Goal: Task Accomplishment & Management: Use online tool/utility

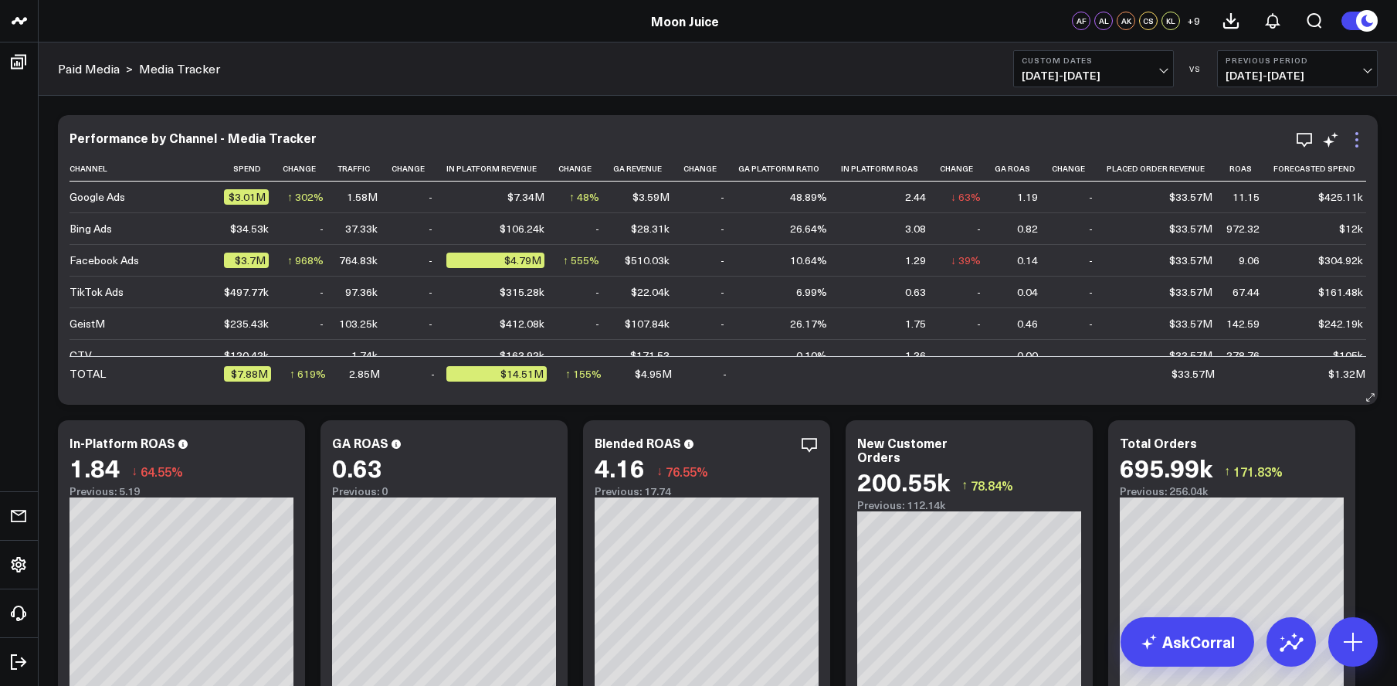
click at [1355, 144] on icon at bounding box center [1357, 140] width 19 height 19
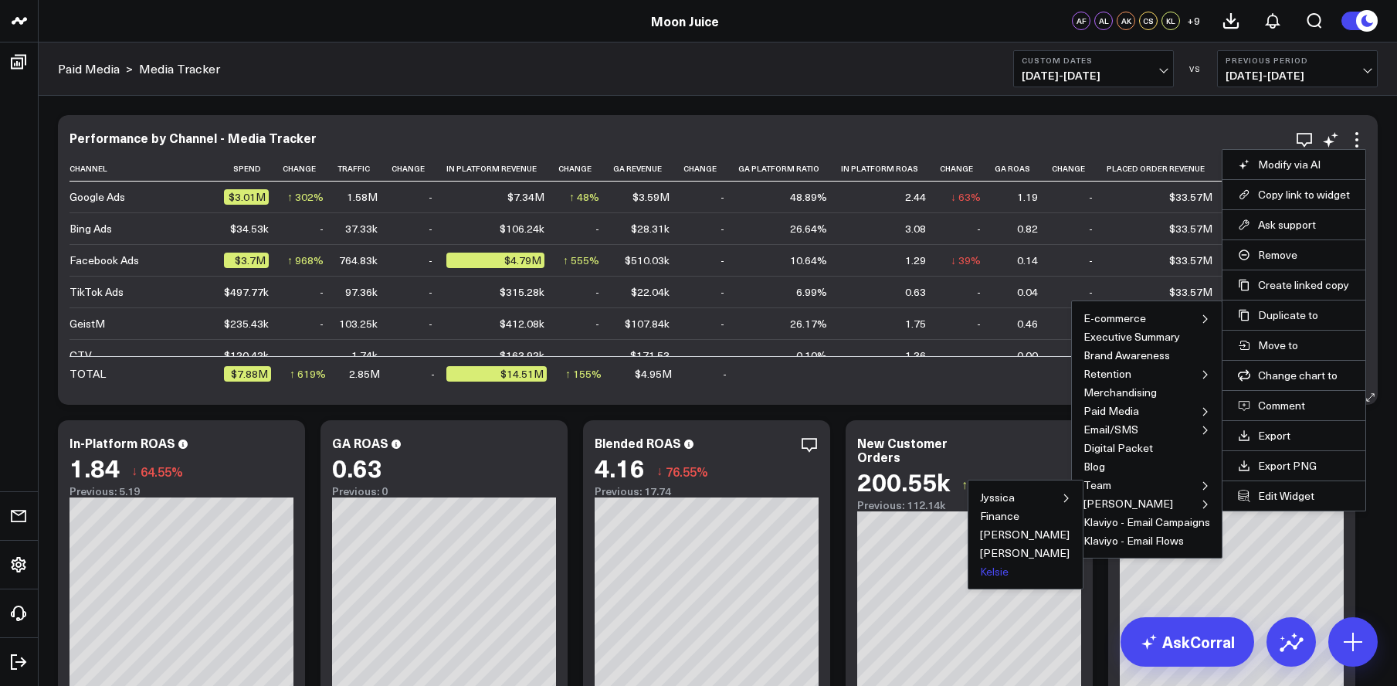
click at [1004, 574] on button "Kelsie" at bounding box center [994, 571] width 29 height 11
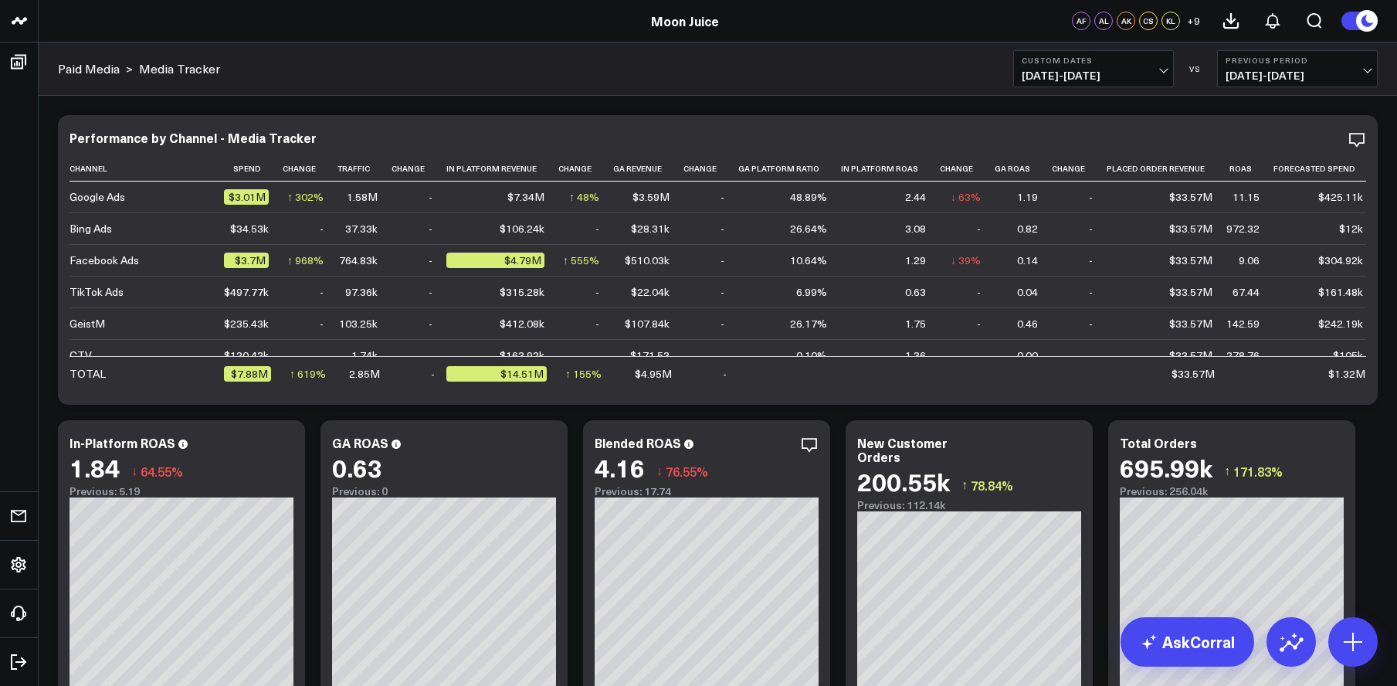
click at [1166, 70] on button "Custom Dates 01/01/21 - 04/30/24" at bounding box center [1094, 68] width 161 height 37
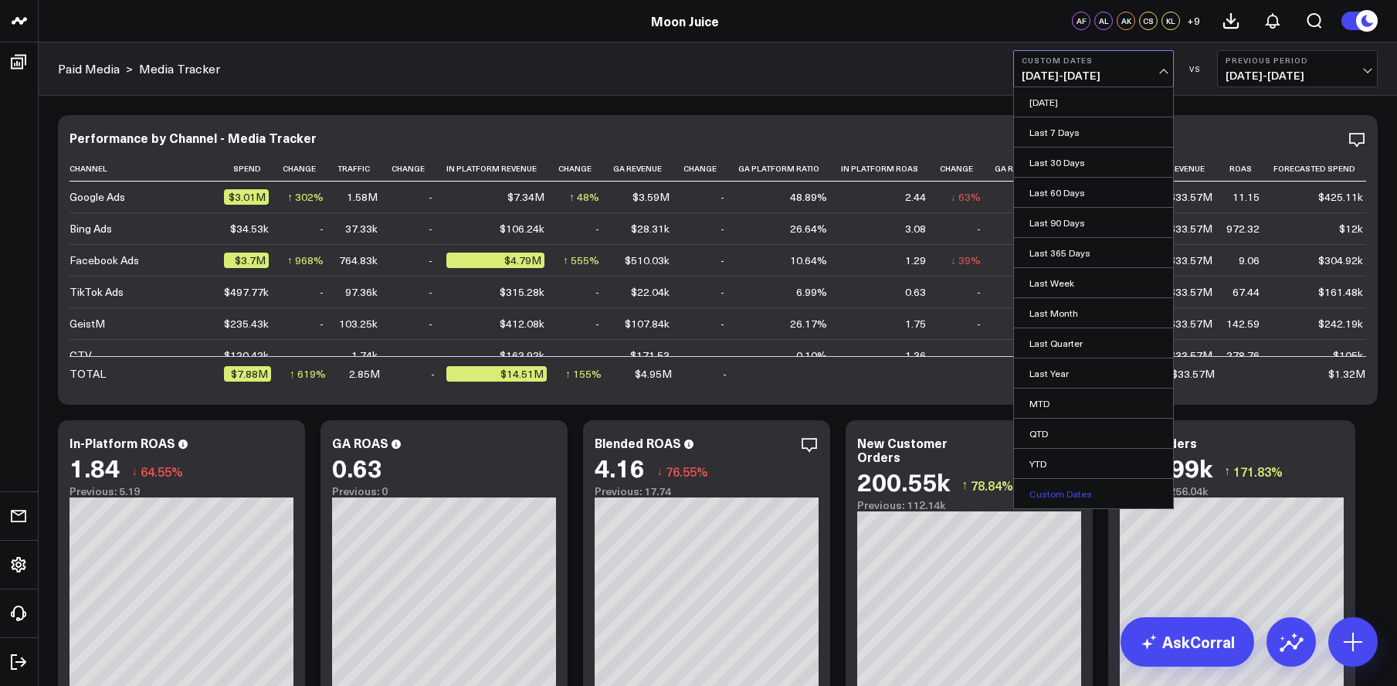
click at [1074, 491] on link "Custom Dates" at bounding box center [1093, 493] width 159 height 29
select select "7"
select select "2025"
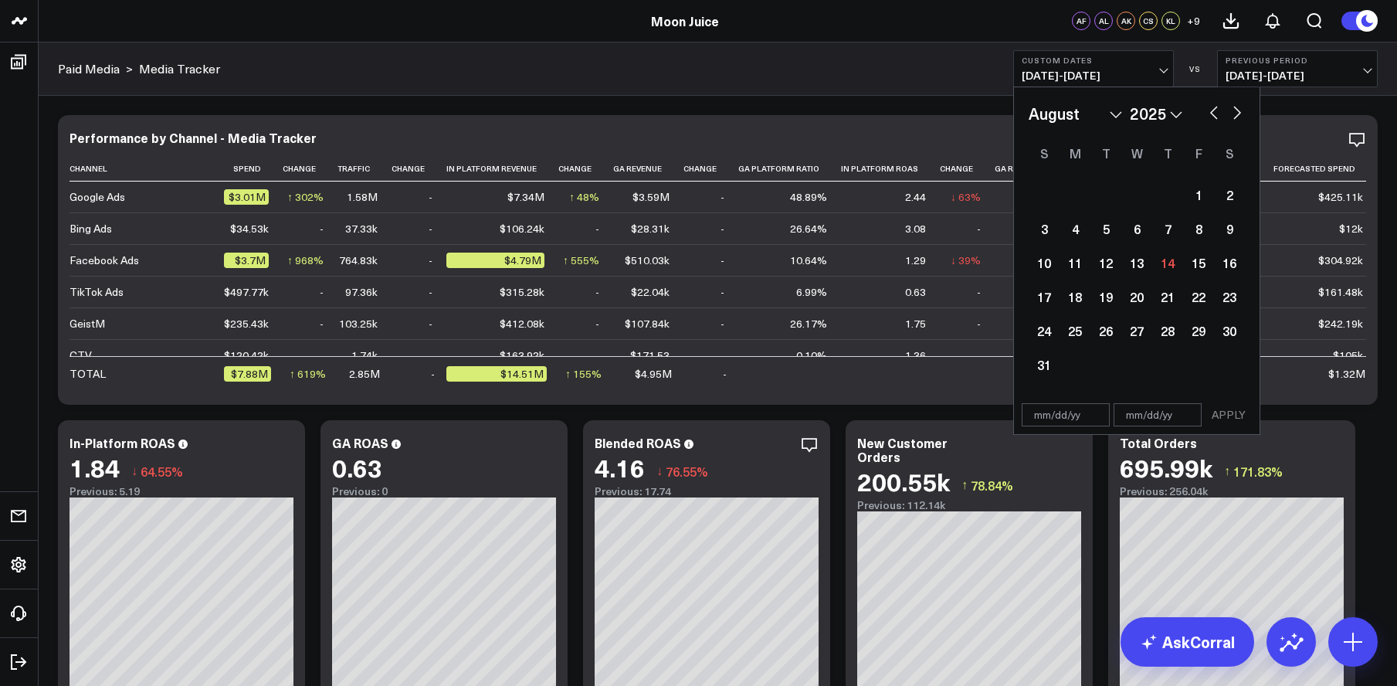
click at [1065, 415] on input "text" at bounding box center [1066, 414] width 88 height 23
select select "7"
select select "2025"
type input "01/01/20"
select select "2020"
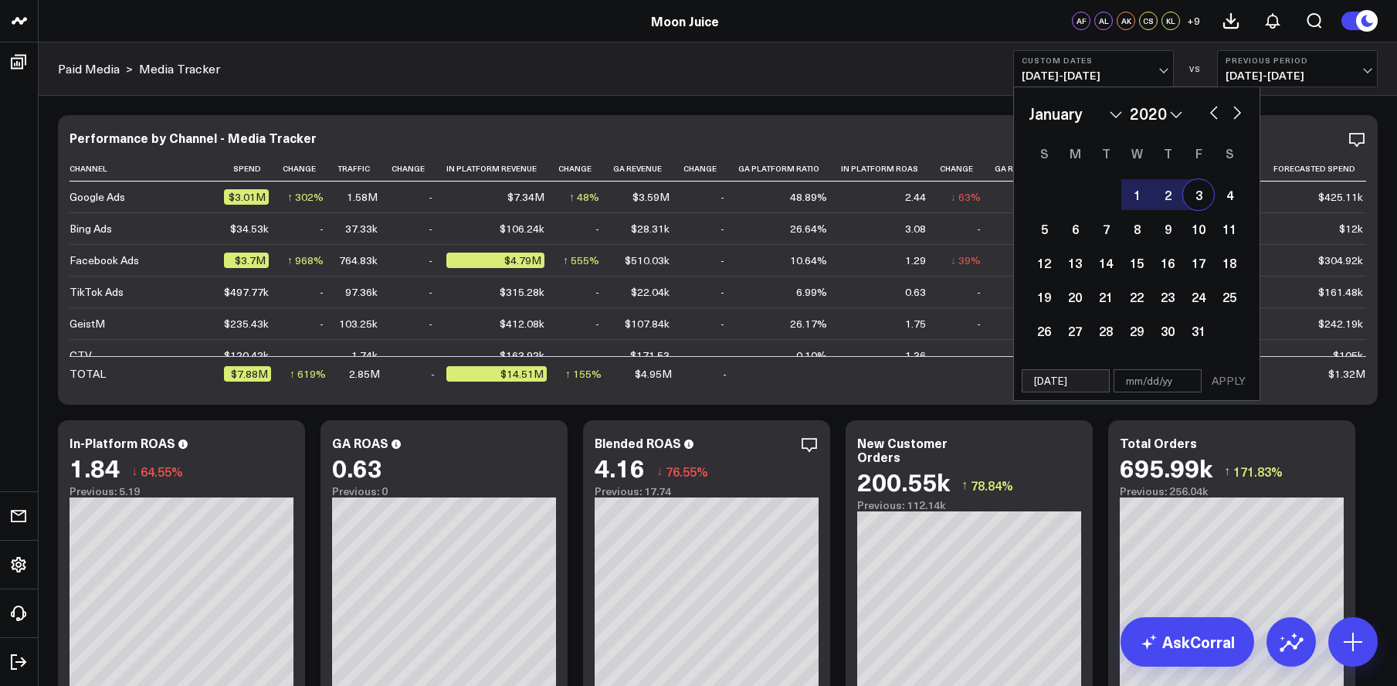
type input "01/01/20"
type input "0"
select select "2020"
type input "08"
select select "2020"
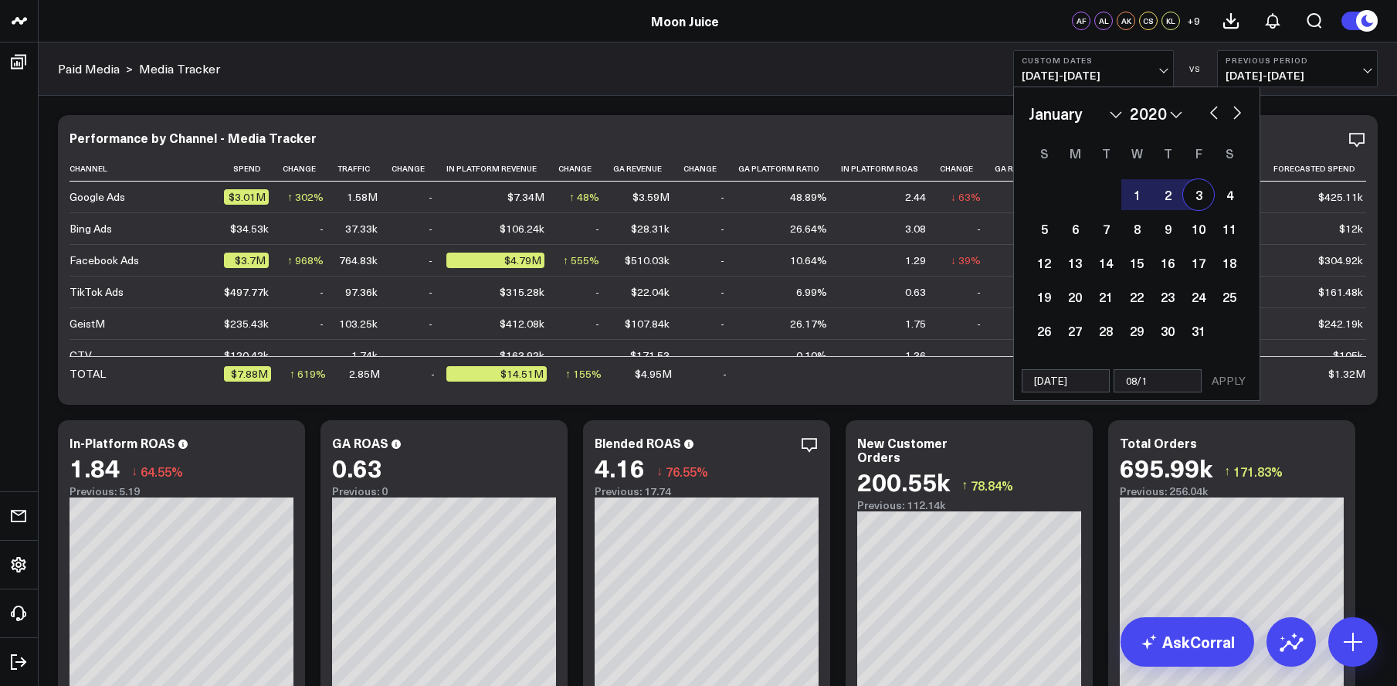
type input "08/15"
select select "2020"
type input "08/15/"
select select "2020"
type input "08/15/24"
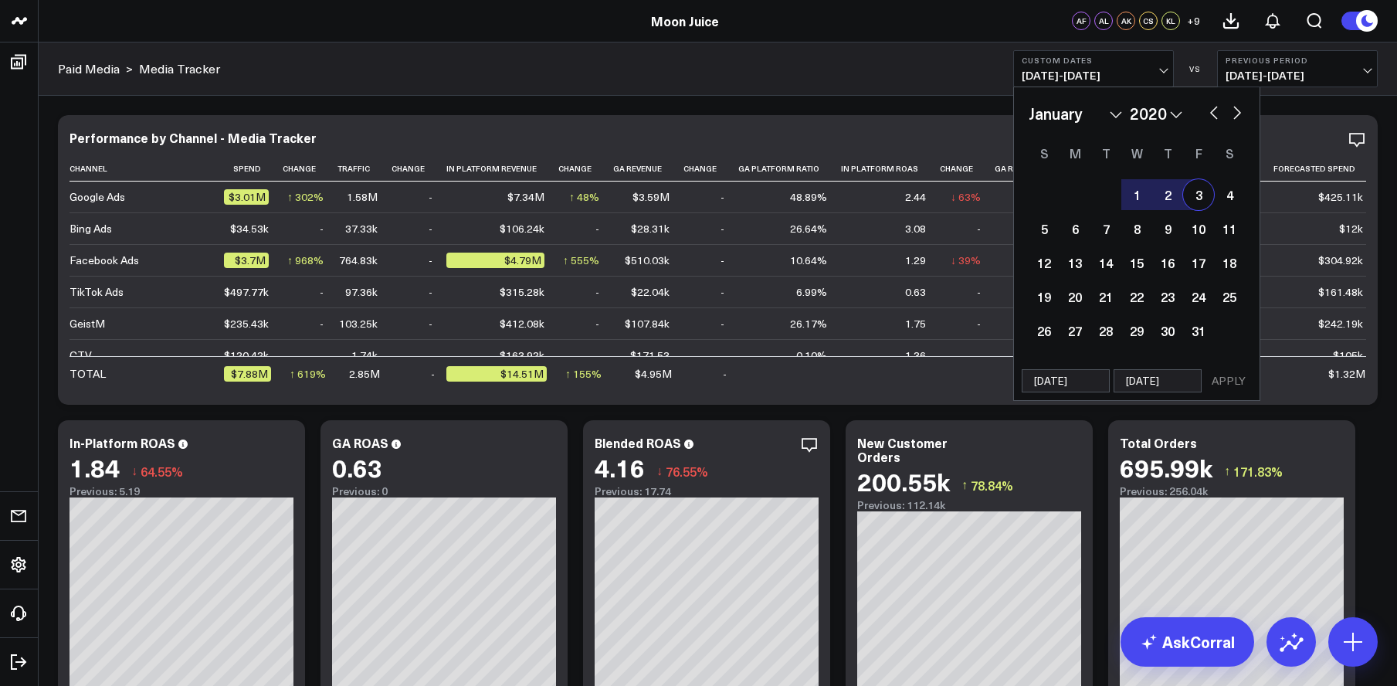
select select "2020"
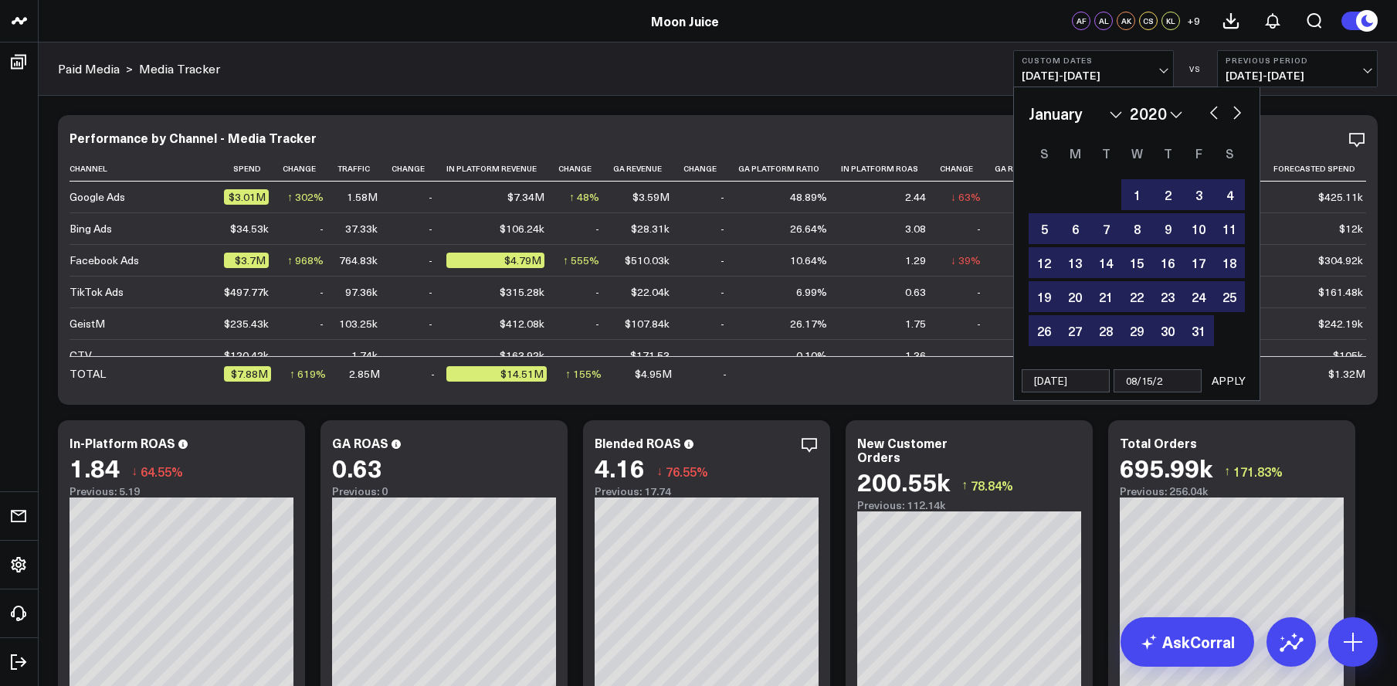
type input "08/15/25"
select select "2020"
type input "08/15/25"
click at [1228, 372] on button "APPLY" at bounding box center [1229, 380] width 46 height 23
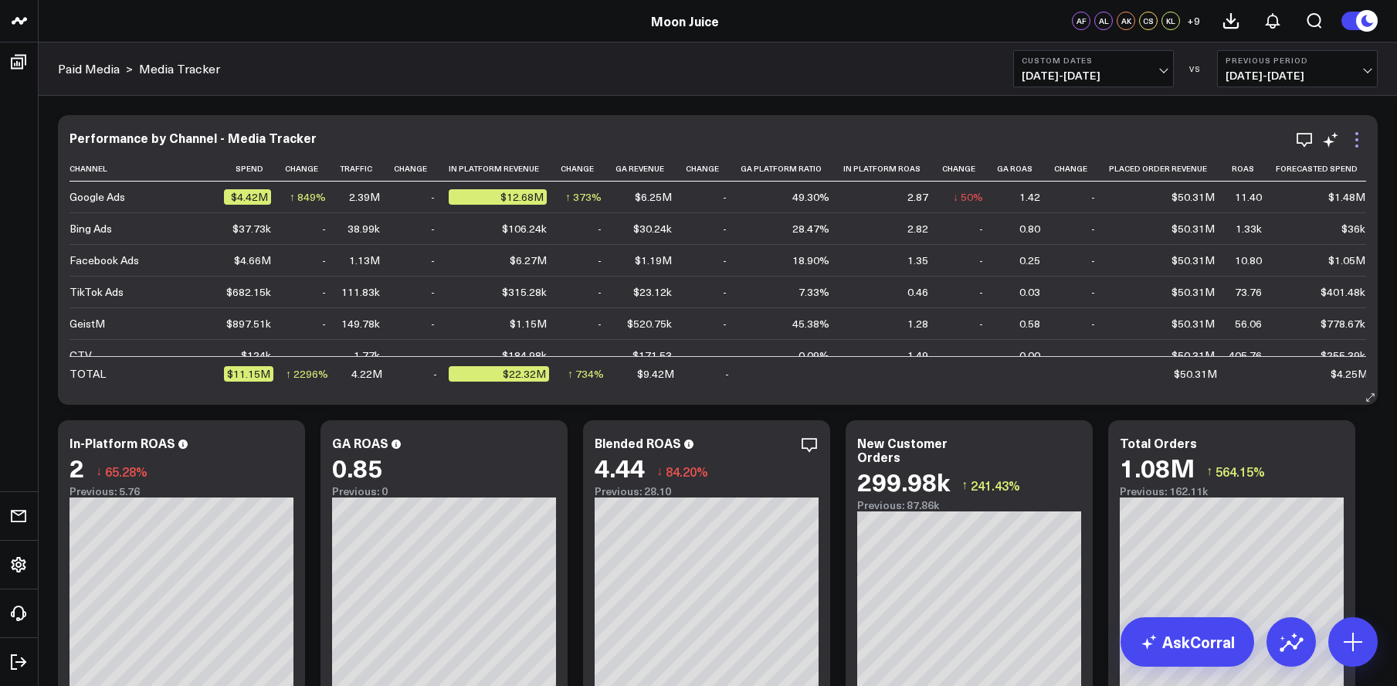
click at [1351, 138] on icon at bounding box center [1357, 140] width 19 height 19
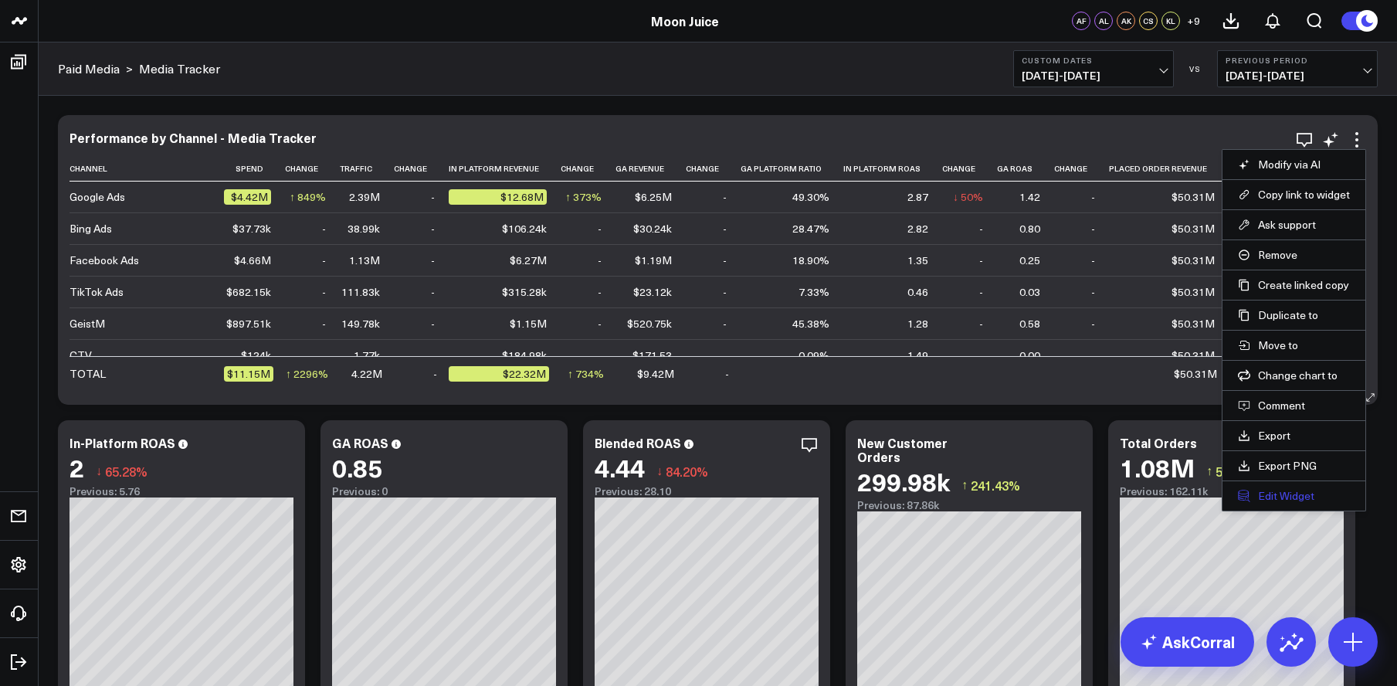
click at [1300, 498] on button "Edit Widget" at bounding box center [1294, 496] width 112 height 14
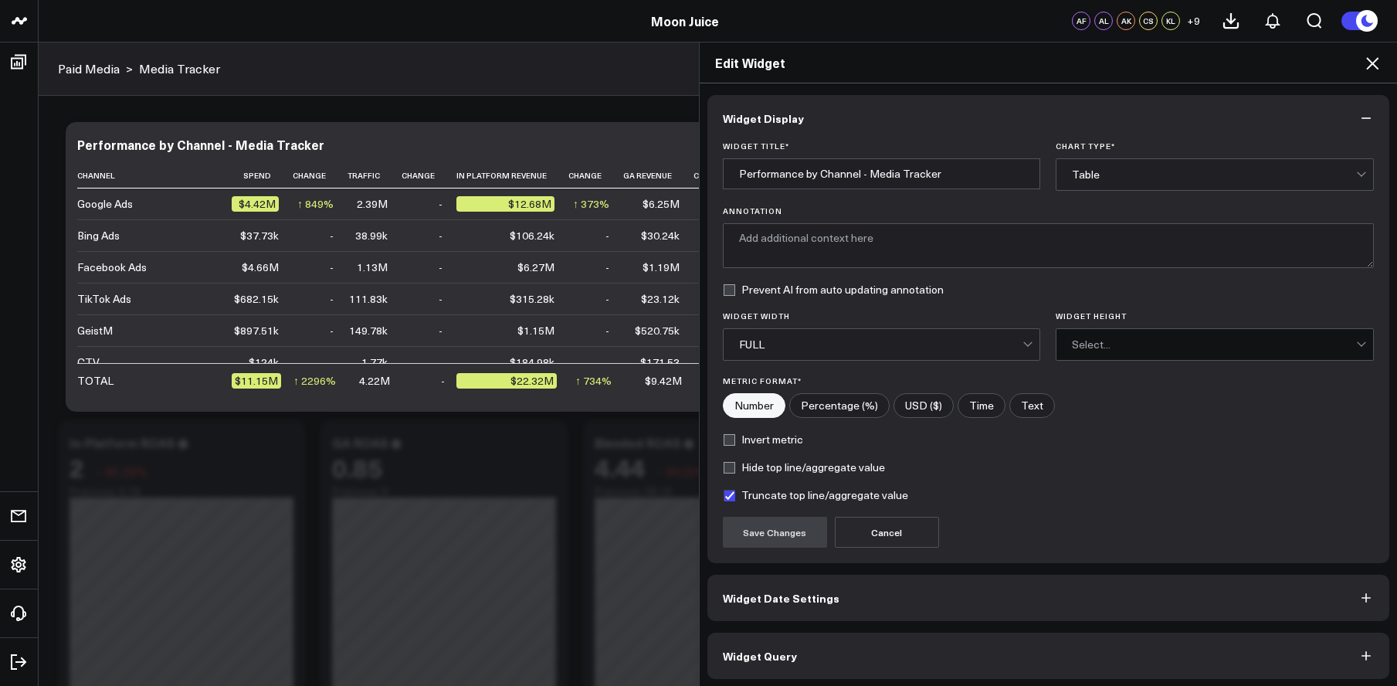
scroll to position [4, 0]
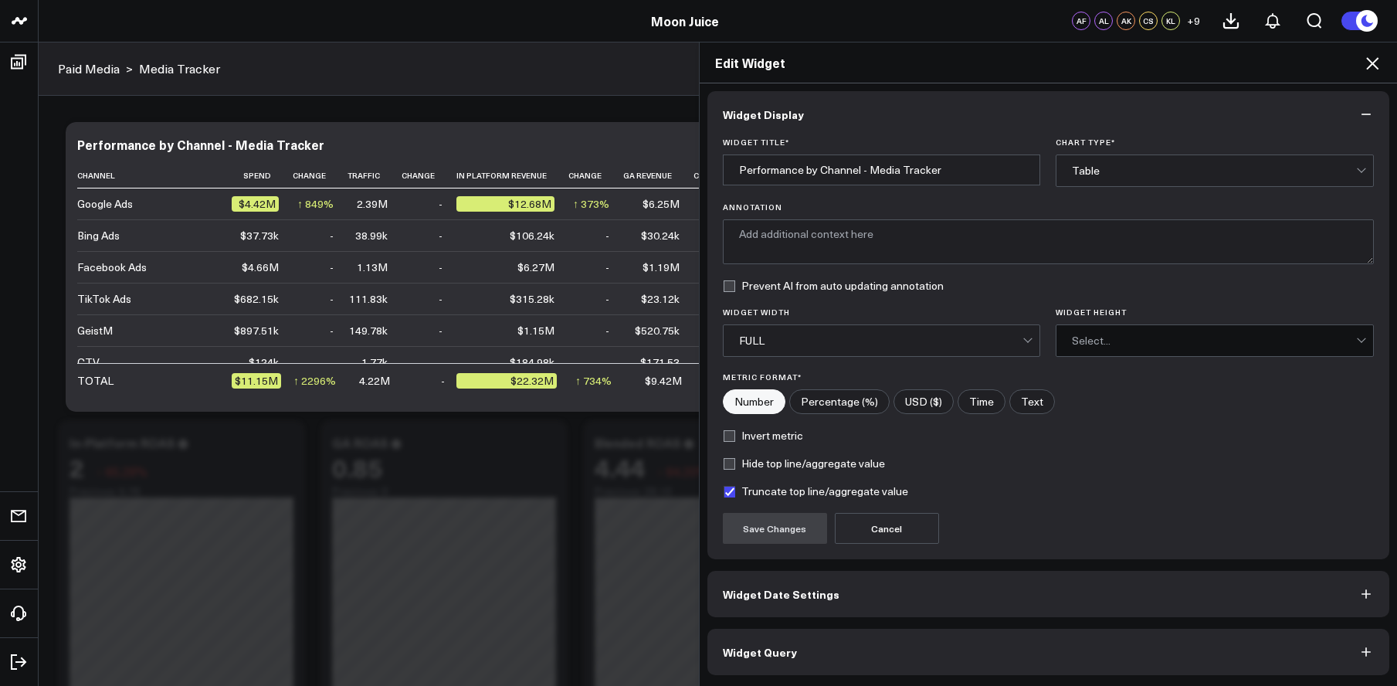
click at [820, 588] on span "Widget Date Settings" at bounding box center [781, 594] width 117 height 12
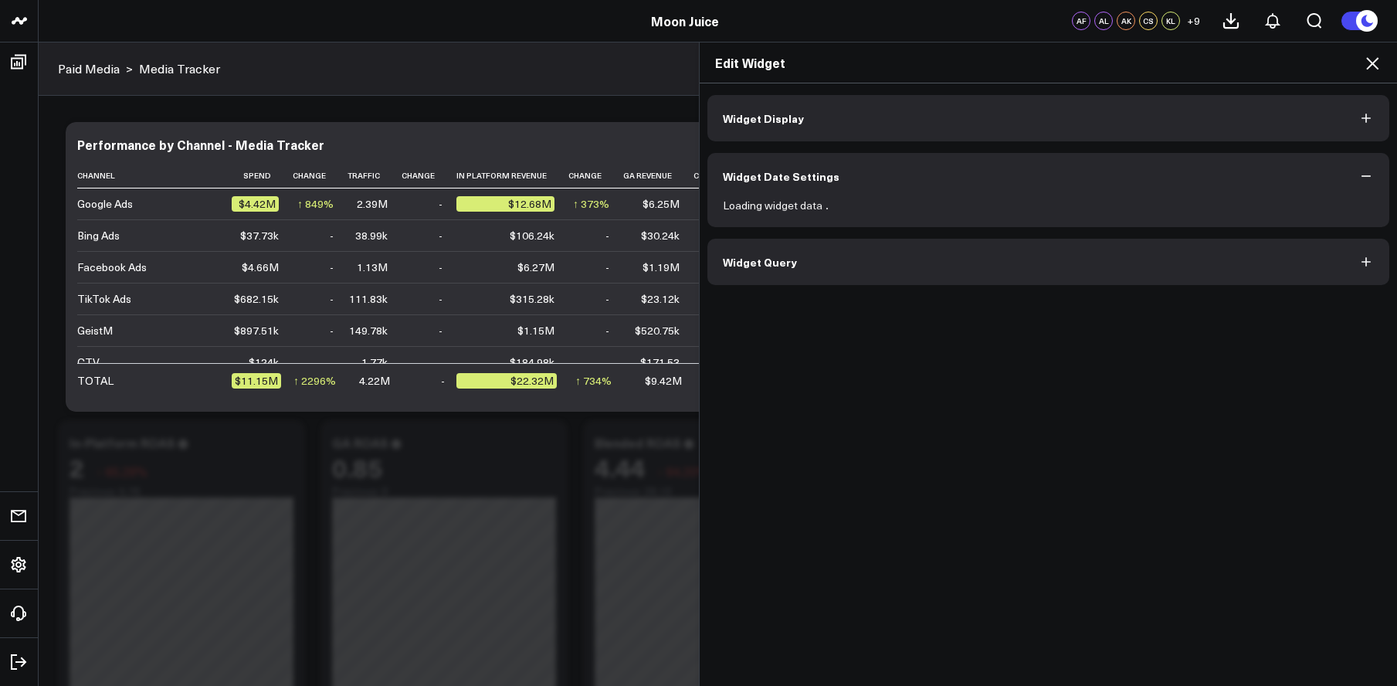
scroll to position [0, 0]
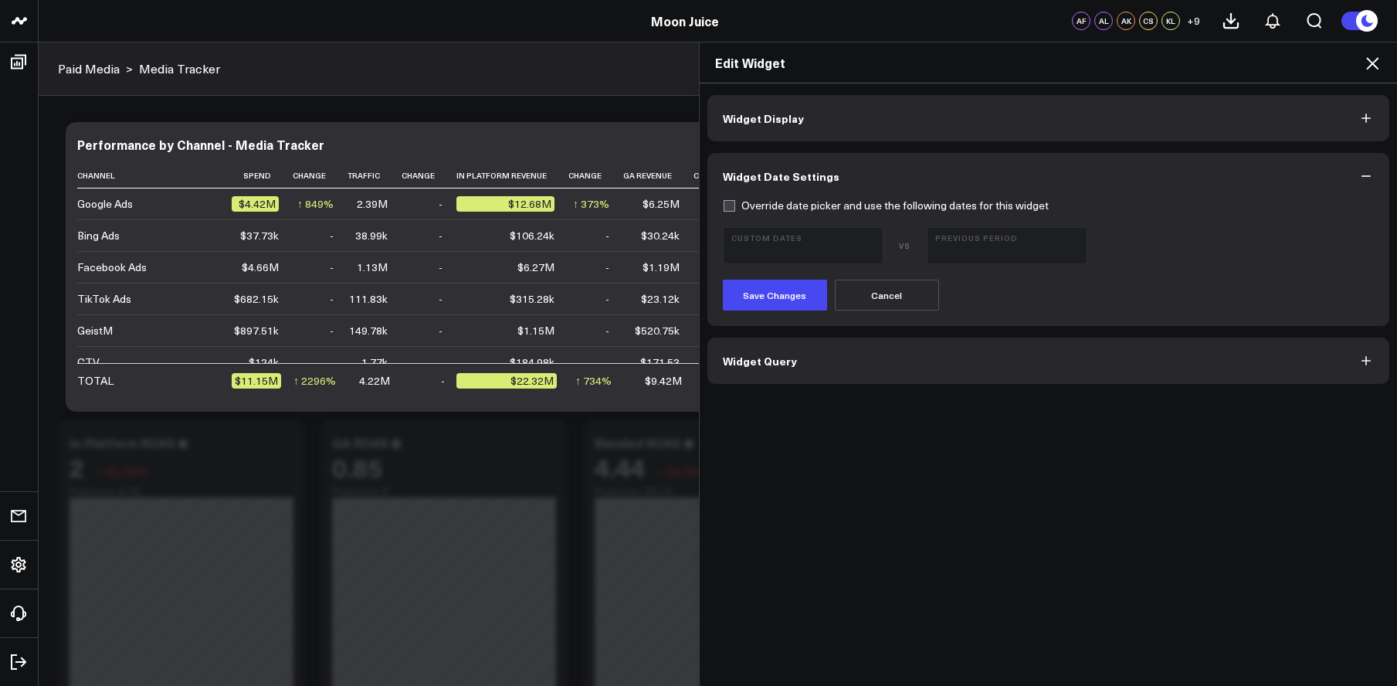
click at [1316, 127] on button "Widget Display" at bounding box center [1049, 118] width 683 height 46
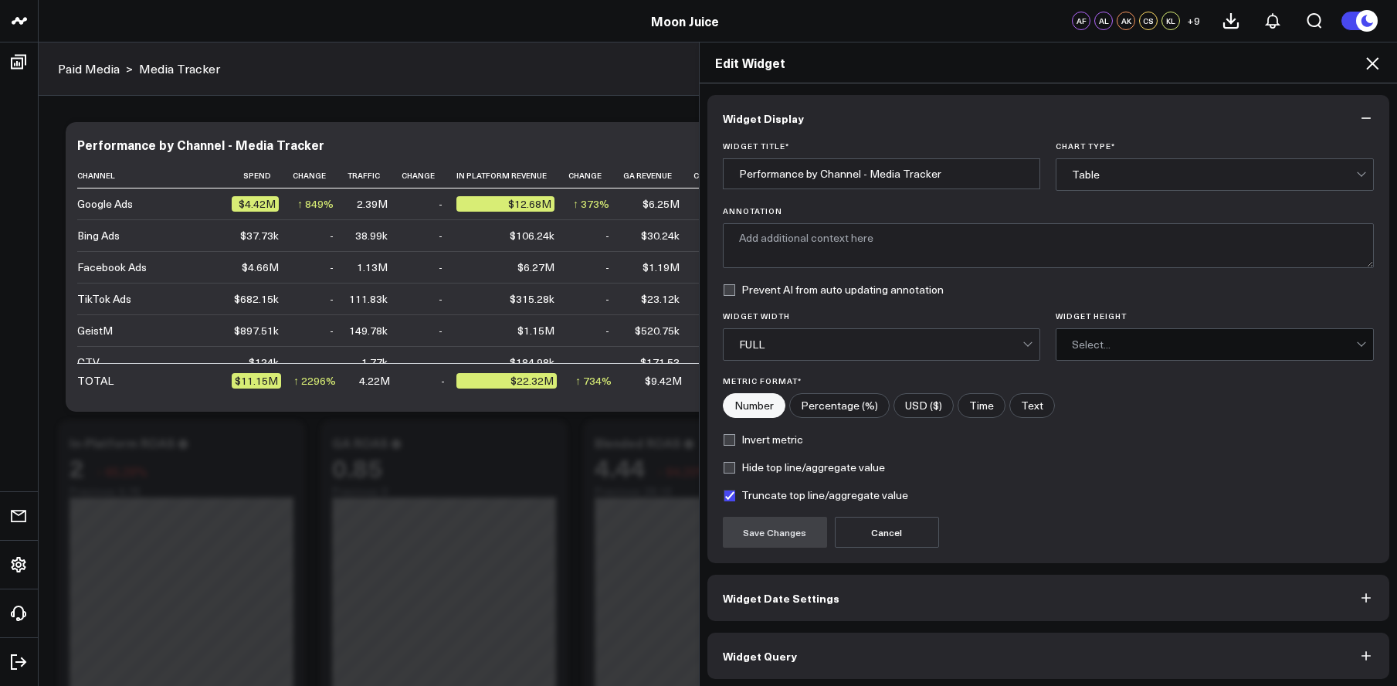
scroll to position [4, 0]
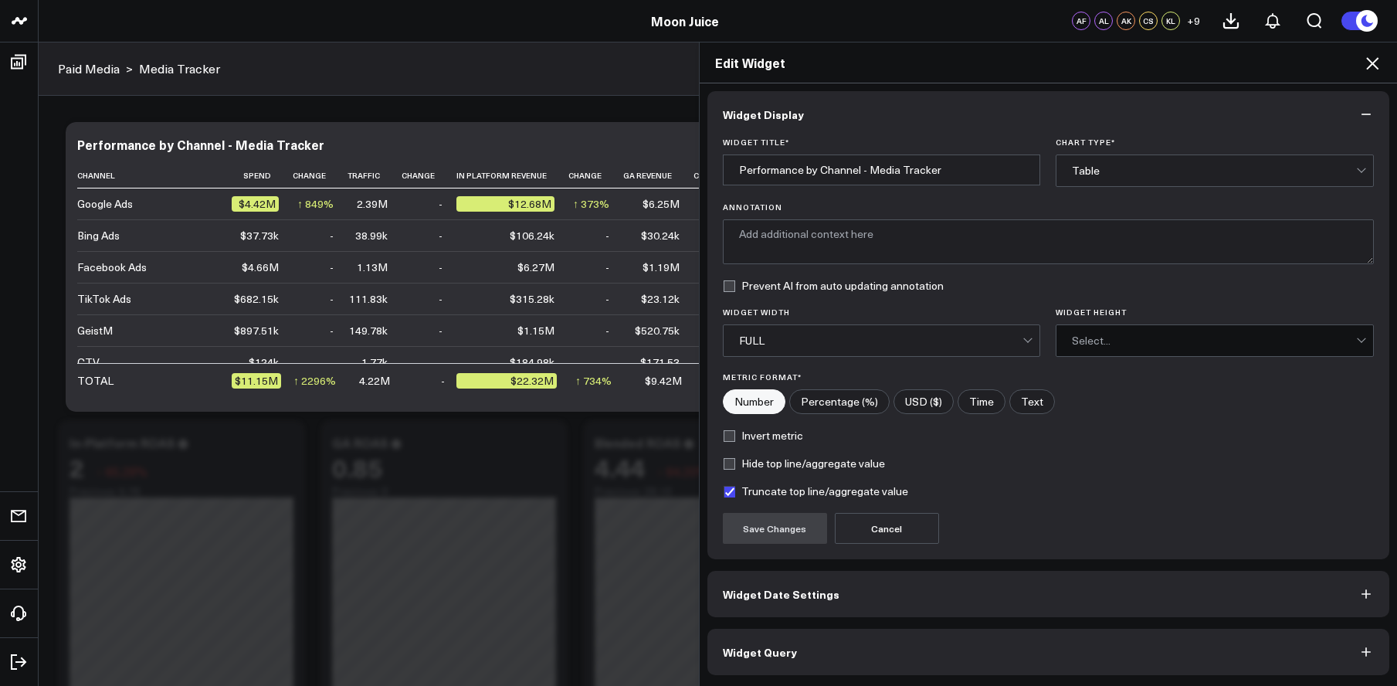
click at [909, 648] on button "Widget Query" at bounding box center [1049, 652] width 683 height 46
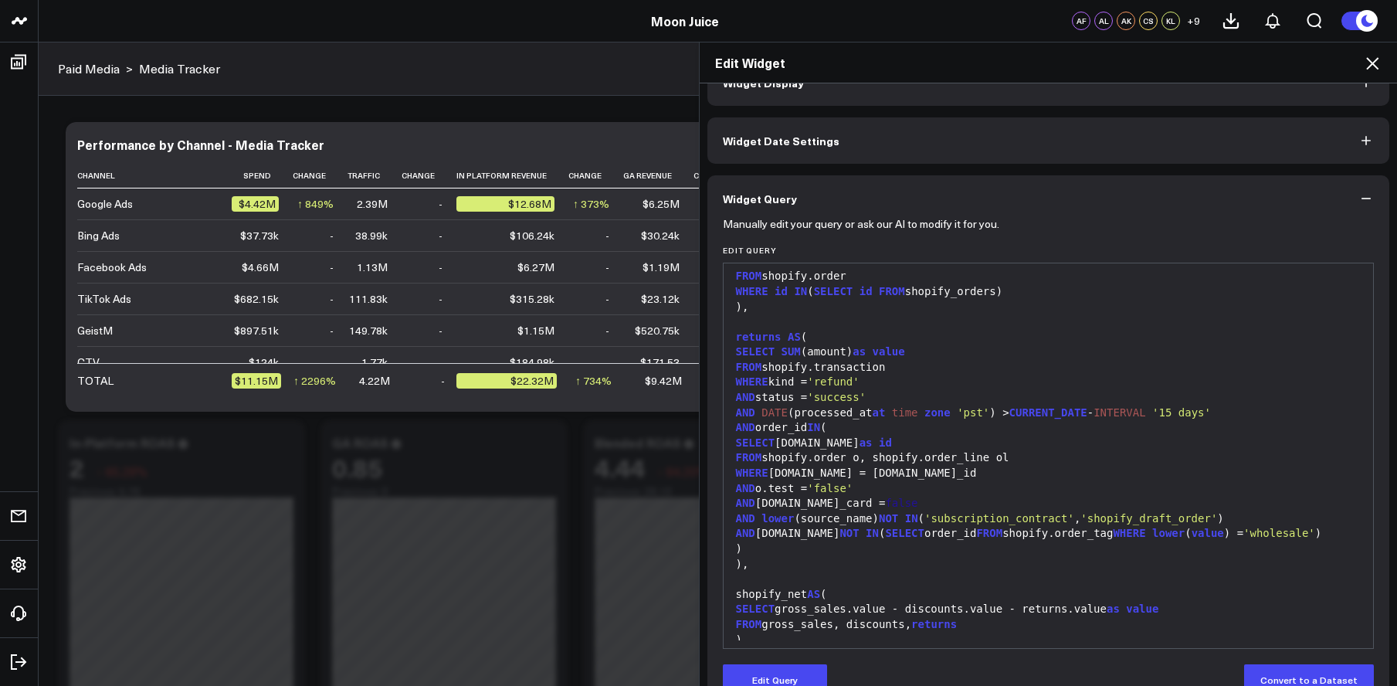
scroll to position [4405, 0]
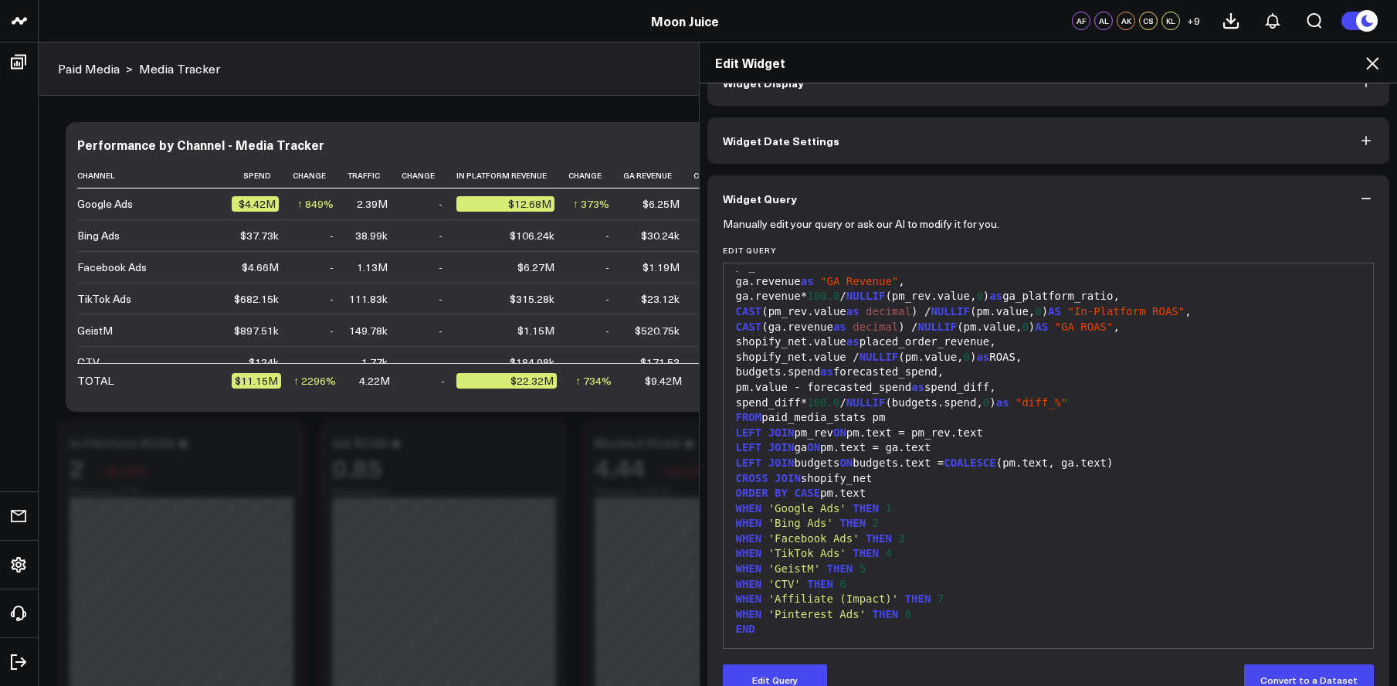
click at [1369, 63] on icon at bounding box center [1372, 63] width 19 height 19
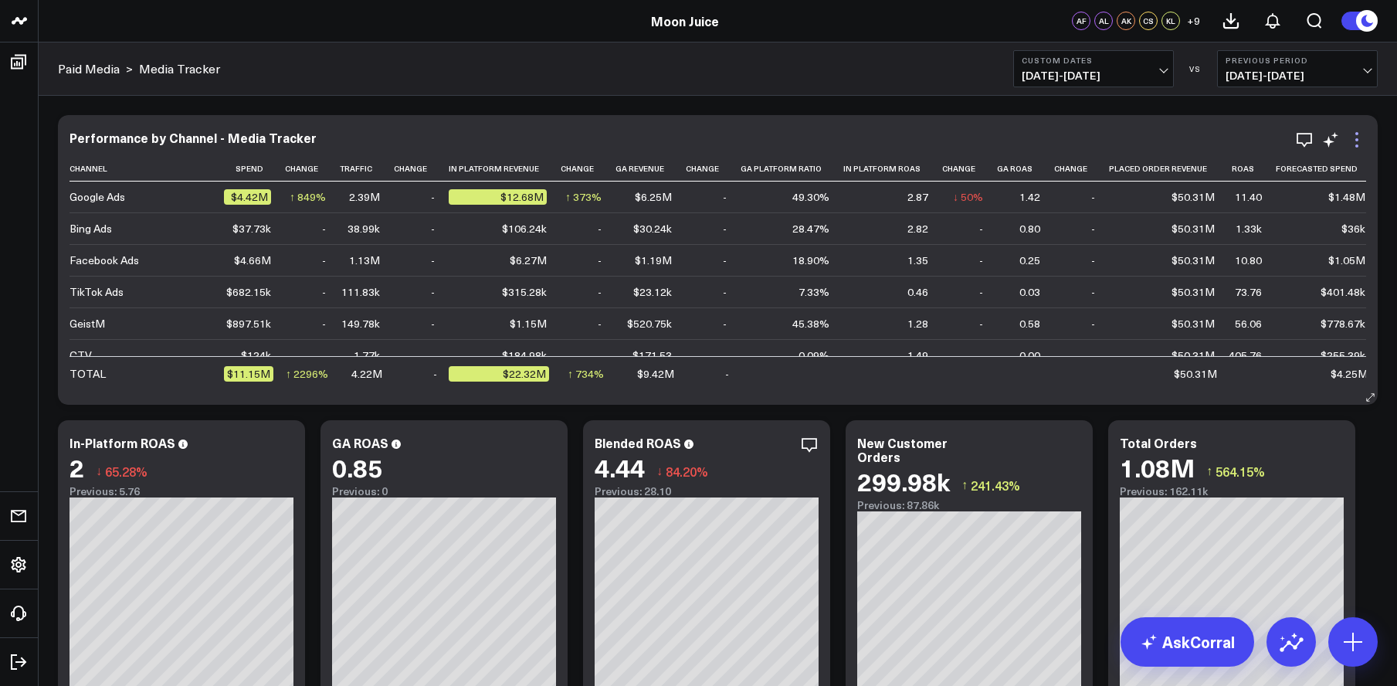
click at [1364, 137] on icon at bounding box center [1357, 140] width 19 height 19
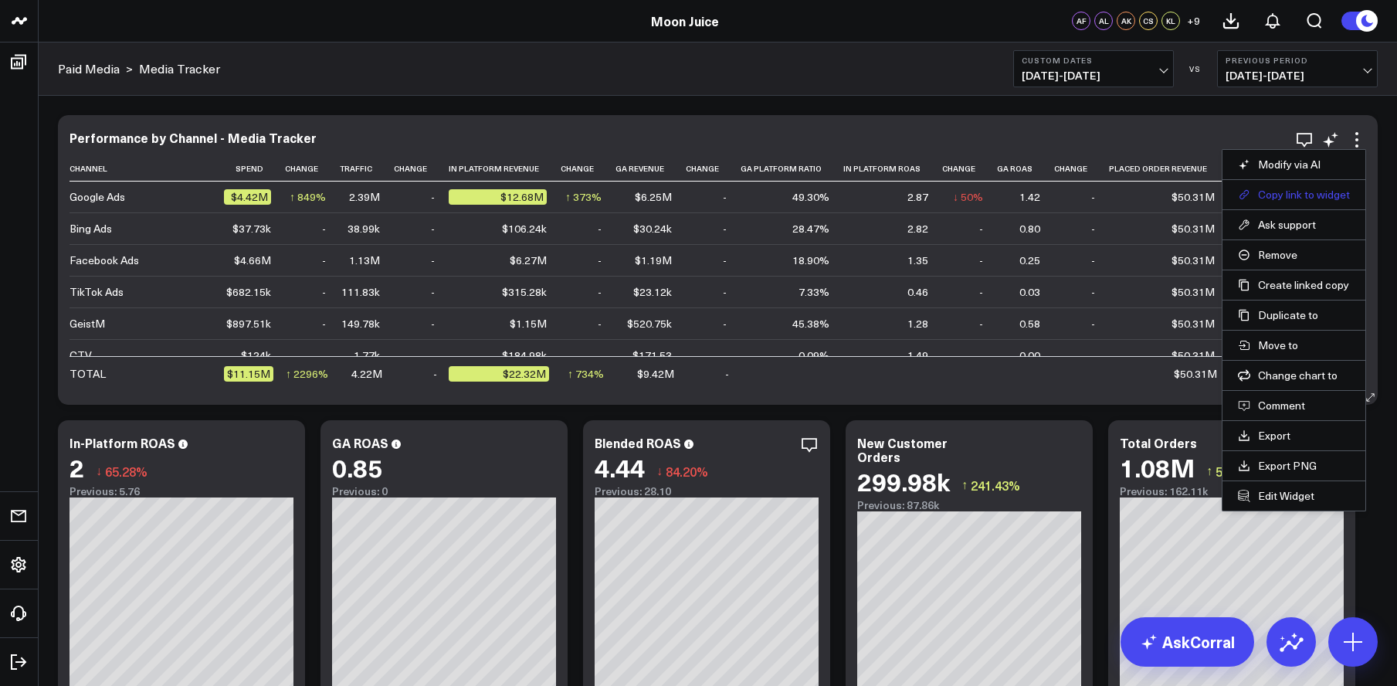
click at [1305, 188] on button "Copy link to widget" at bounding box center [1294, 195] width 112 height 14
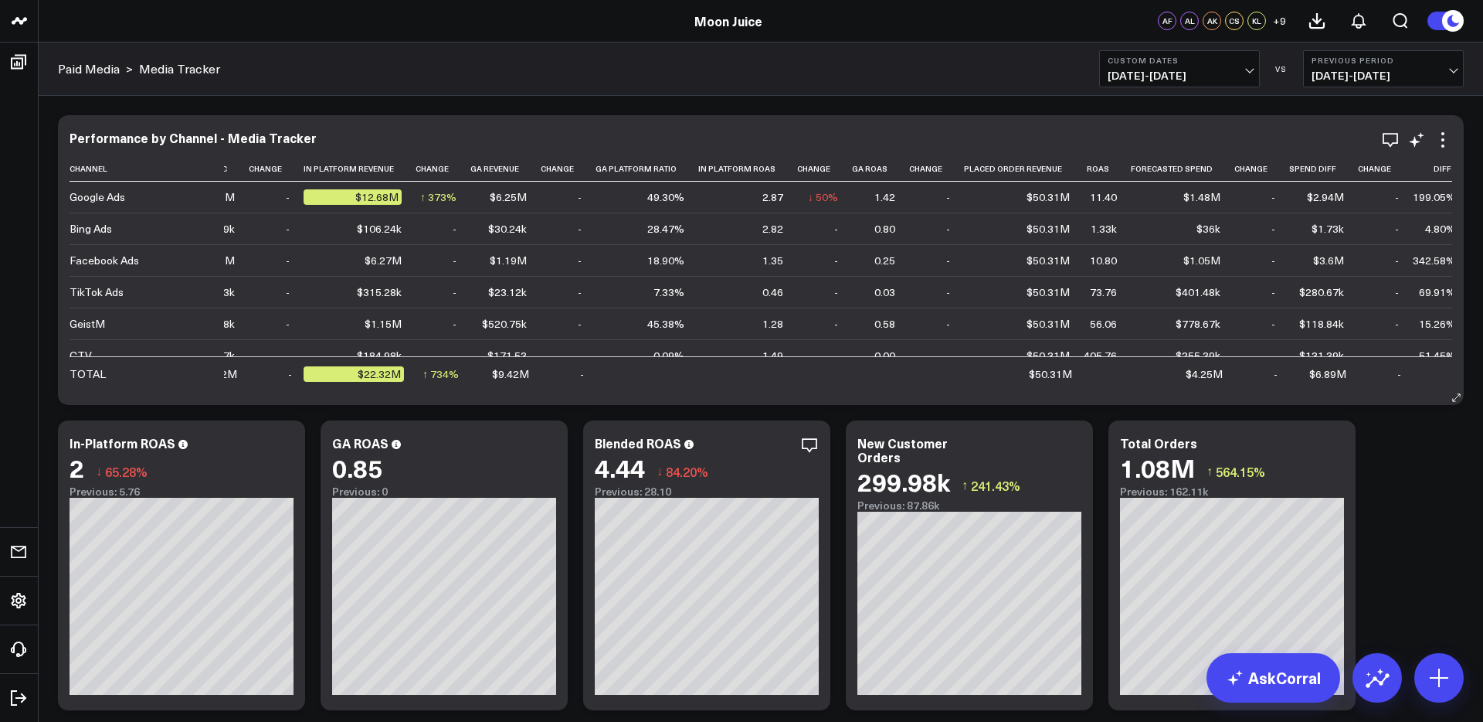
scroll to position [86, 145]
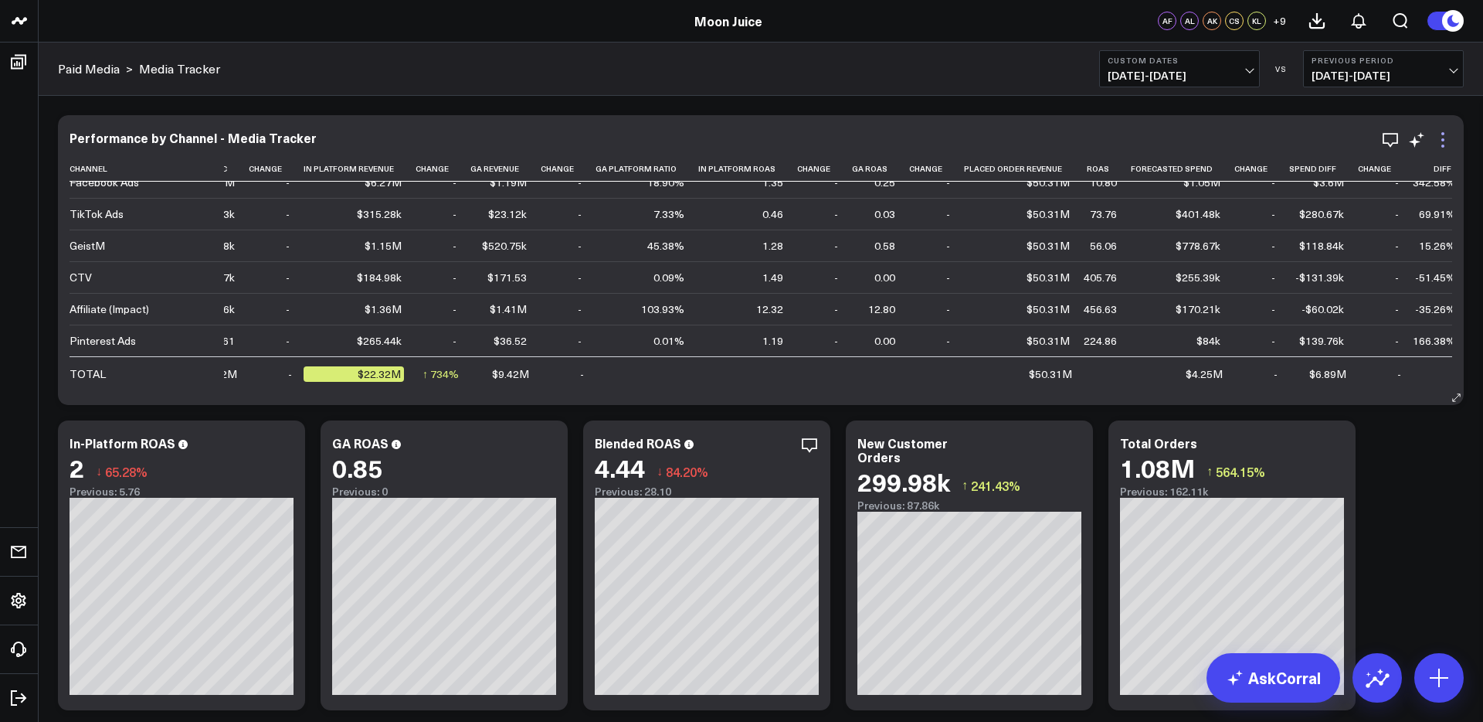
click at [1397, 144] on icon at bounding box center [1443, 140] width 19 height 19
click at [1119, 70] on span "01/01/20 - 08/15/25" at bounding box center [1180, 76] width 144 height 12
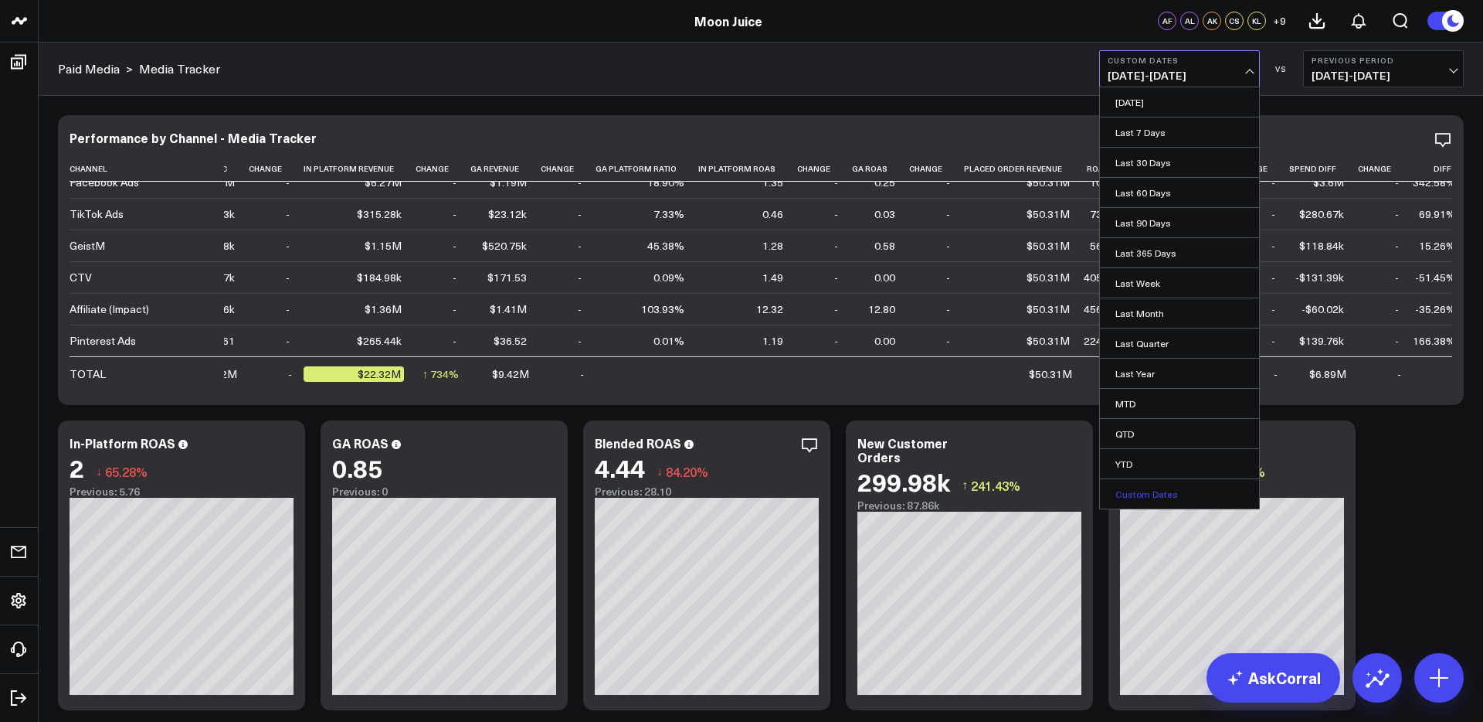
click at [1139, 481] on link "Custom Dates" at bounding box center [1179, 493] width 159 height 29
select select "7"
select select "2025"
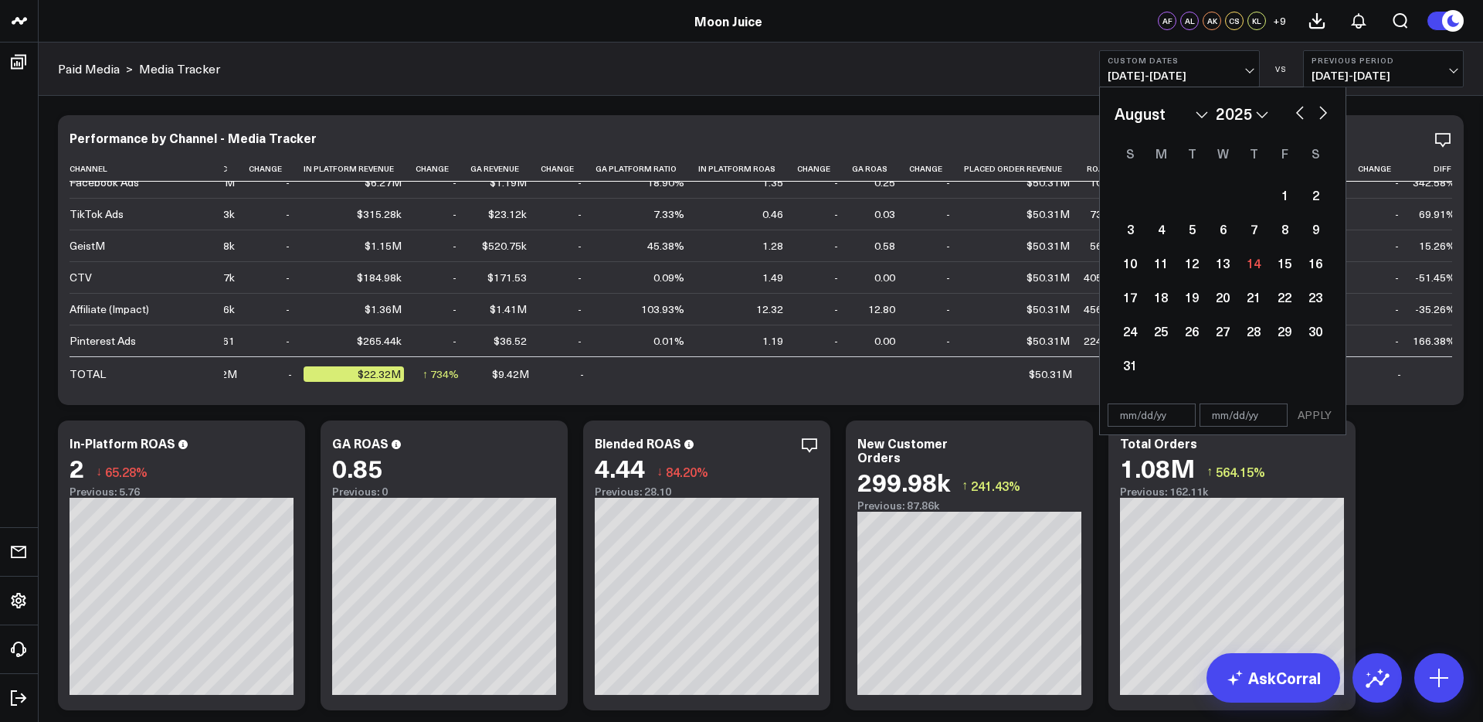
click at [1159, 419] on input "text" at bounding box center [1152, 414] width 88 height 23
select select "7"
select select "2025"
type input "01/01/19"
select select "2019"
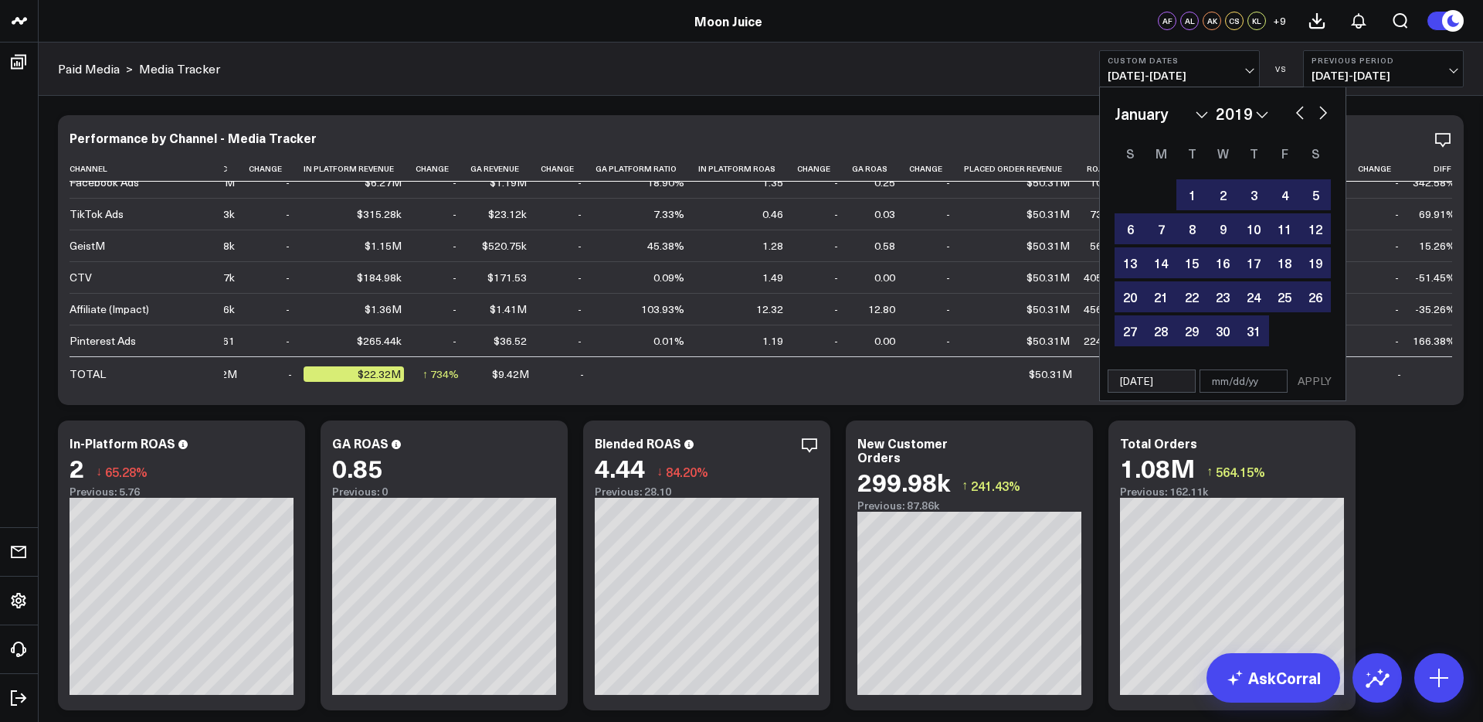
type input "01/01/19"
type input "08"
select select "2019"
type input "08/"
select select "2019"
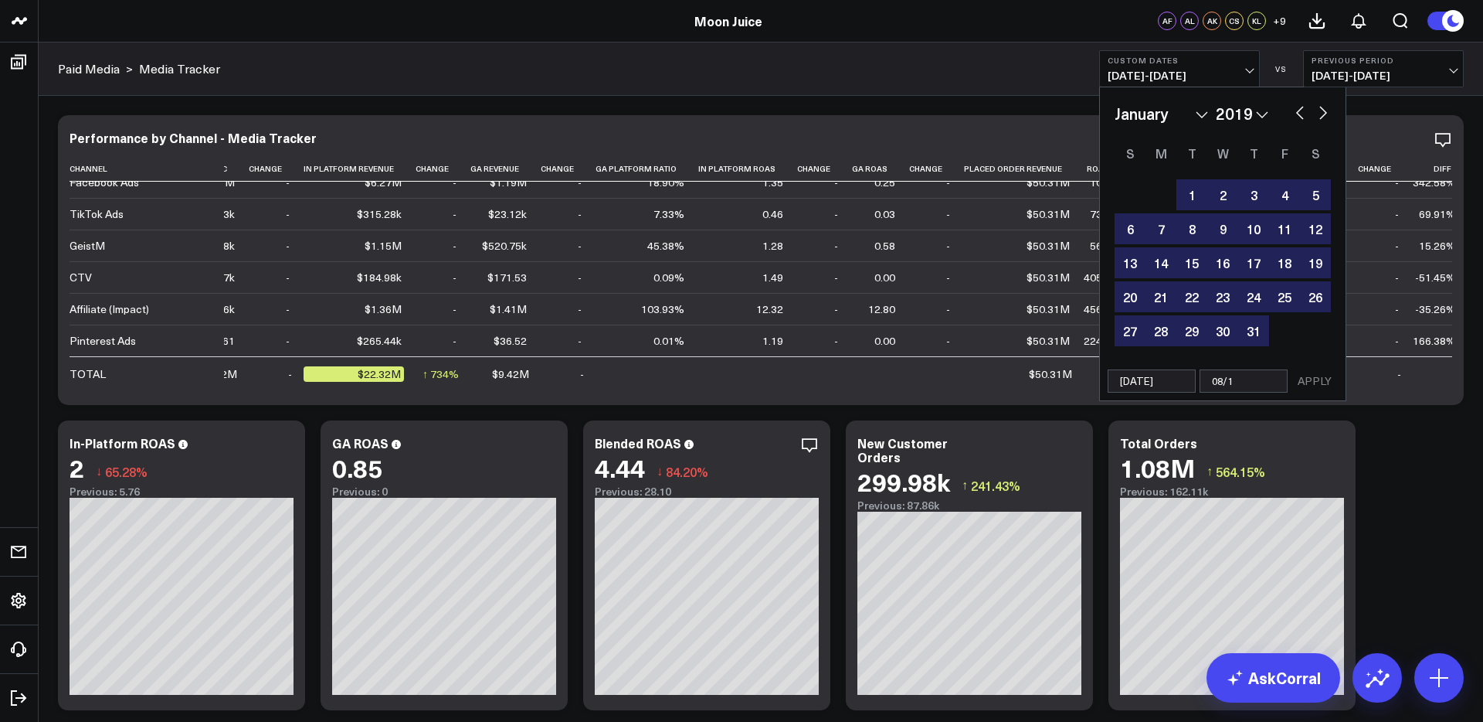
type input "08/15"
select select "2019"
type input "08/15/2"
select select "2019"
type input "08/15/25"
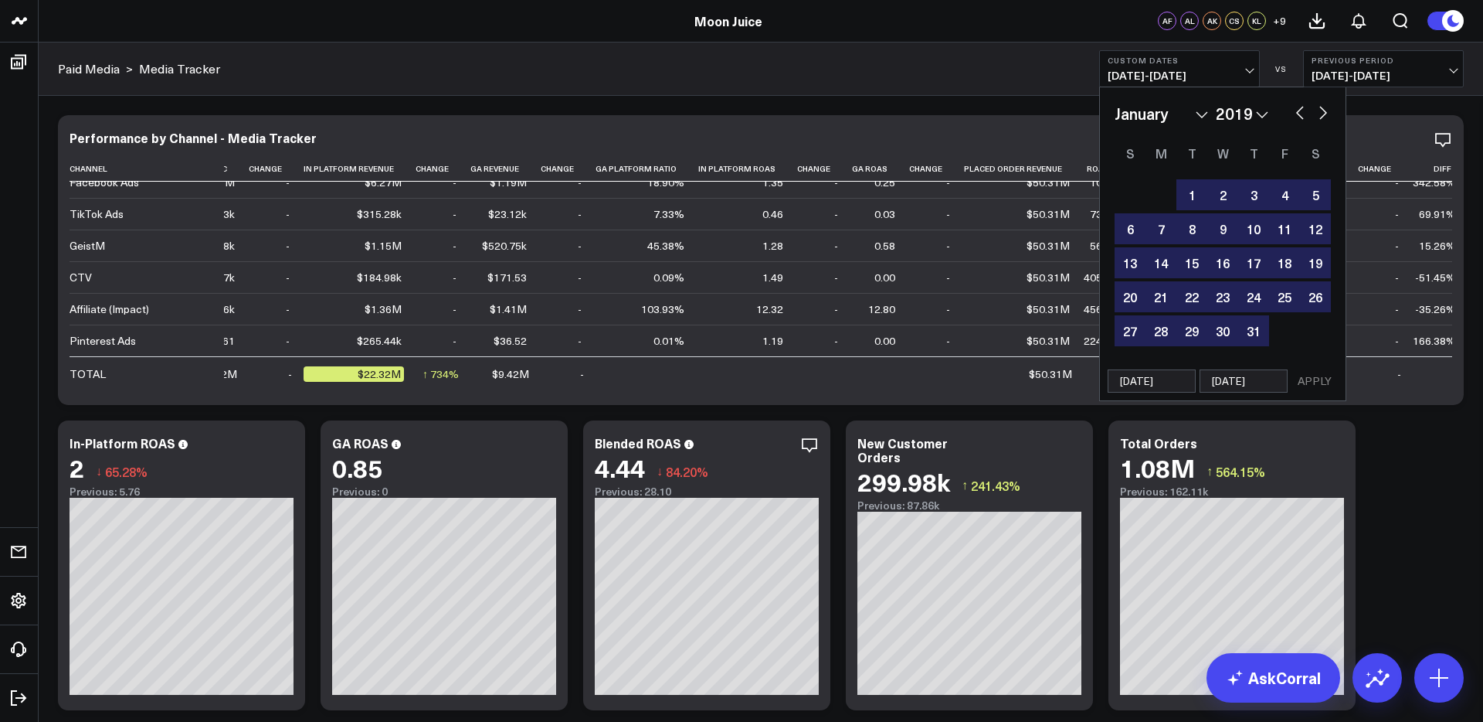
select select "2019"
type input "08/15/25"
click at [1321, 379] on button "APPLY" at bounding box center [1315, 380] width 46 height 23
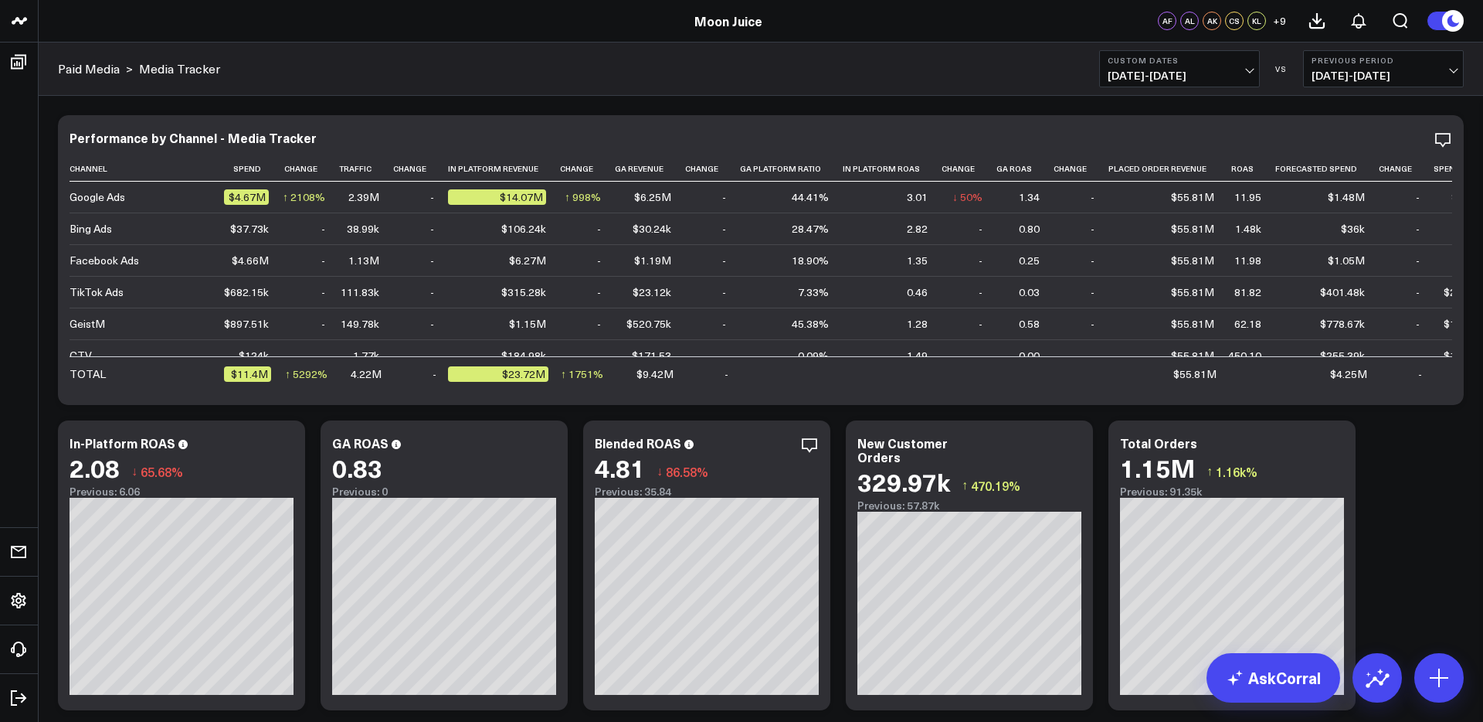
click at [1213, 66] on button "Custom Dates 01/01/19 - 08/15/25" at bounding box center [1179, 68] width 161 height 37
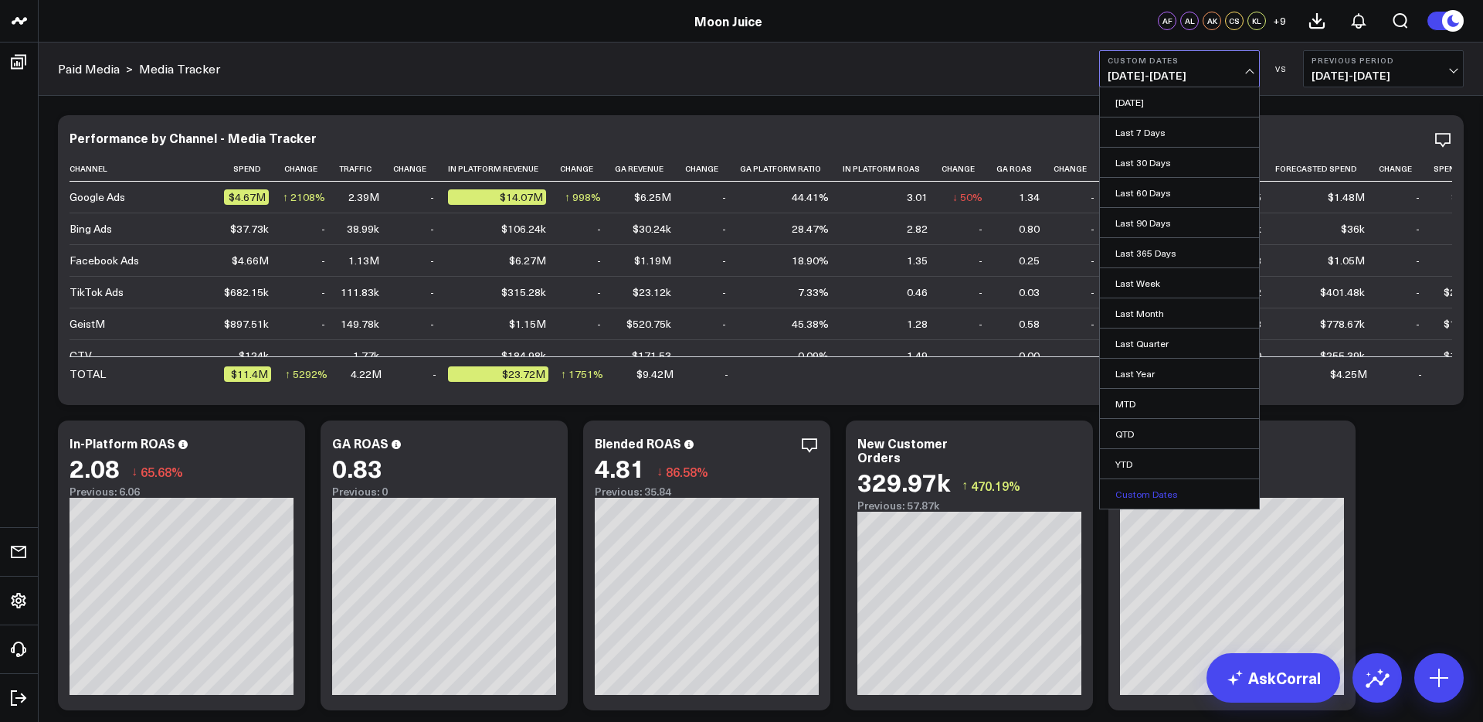
click at [1142, 488] on link "Custom Dates" at bounding box center [1179, 493] width 159 height 29
select select "7"
select select "2025"
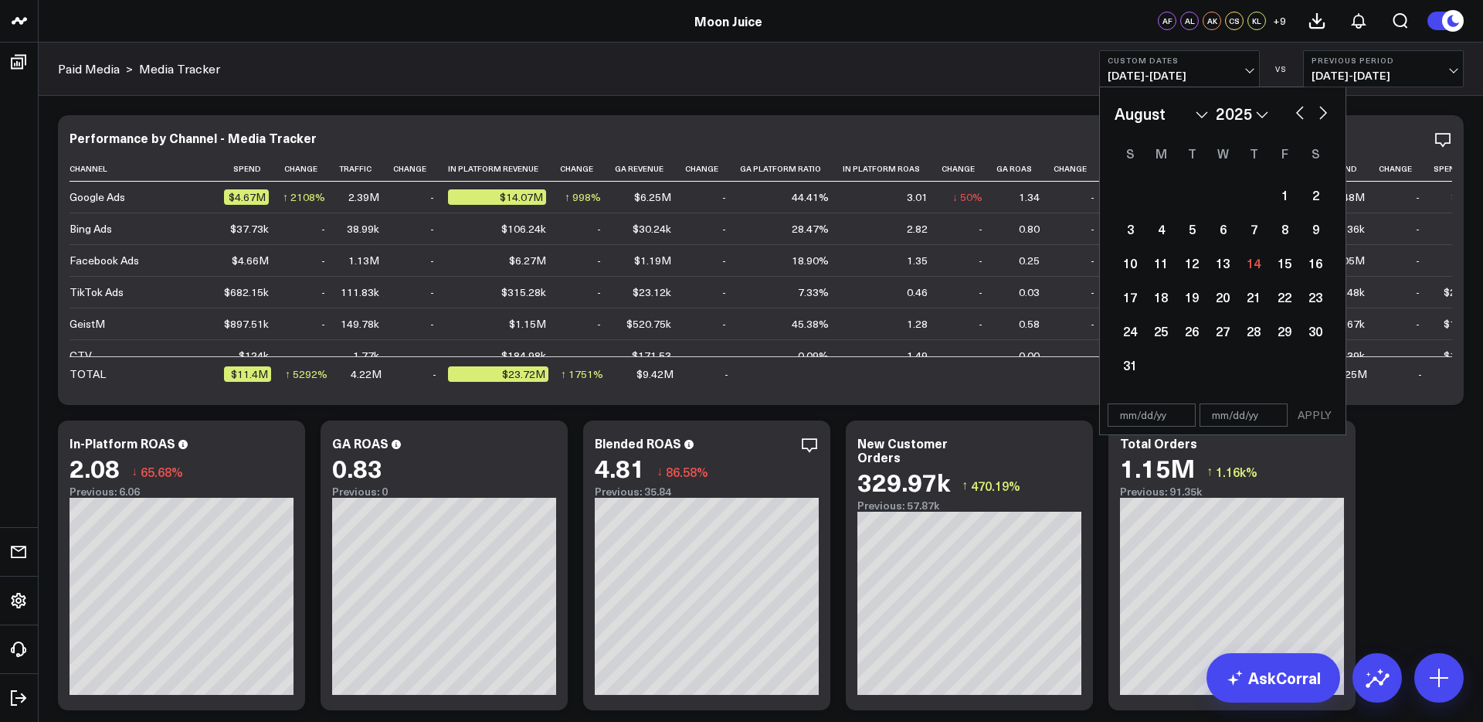
click at [1147, 417] on input "text" at bounding box center [1152, 414] width 88 height 23
select select "7"
select select "2025"
type input "01/01/20"
select select "2020"
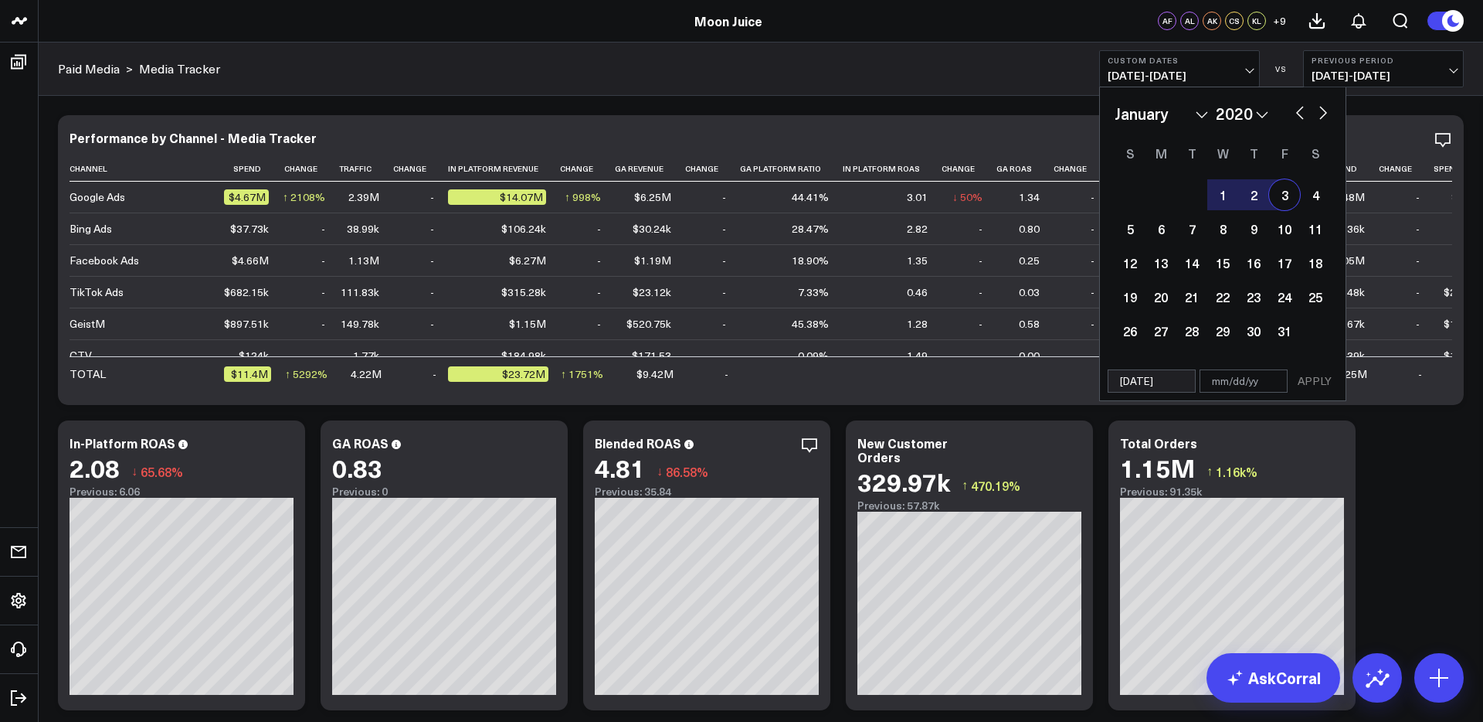
type input "01/01/20"
click at [1234, 383] on input "text" at bounding box center [1244, 380] width 88 height 23
select select "2020"
type input "08"
select select "2020"
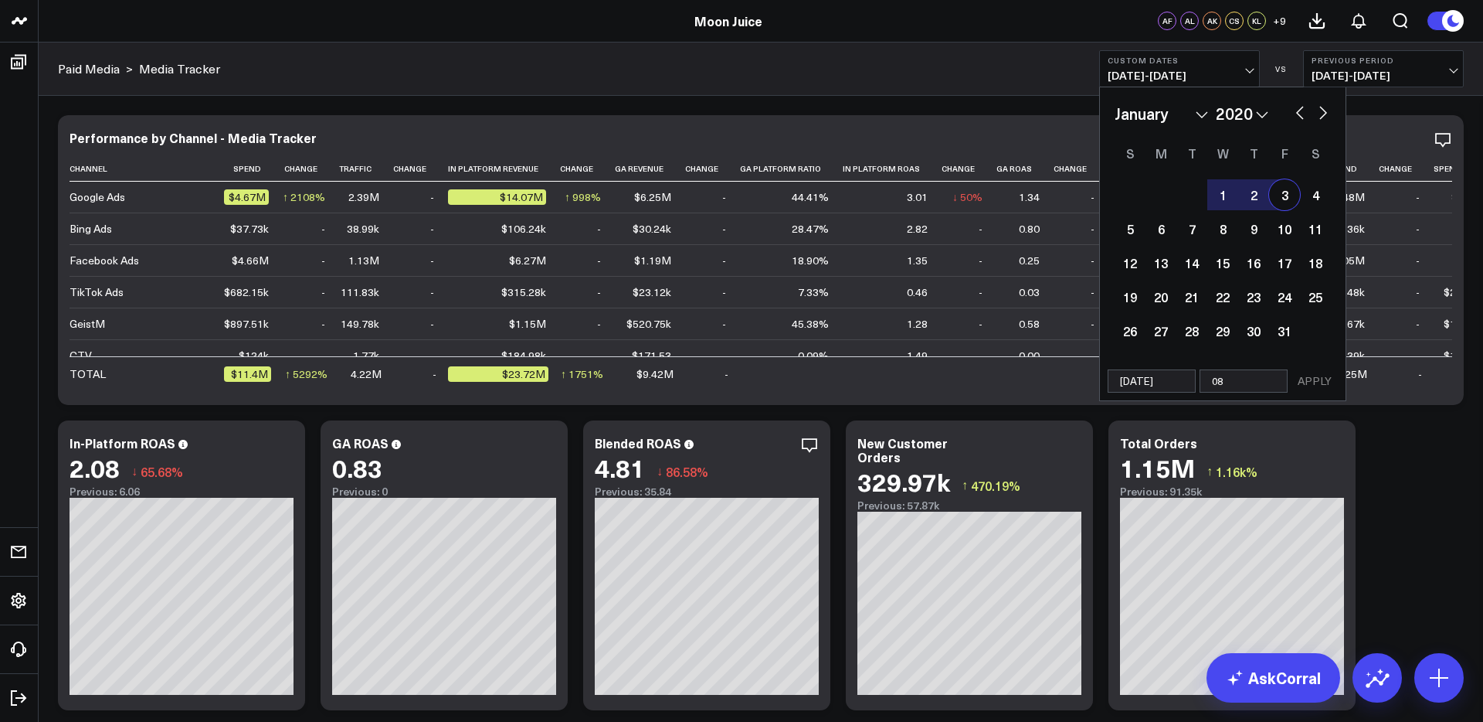
type input "08/"
select select "2020"
type input "08/15/2"
select select "2020"
type input "08/15/25"
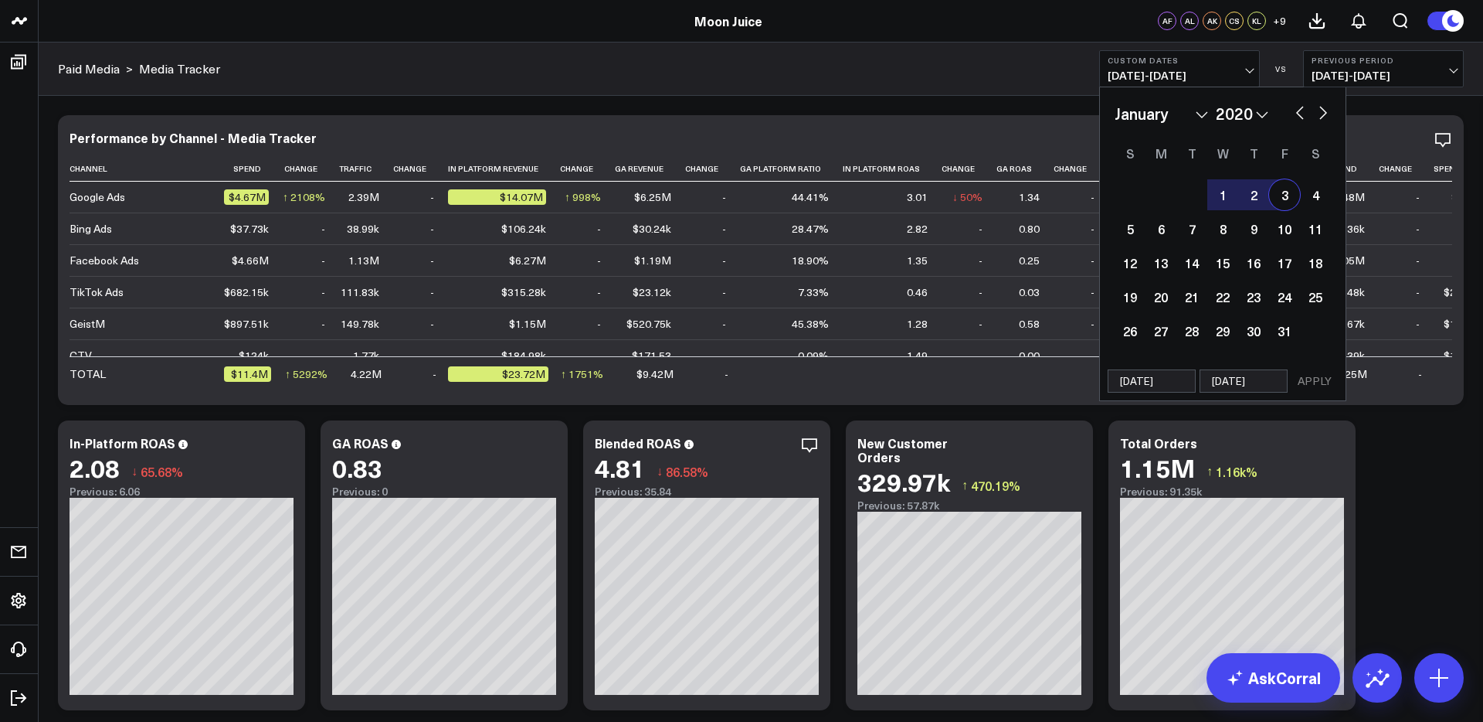
select select "2020"
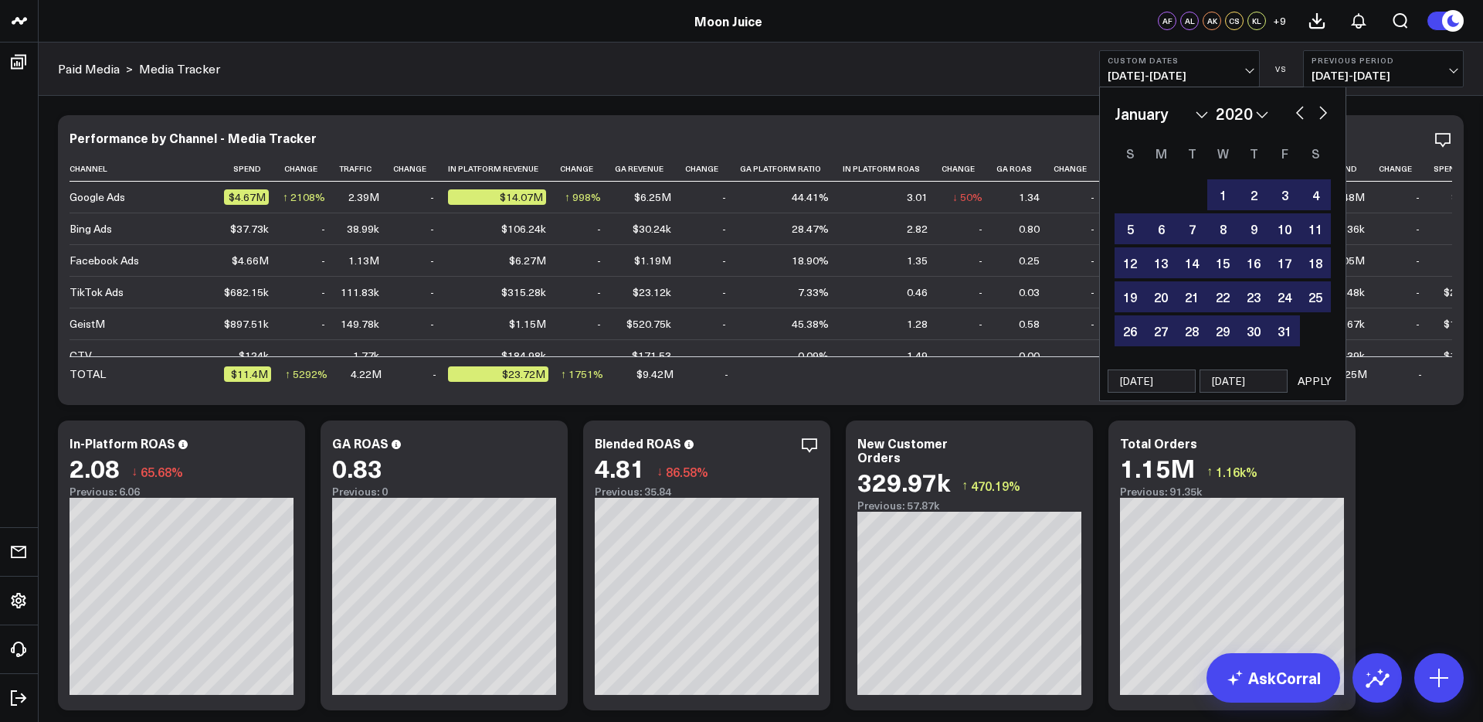
type input "08/15/25"
click at [1322, 382] on button "APPLY" at bounding box center [1315, 380] width 46 height 23
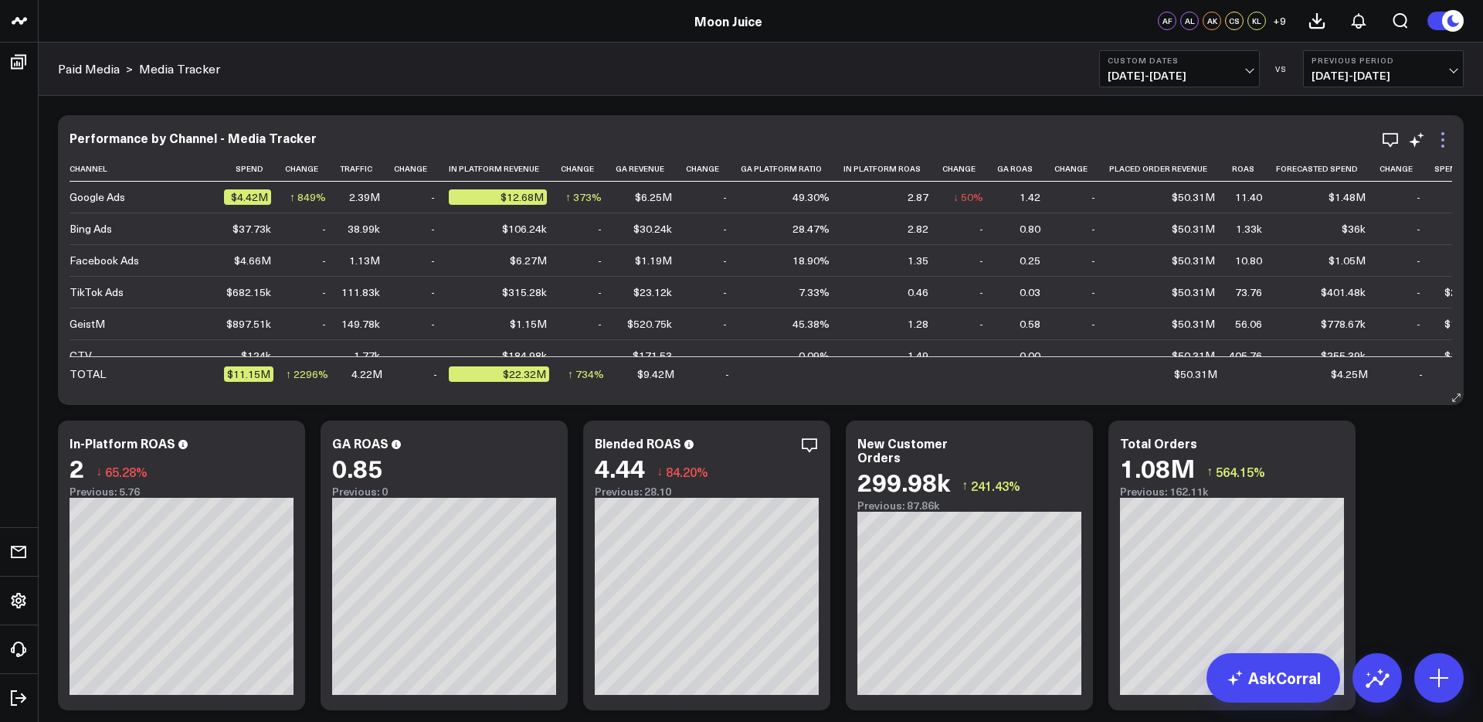
click at [1397, 144] on icon at bounding box center [1443, 140] width 19 height 19
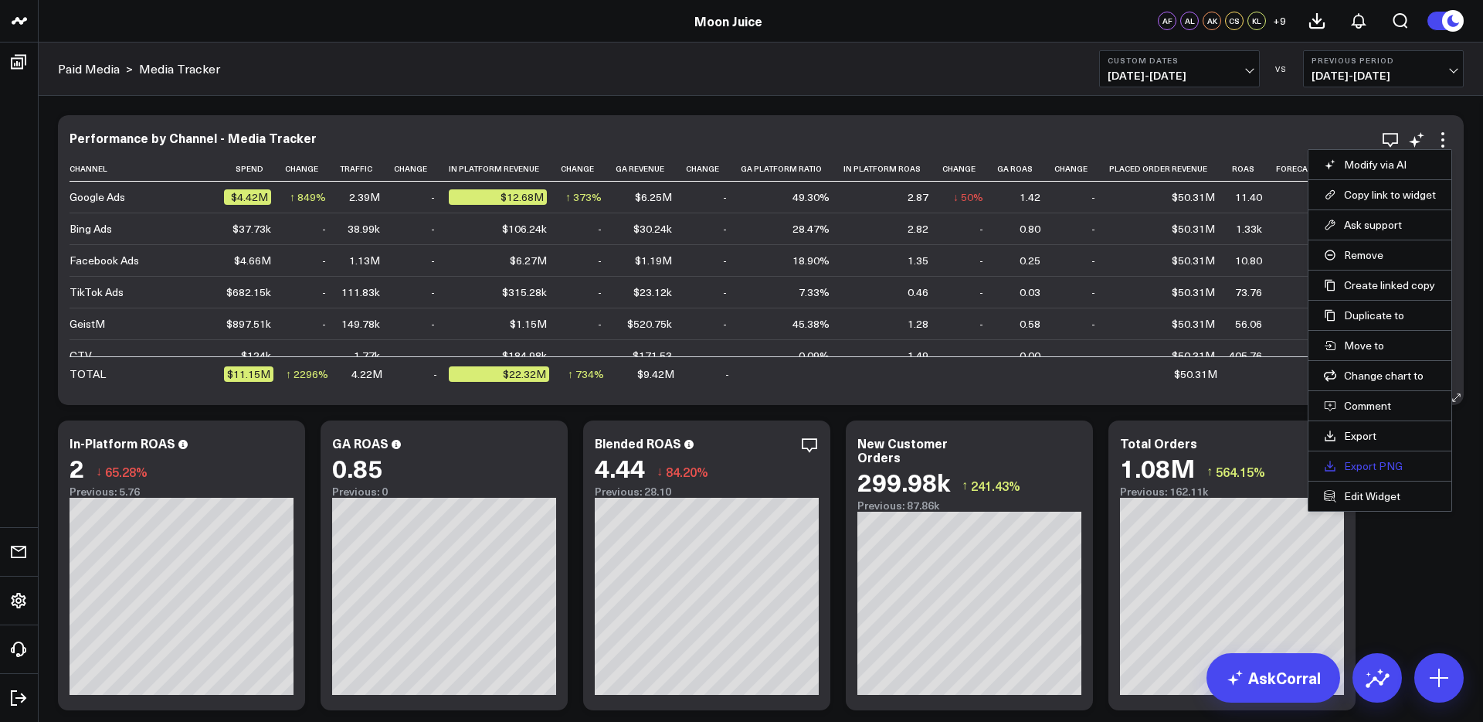
click at [1370, 465] on link "Export PNG" at bounding box center [1380, 466] width 112 height 14
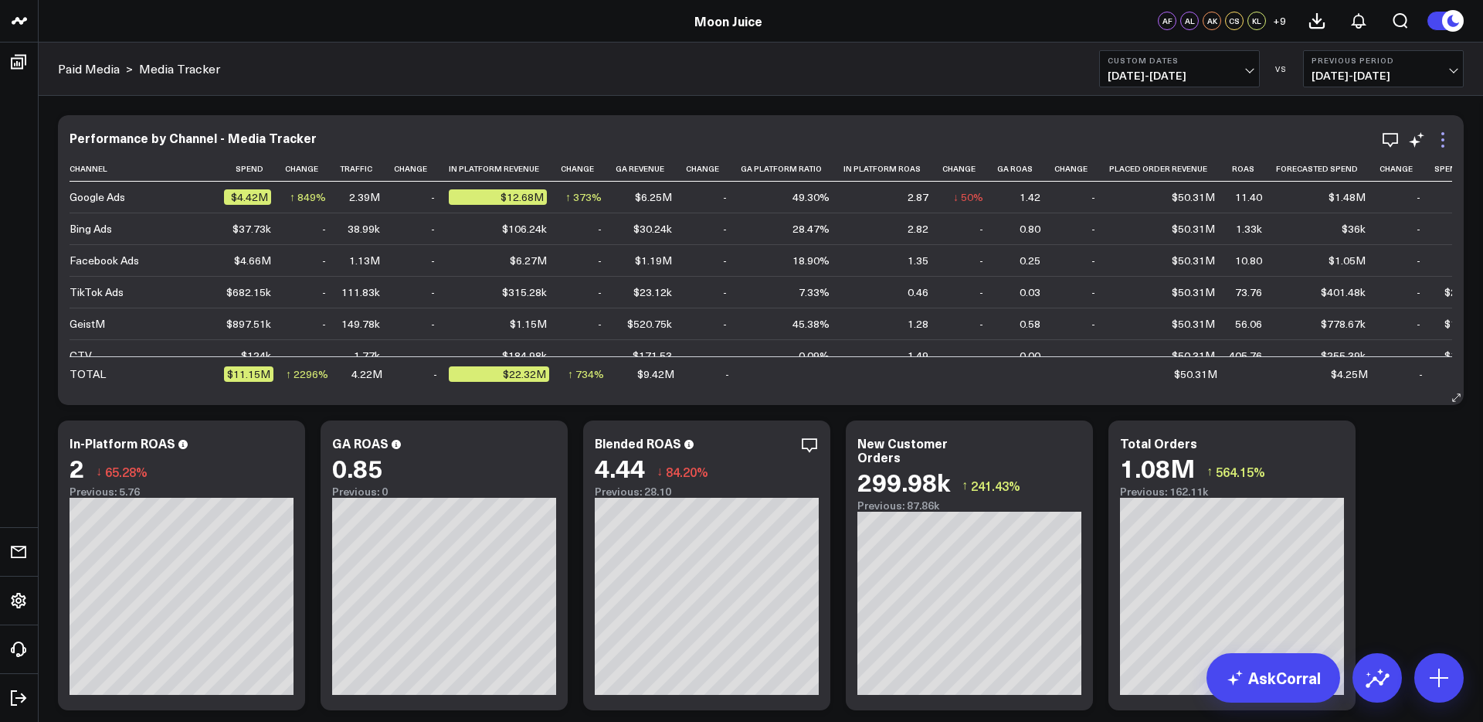
click at [1397, 138] on icon at bounding box center [1443, 140] width 19 height 19
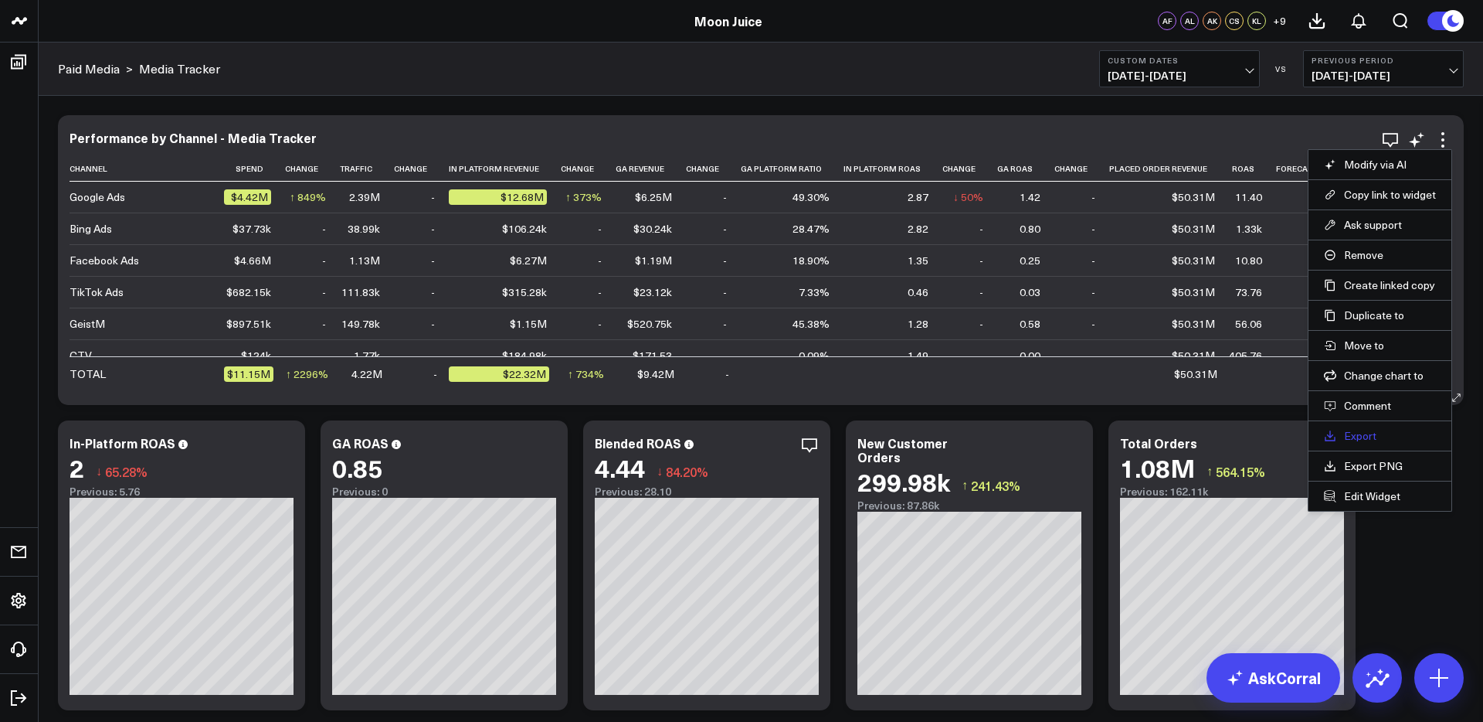
click at [1365, 434] on link "Export" at bounding box center [1380, 436] width 112 height 14
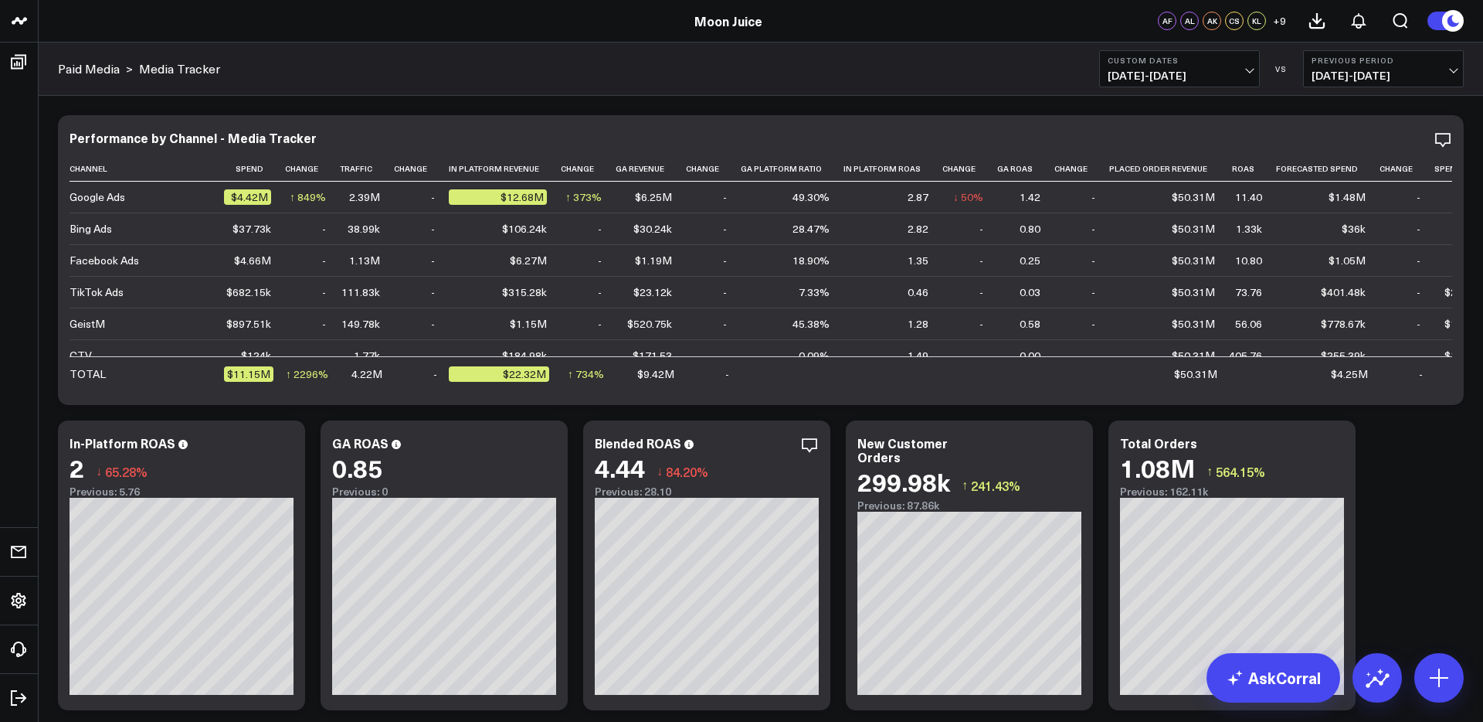
click at [1363, 72] on span "05/18/14 - 12/31/19" at bounding box center [1384, 76] width 144 height 12
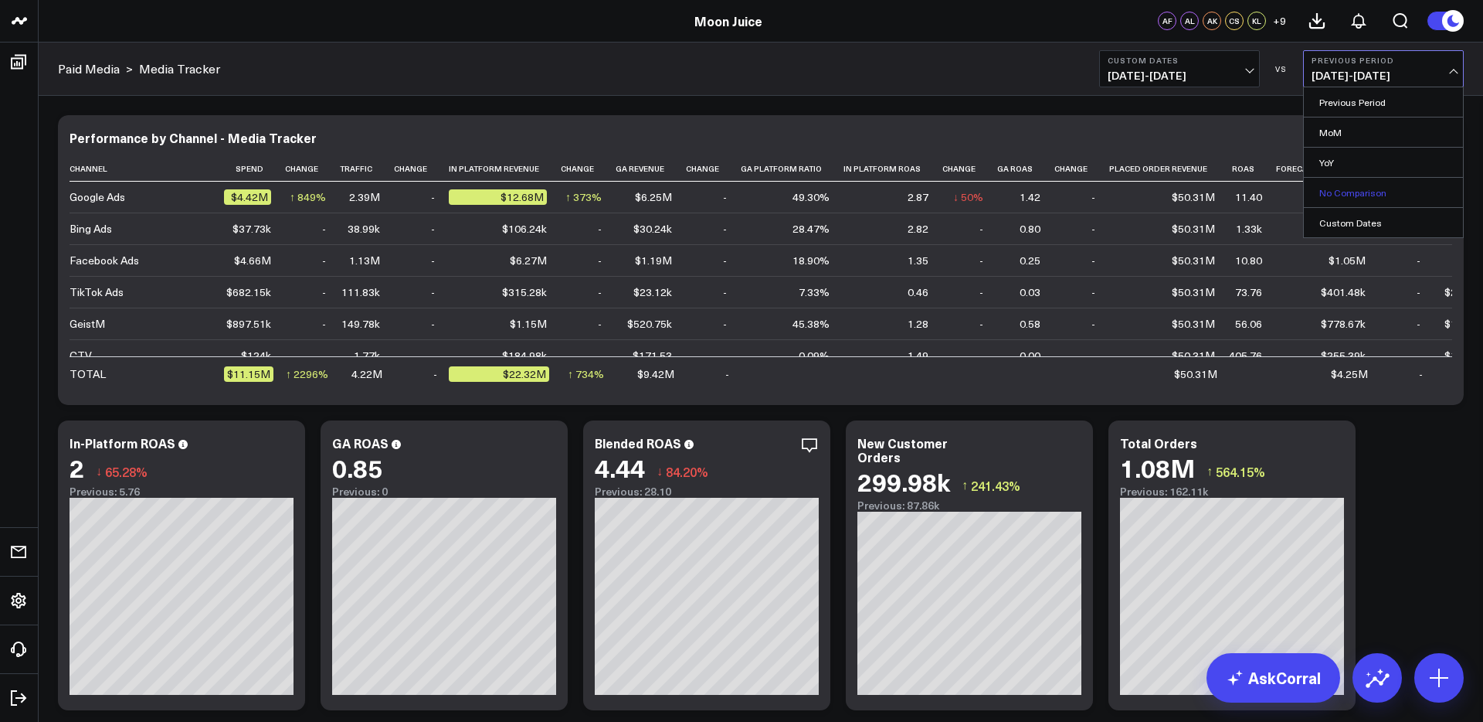
click at [1360, 191] on link "No Comparison" at bounding box center [1383, 192] width 159 height 29
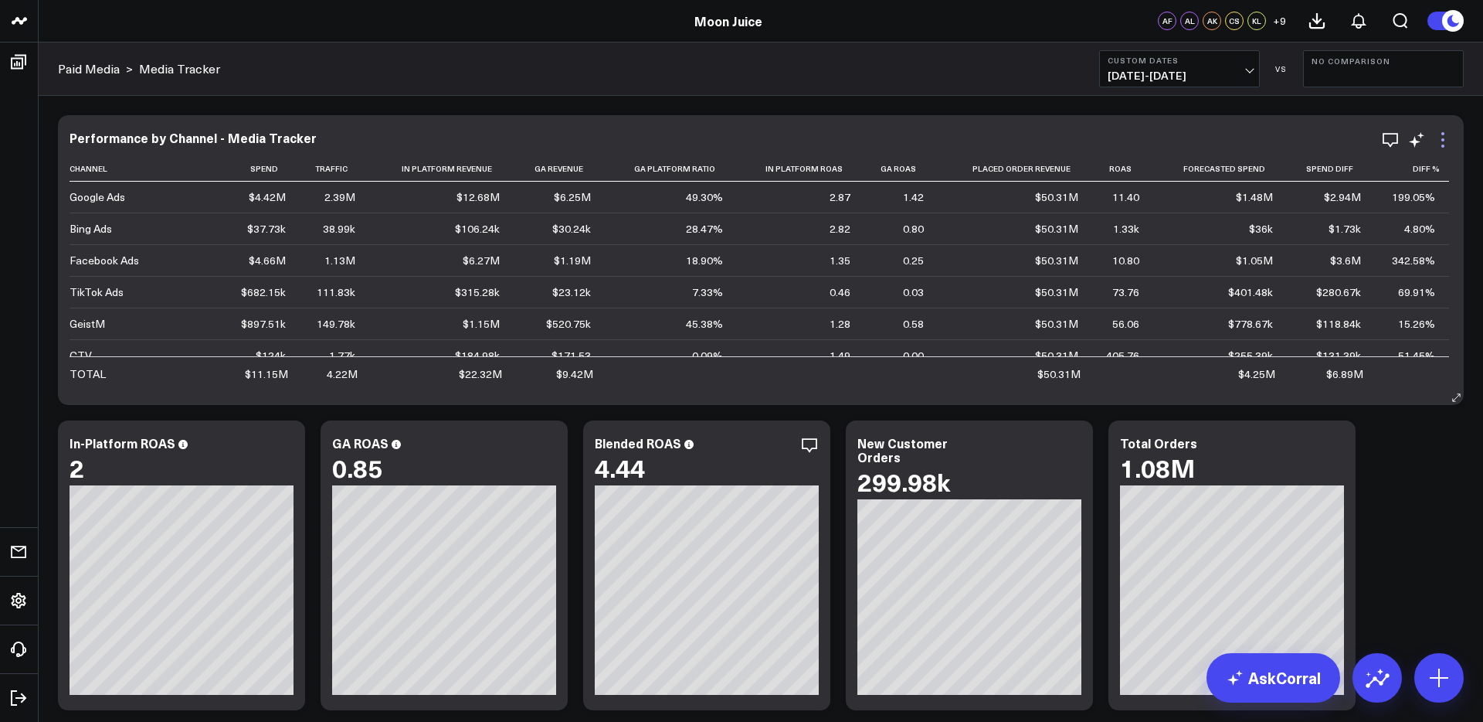
click at [1397, 142] on icon at bounding box center [1443, 140] width 19 height 19
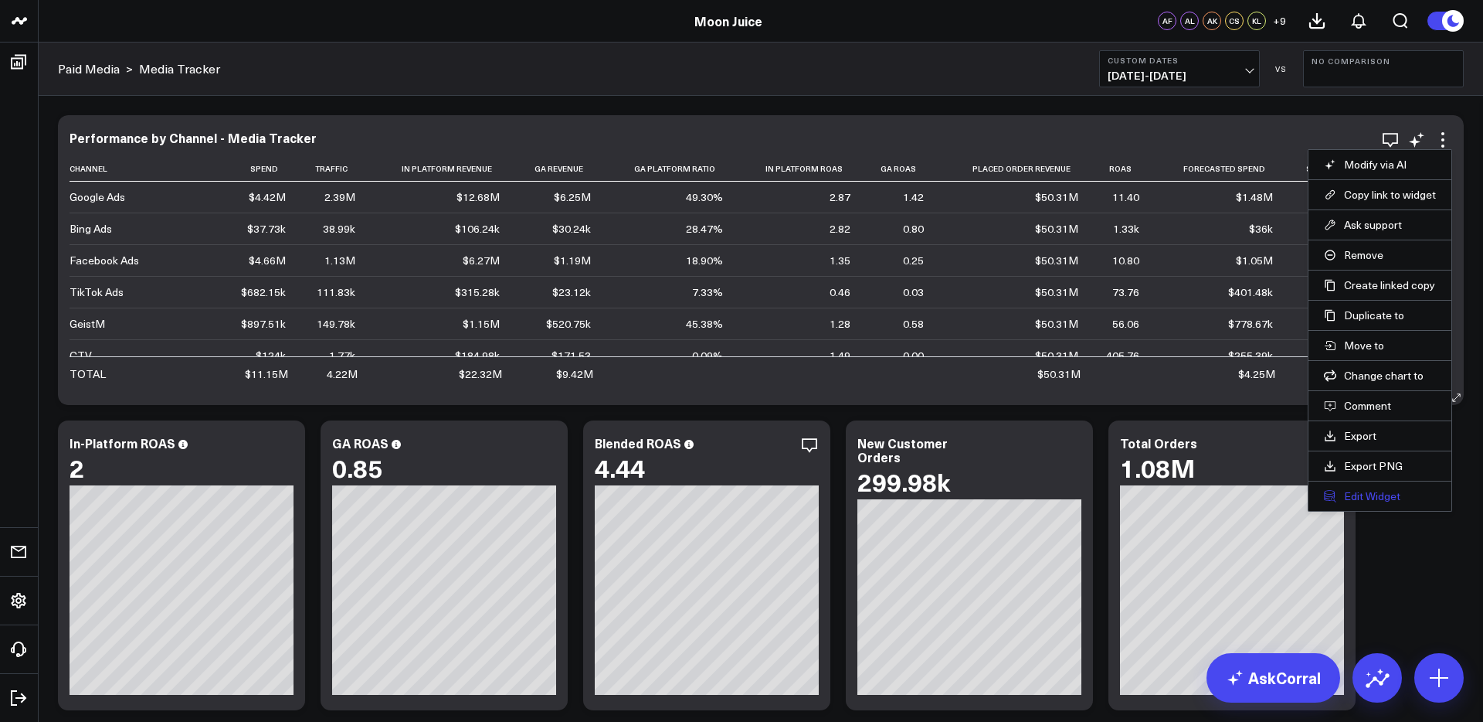
click at [1356, 497] on button "Edit Widget" at bounding box center [1380, 496] width 112 height 14
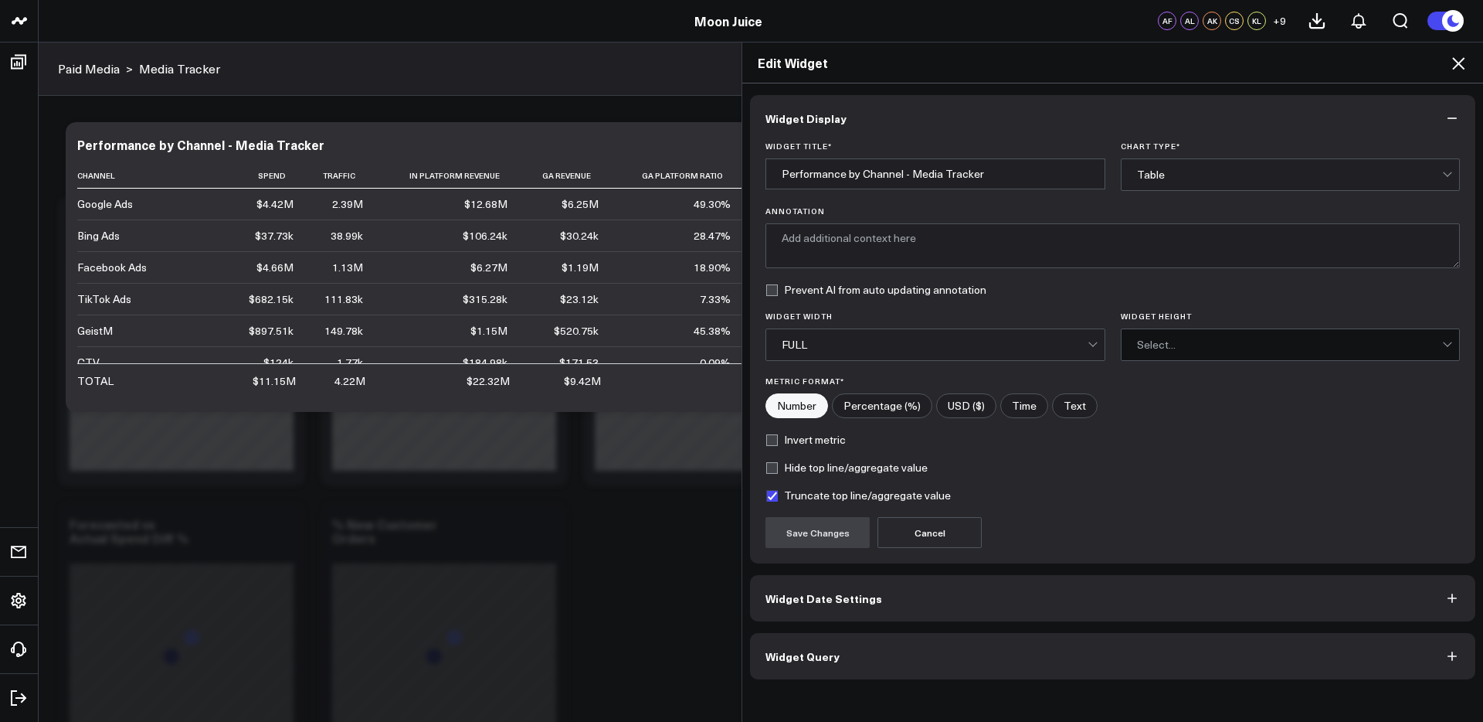
scroll to position [246, 0]
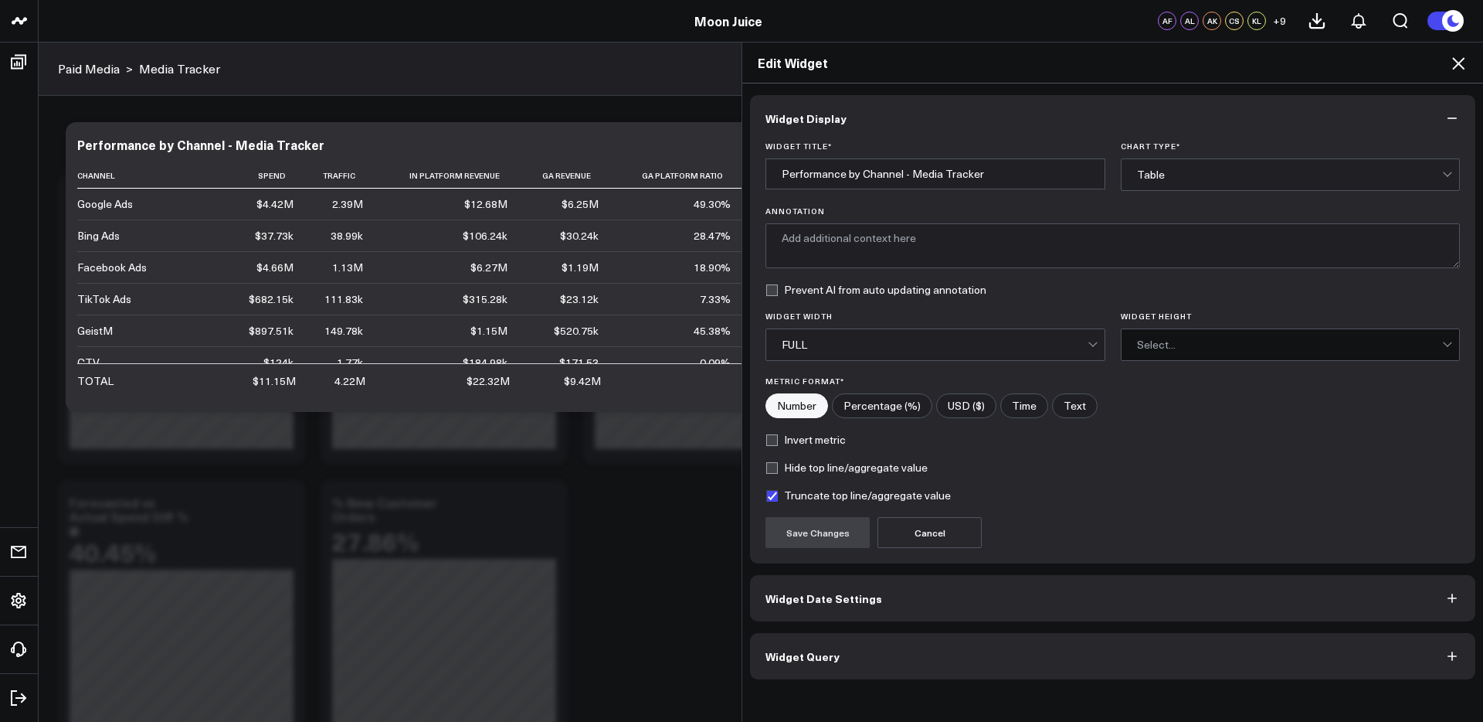
click at [1019, 409] on input"] "Time" at bounding box center [1024, 405] width 46 height 23
radio input"] "true"
click at [801, 395] on input"] "Number" at bounding box center [796, 405] width 61 height 23
radio input"] "true"
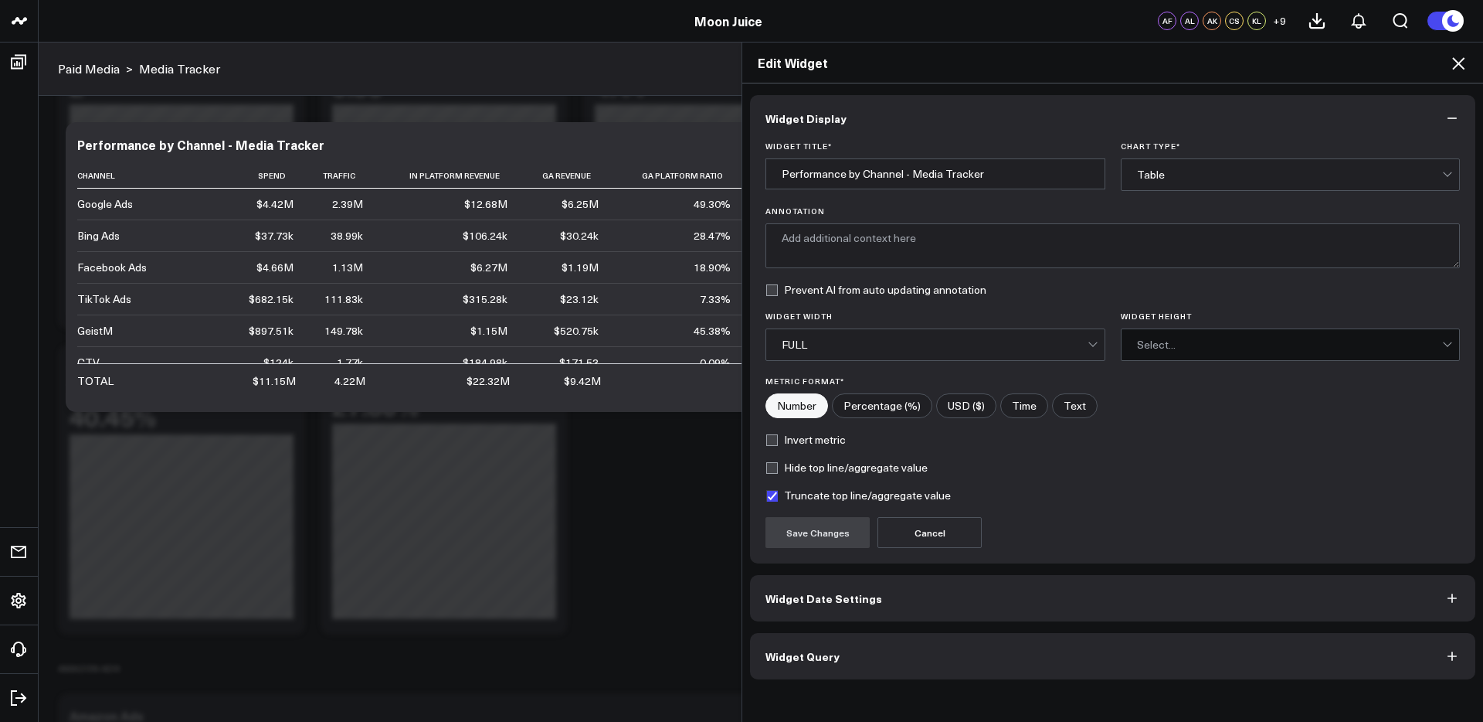
scroll to position [419, 0]
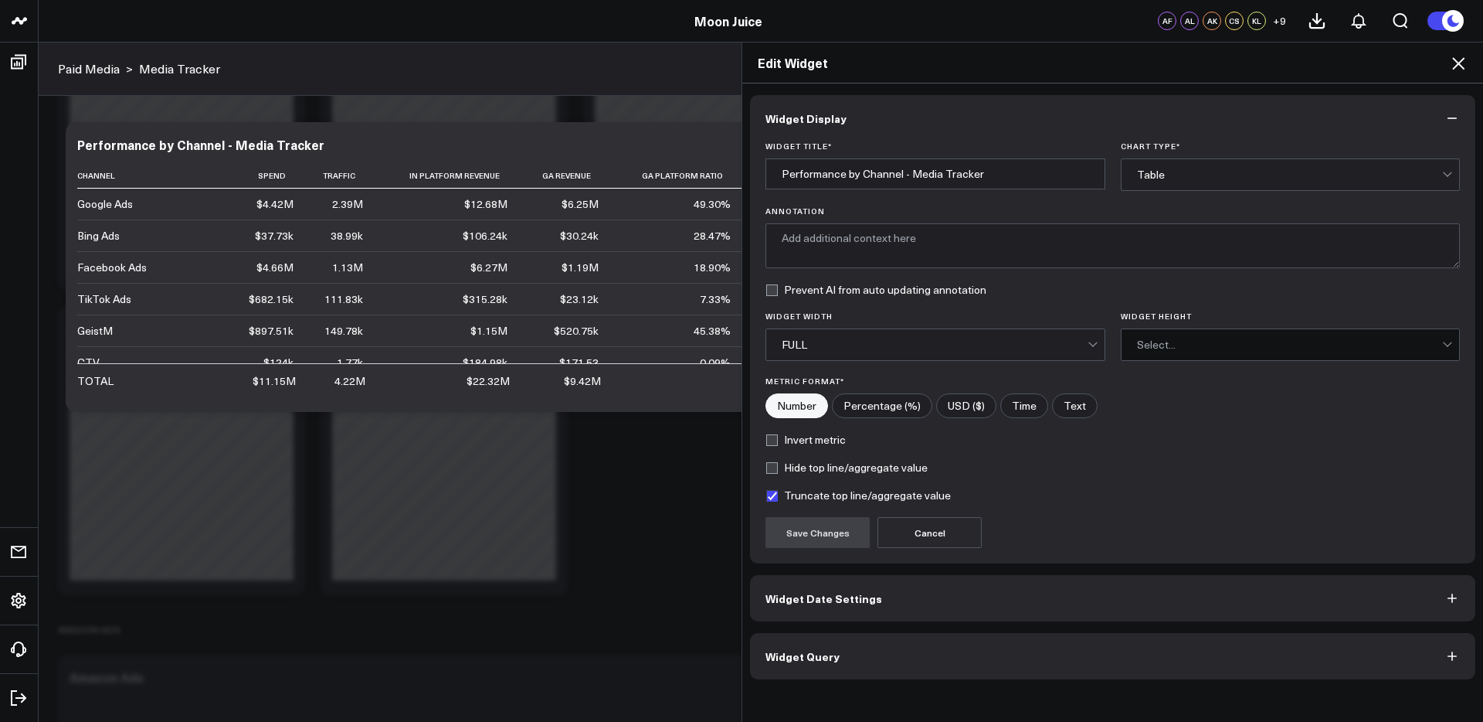
click at [955, 599] on button "Widget Date Settings" at bounding box center [1112, 598] width 725 height 46
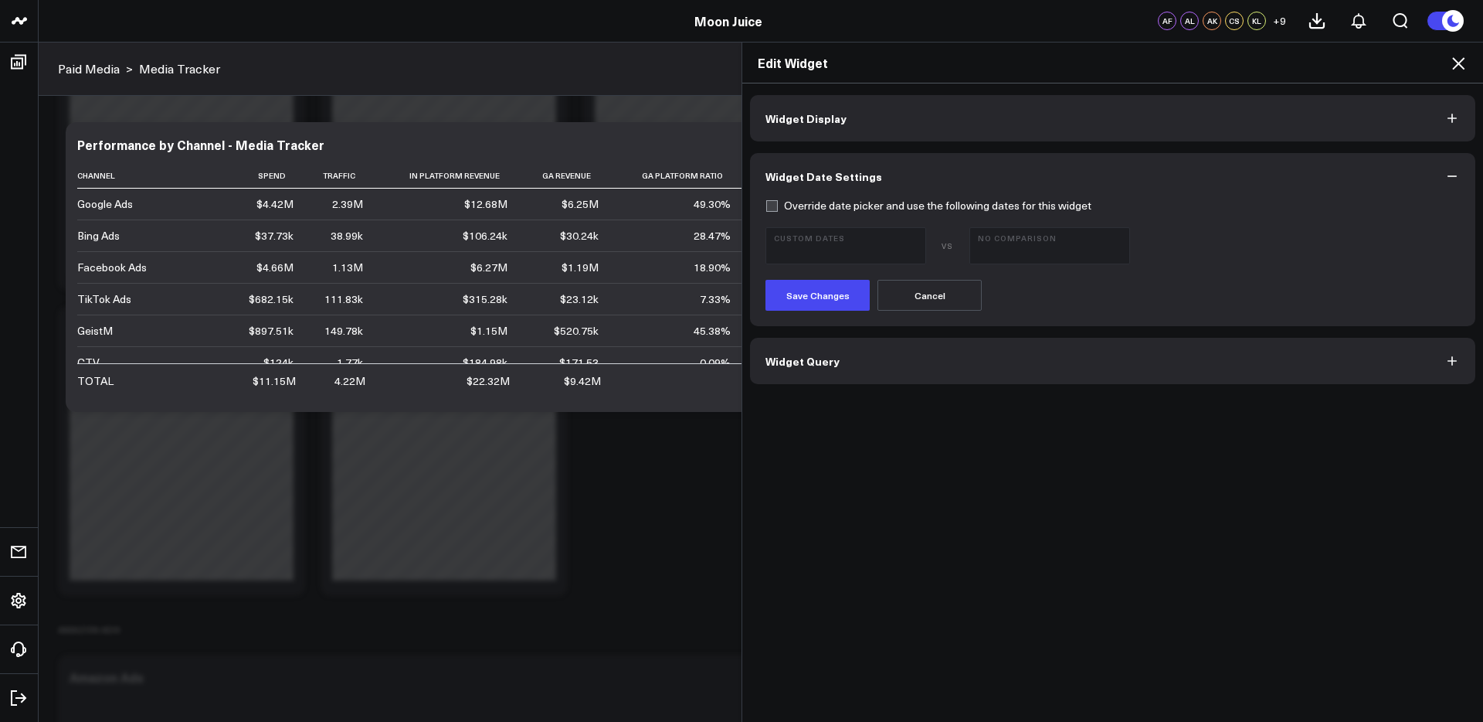
click at [1001, 379] on button "Widget Query" at bounding box center [1112, 361] width 725 height 46
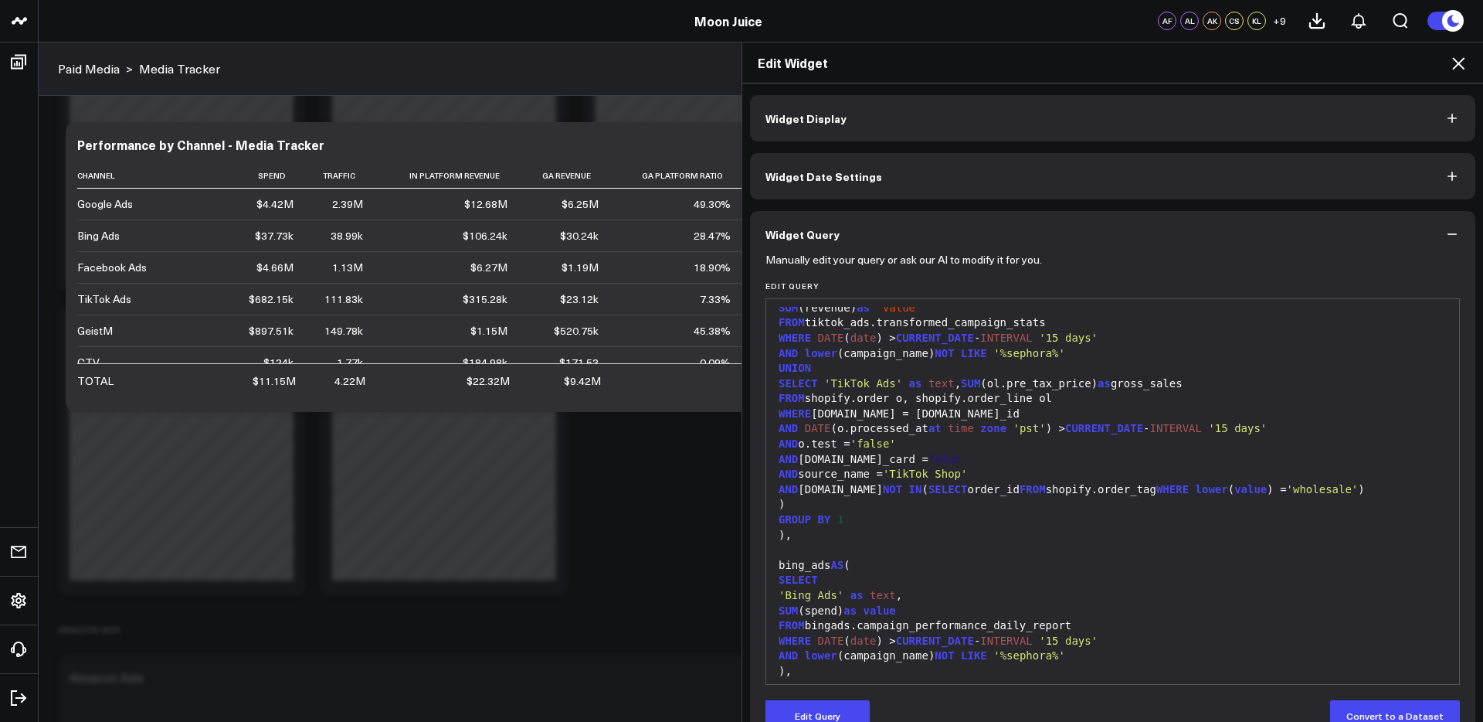
scroll to position [766, 0]
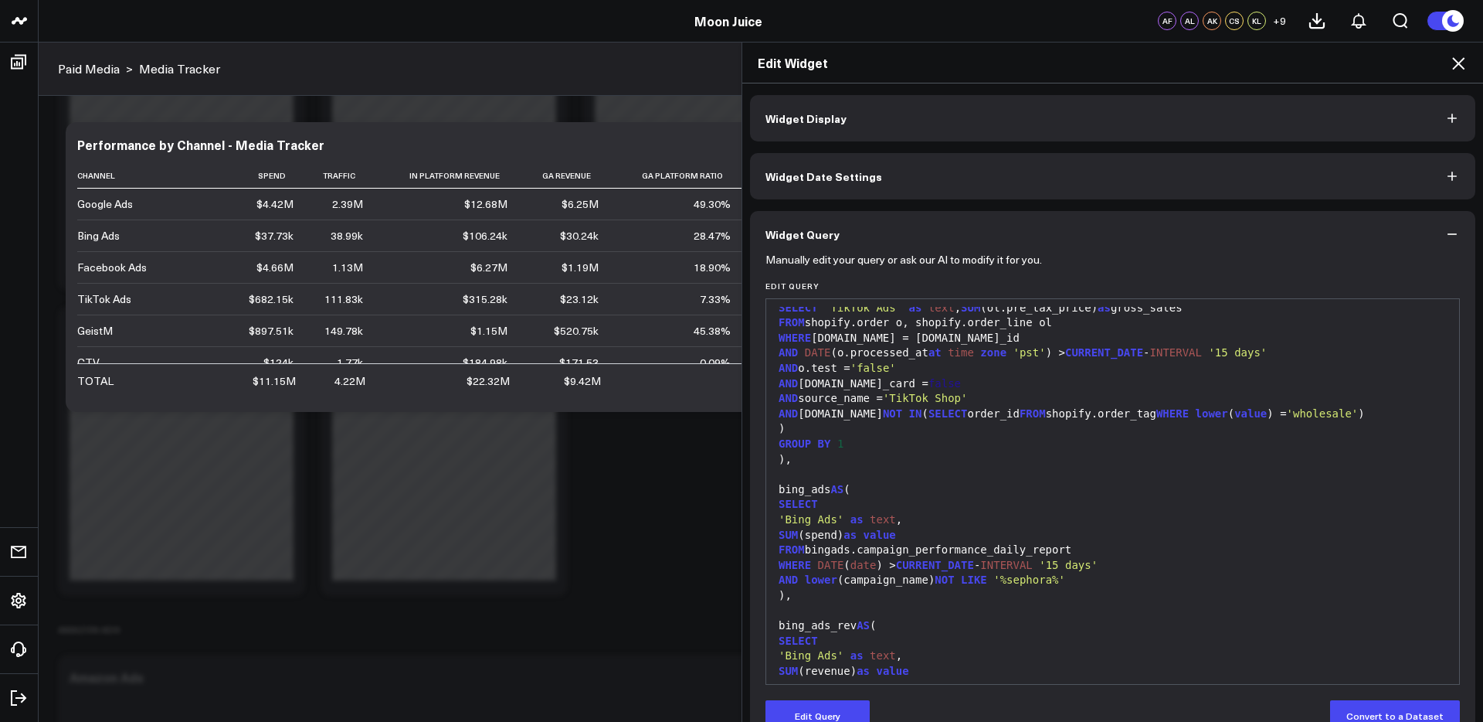
click at [1397, 63] on icon at bounding box center [1458, 63] width 19 height 19
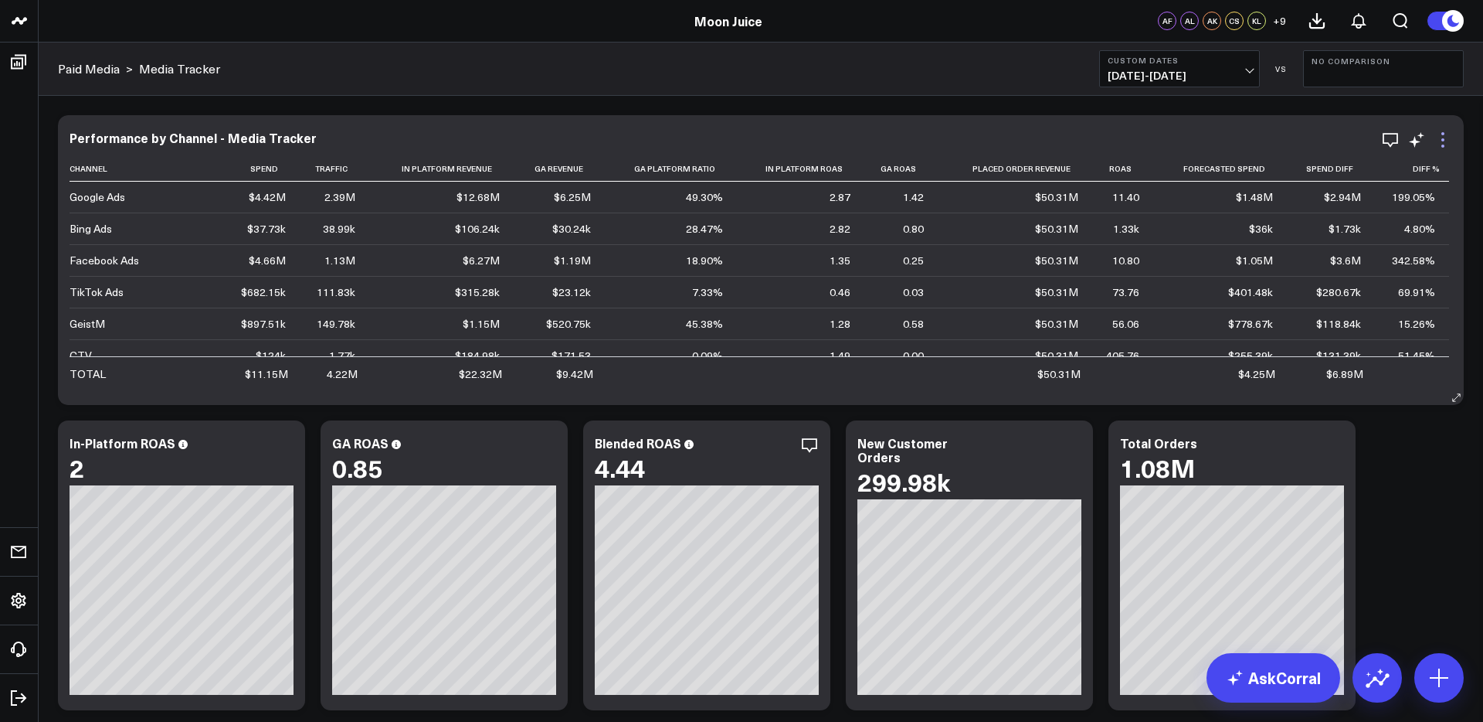
click at [1397, 140] on icon at bounding box center [1442, 139] width 3 height 3
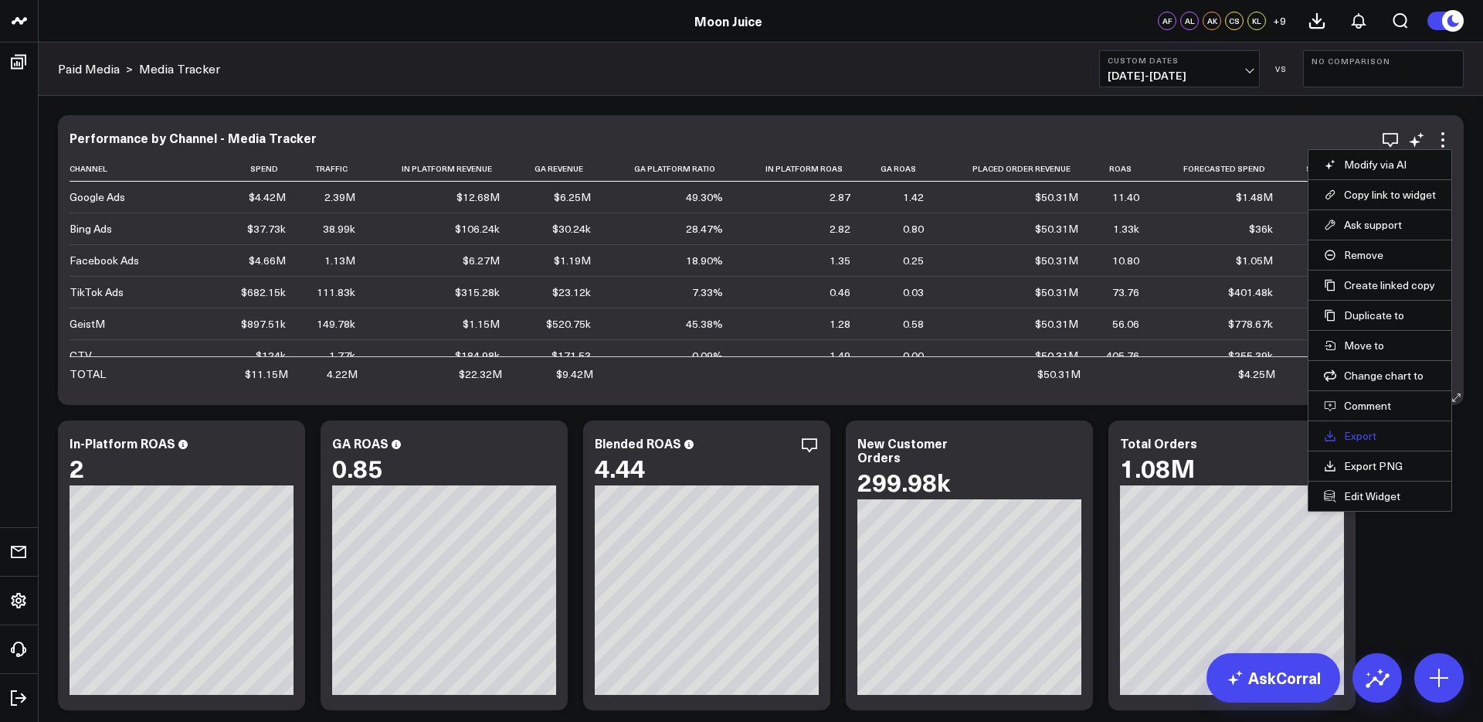
click at [1365, 439] on link "Export" at bounding box center [1380, 436] width 112 height 14
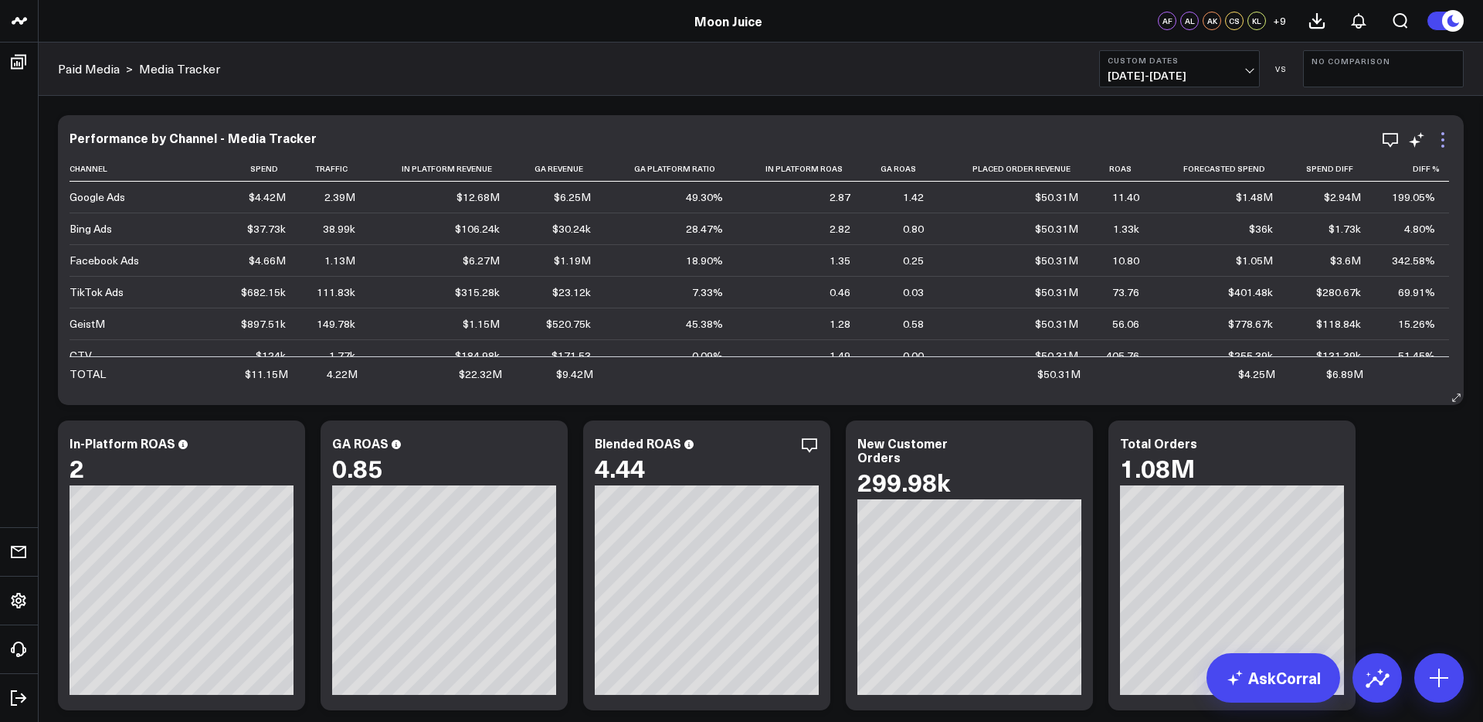
click at [1397, 138] on icon at bounding box center [1443, 140] width 19 height 19
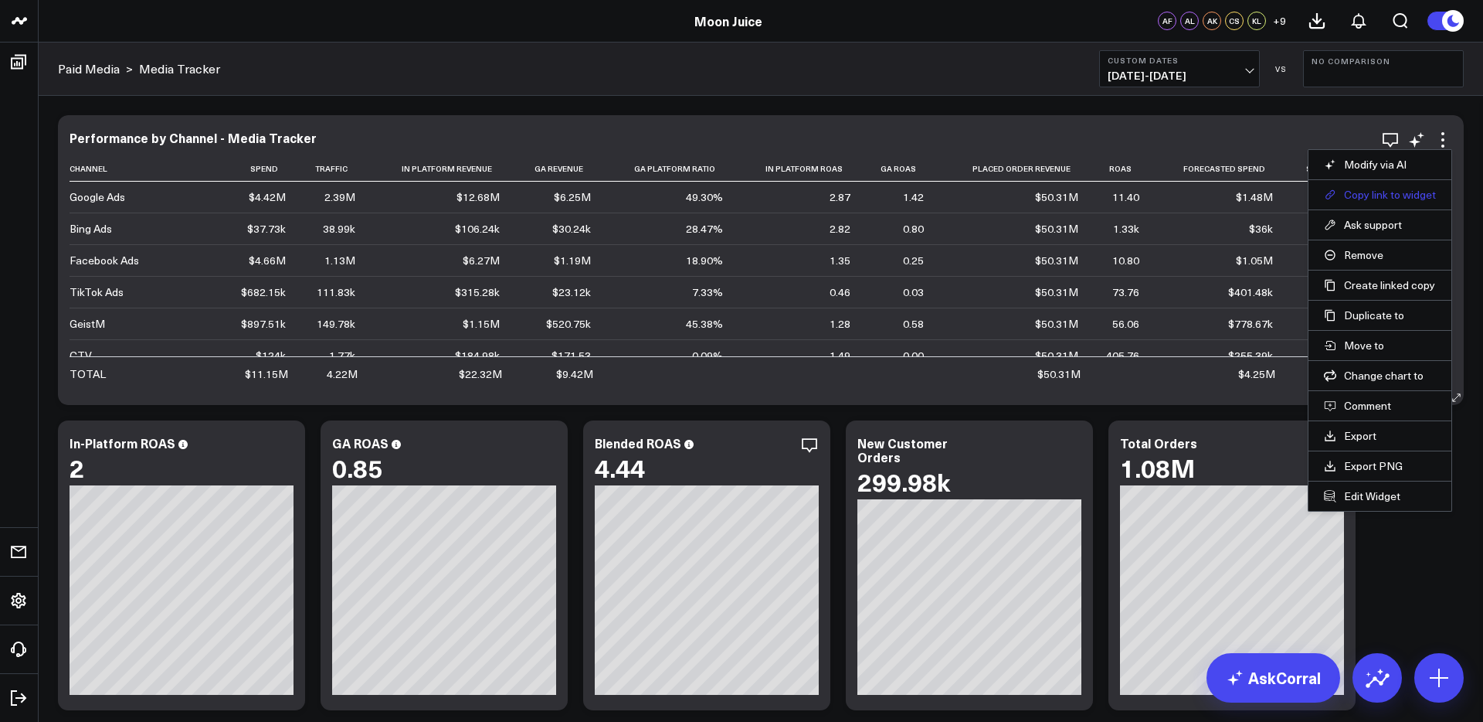
click at [1380, 192] on button "Copy link to widget" at bounding box center [1380, 195] width 112 height 14
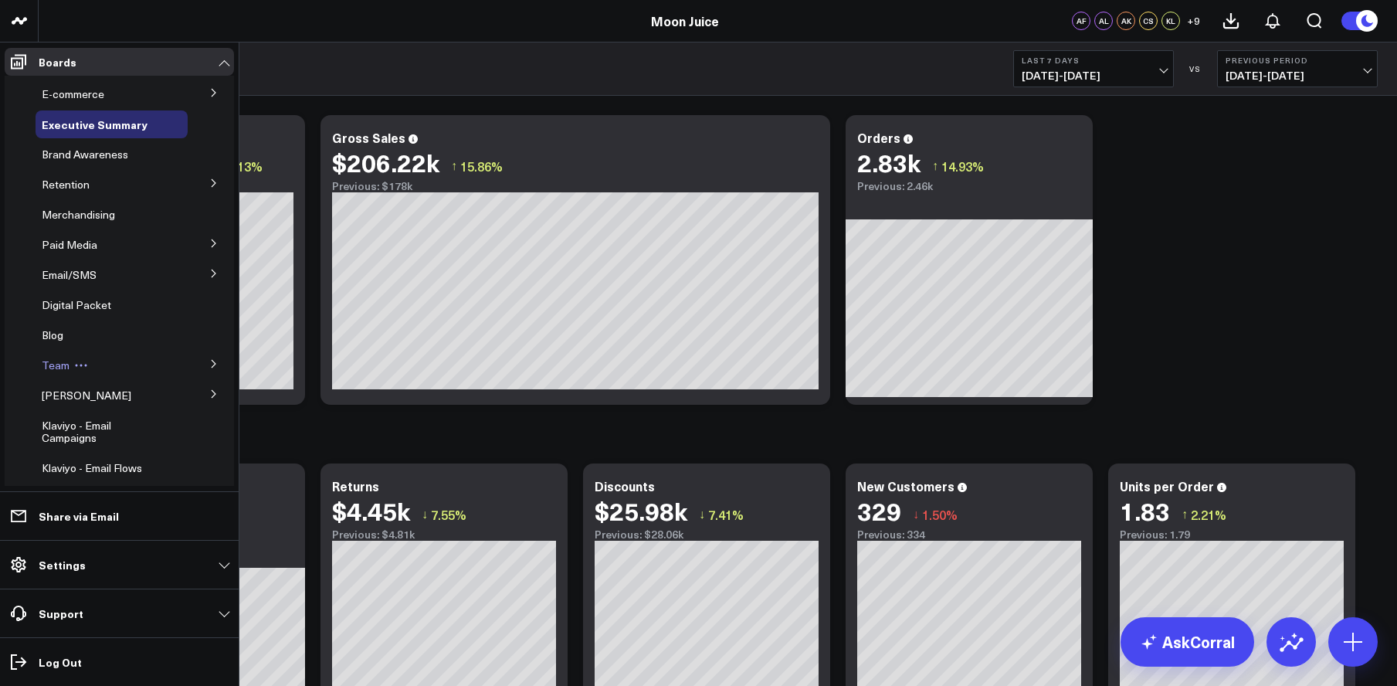
click at [59, 365] on span "Team" at bounding box center [56, 365] width 28 height 15
click at [209, 366] on icon at bounding box center [213, 363] width 9 height 9
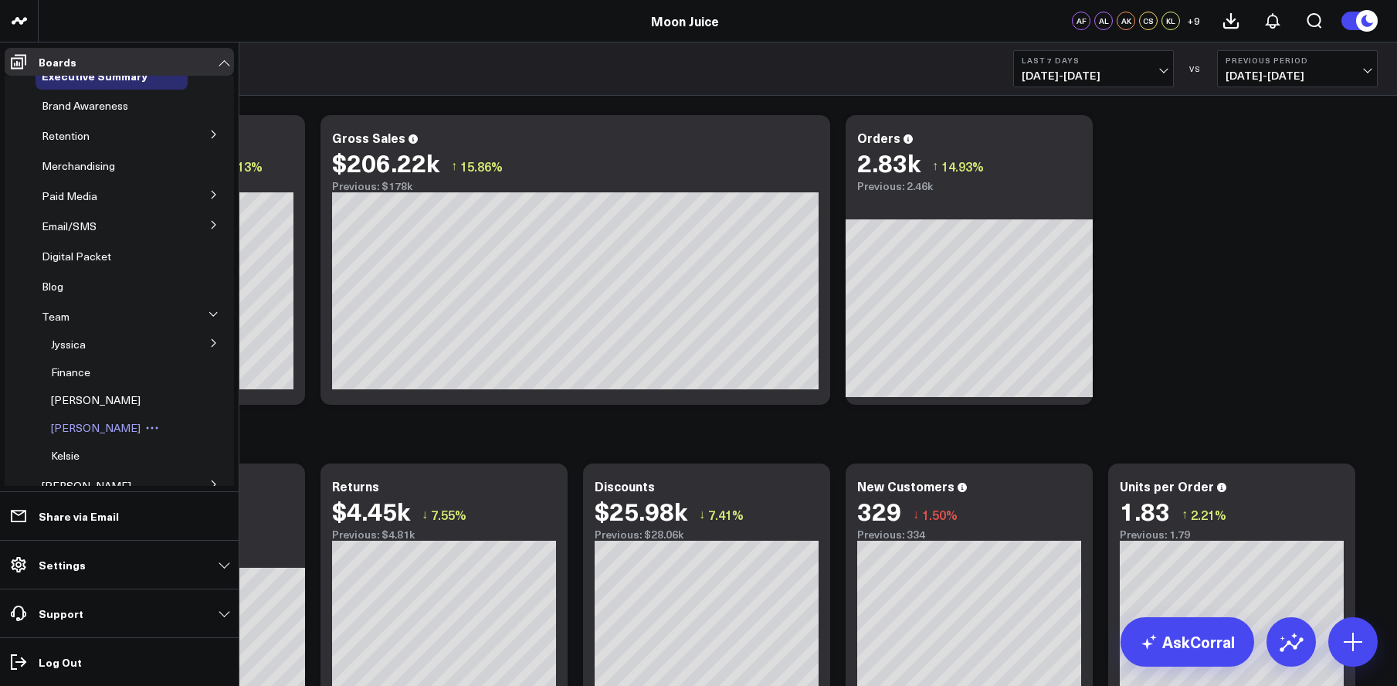
scroll to position [49, 0]
click at [79, 365] on span "Finance" at bounding box center [70, 371] width 39 height 15
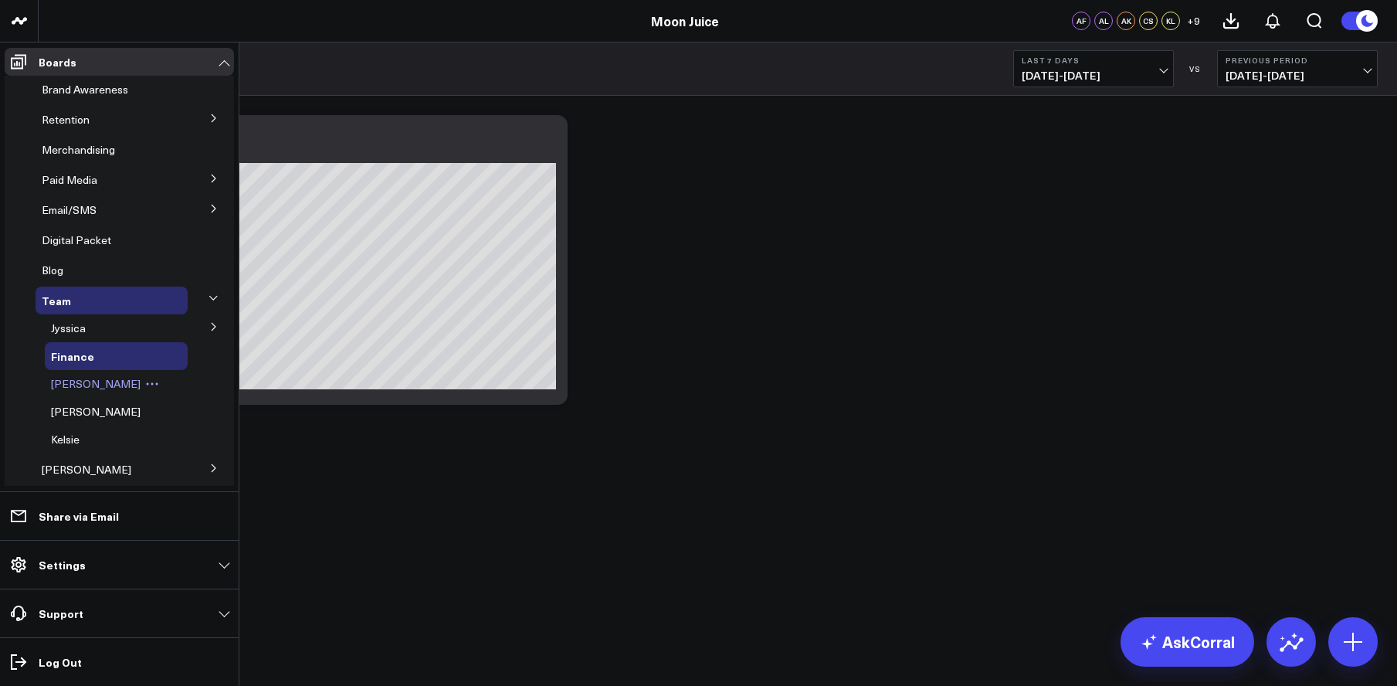
scroll to position [66, 0]
click at [70, 436] on span "Kelsie" at bounding box center [65, 438] width 29 height 15
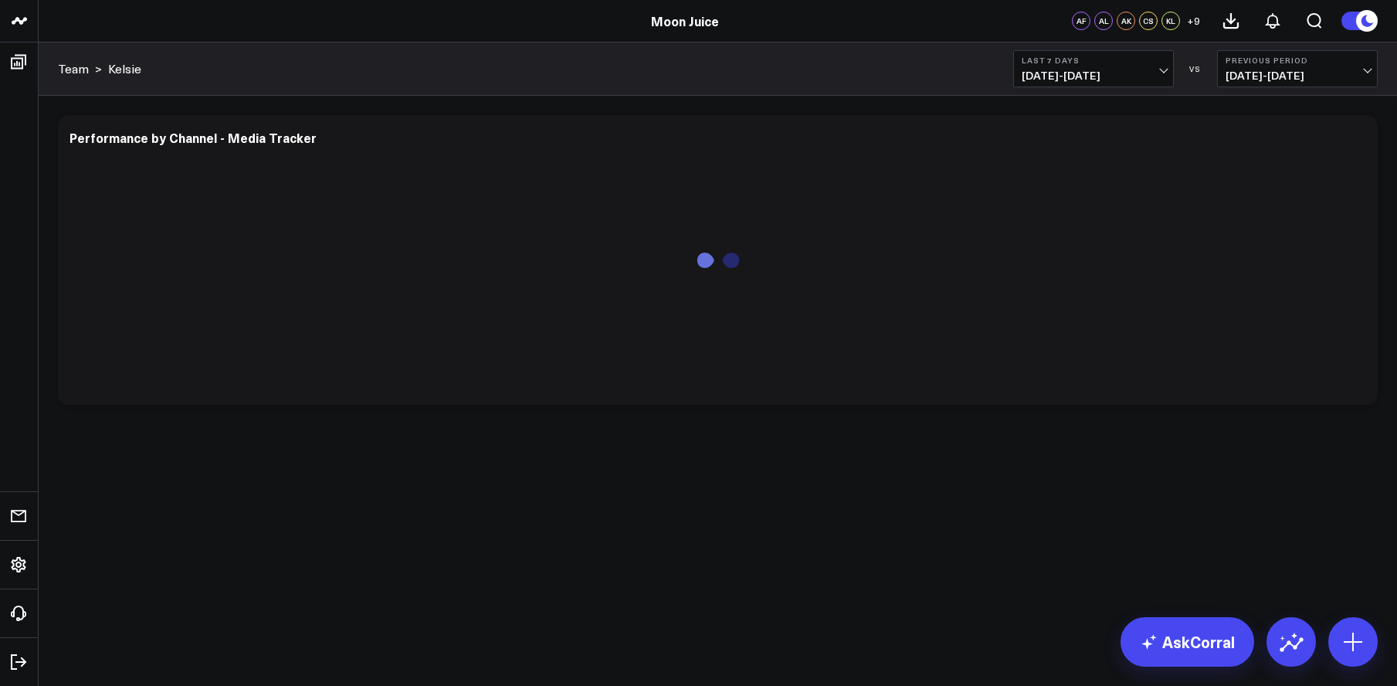
click at [1121, 70] on span "08/07/25 - 08/13/25" at bounding box center [1094, 76] width 144 height 12
click at [1062, 493] on link "Custom Dates" at bounding box center [1093, 493] width 159 height 29
select select "7"
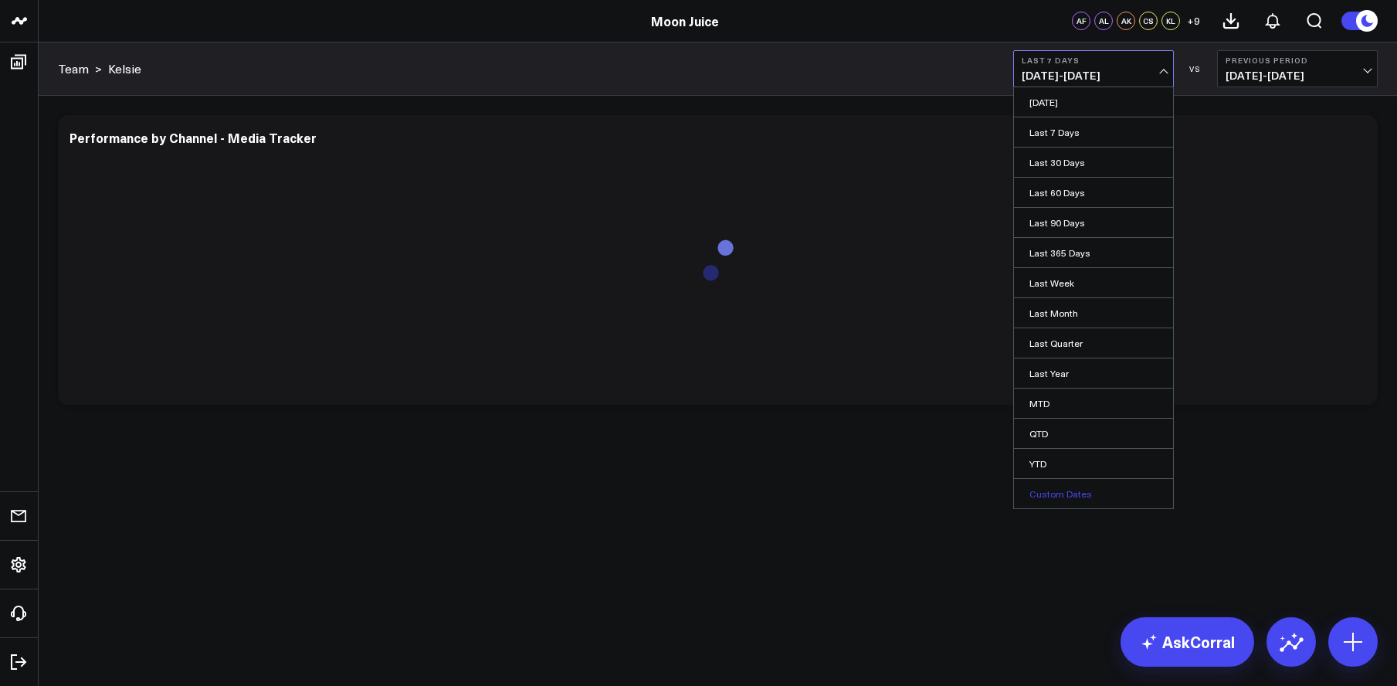
select select "2025"
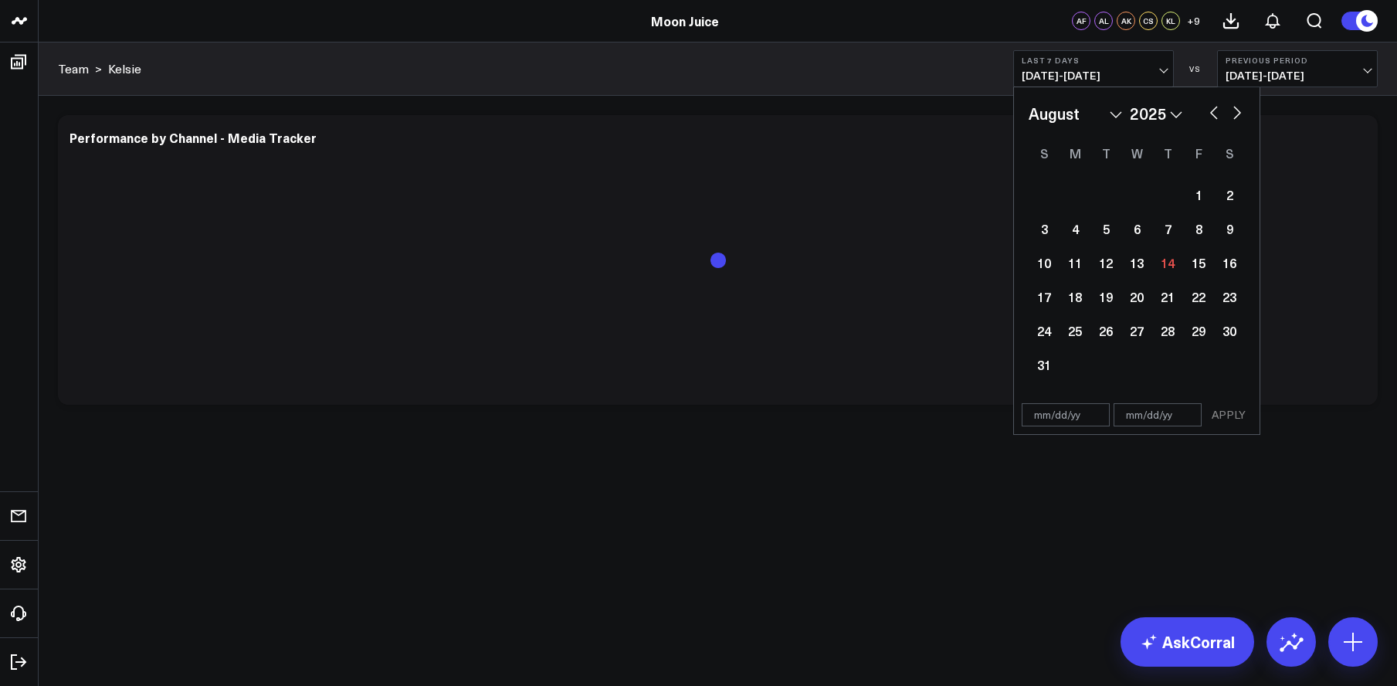
click at [1064, 422] on input "text" at bounding box center [1066, 414] width 88 height 23
select select "7"
select select "2025"
type input "01/01/20"
select select "2020"
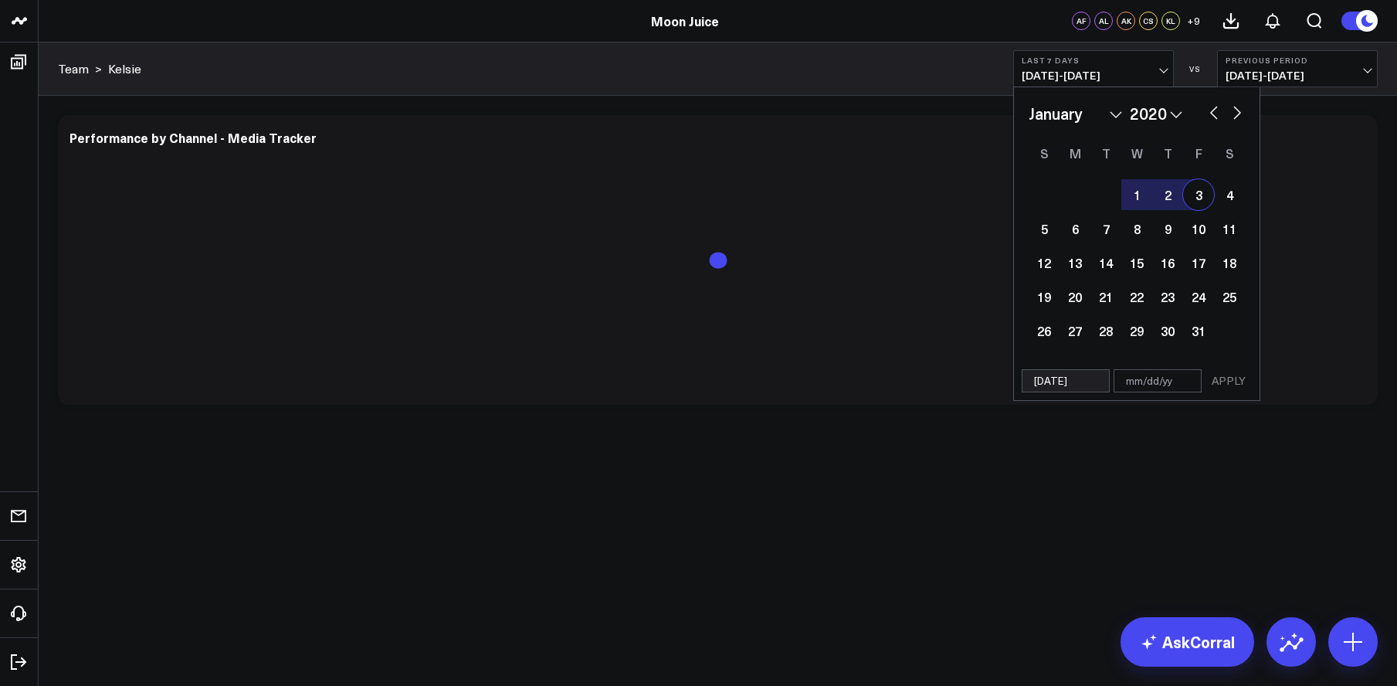
type input "01/01/20"
type input "0"
select select "2020"
type input "08"
select select "2020"
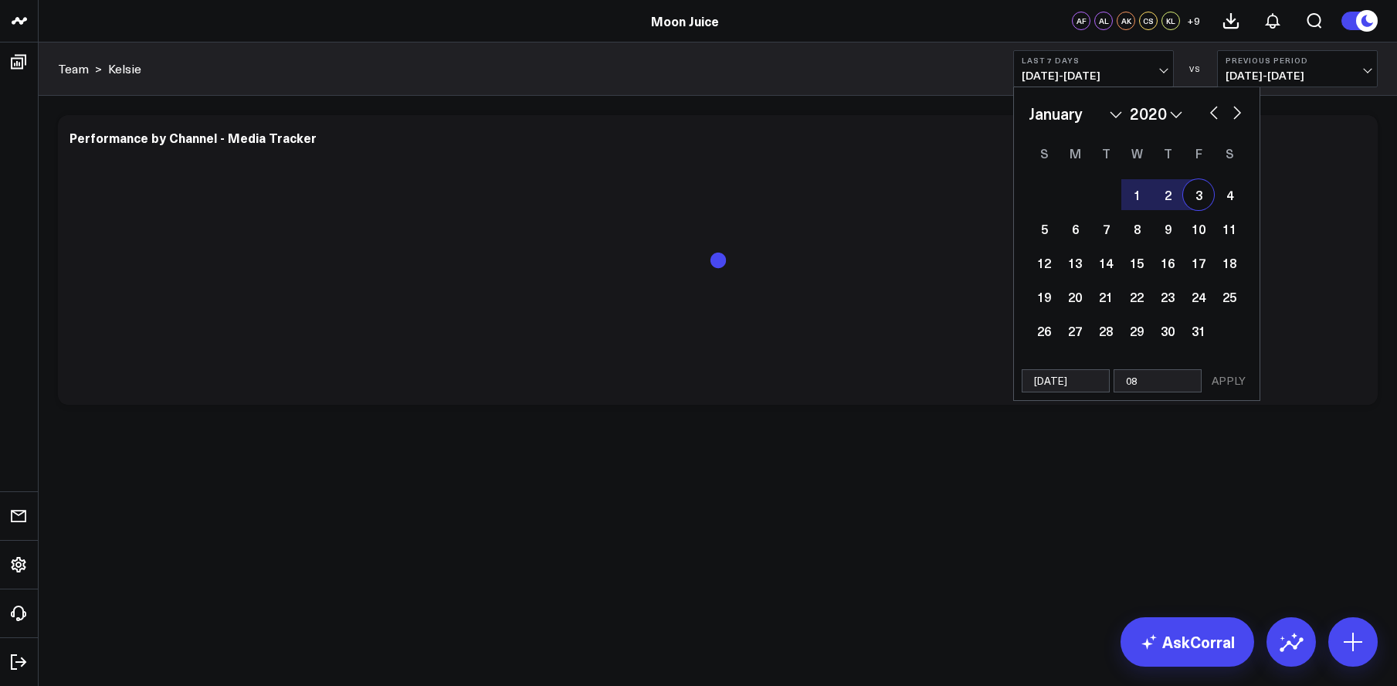
type input "08/"
select select "2020"
type input "08/1"
select select "2020"
type input "08/14/"
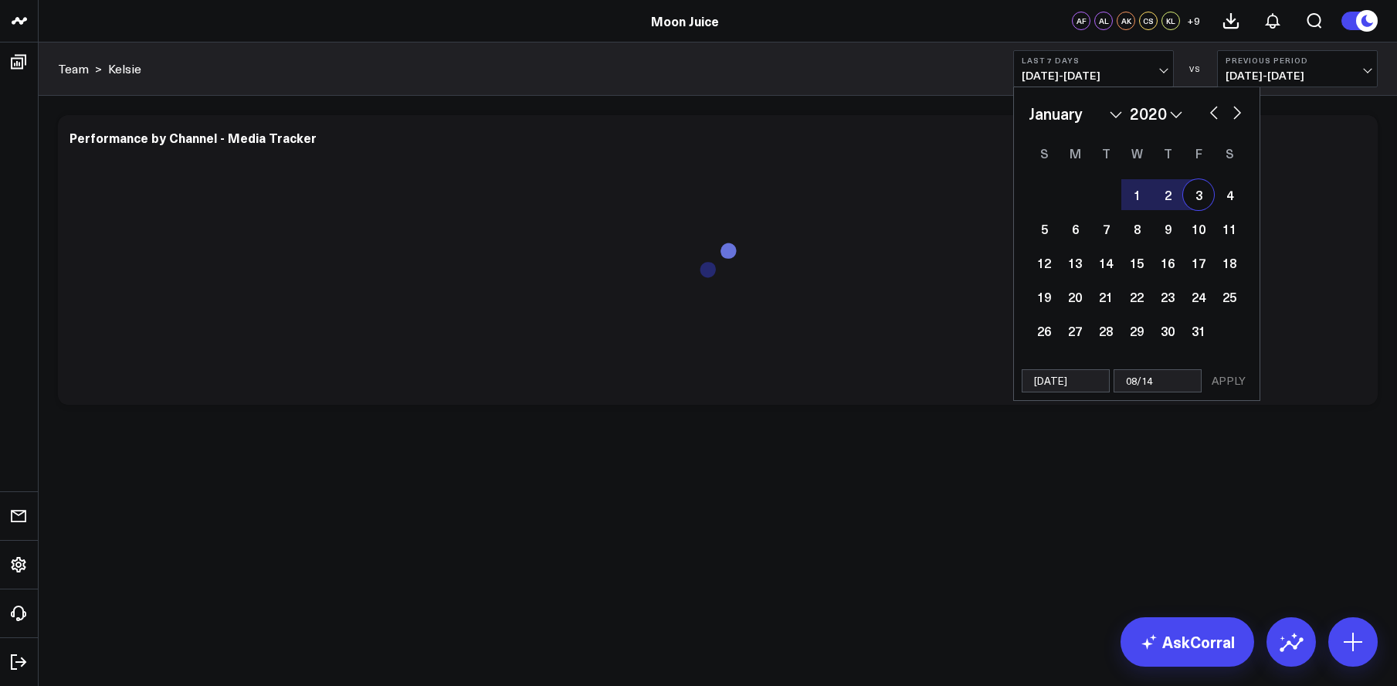
select select "2020"
type input "08/14/2"
select select "2020"
type input "08/14/20"
select select "2020"
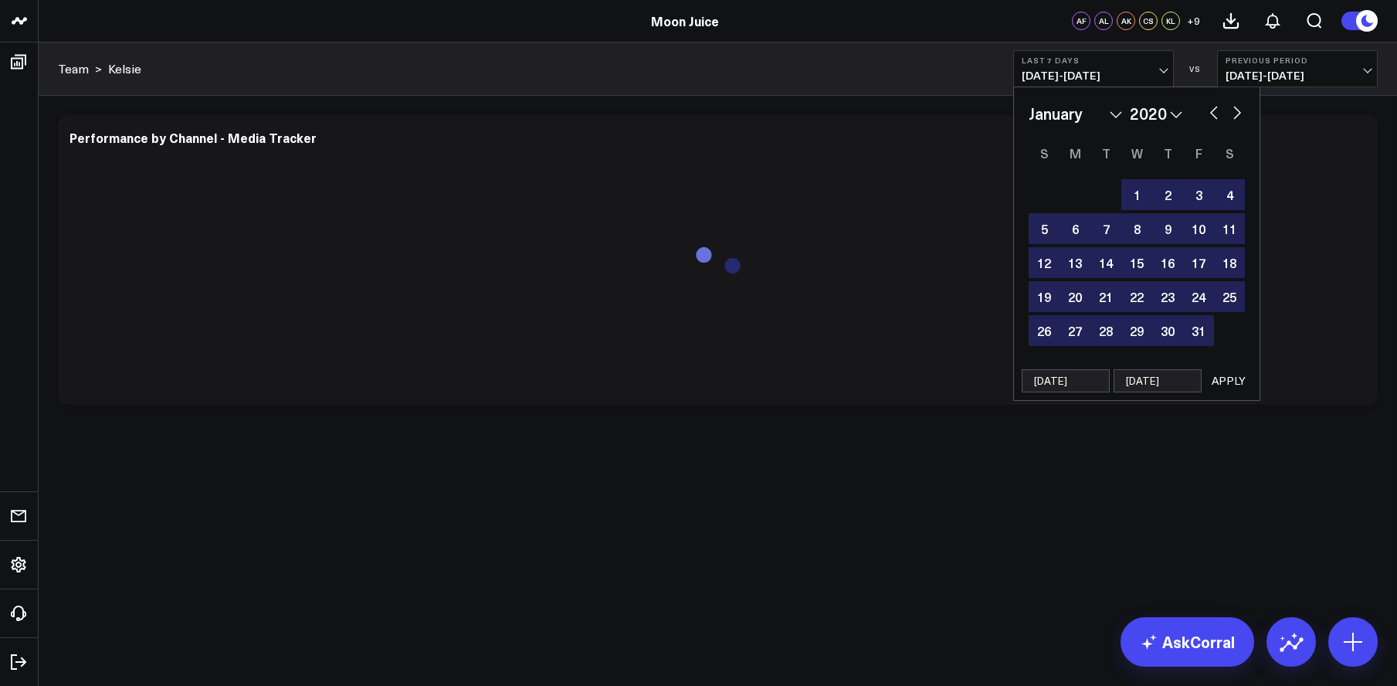
type input "08/14/2"
select select "2020"
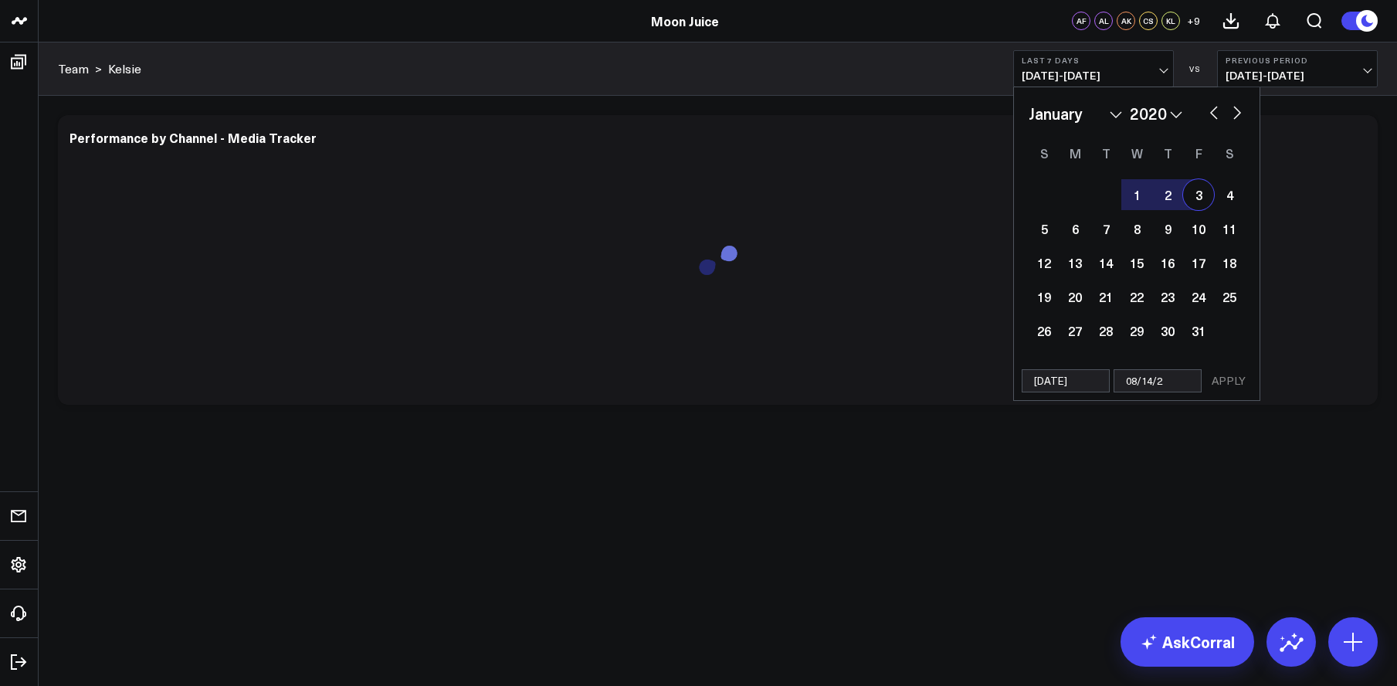
type input "08/14/25"
select select "2020"
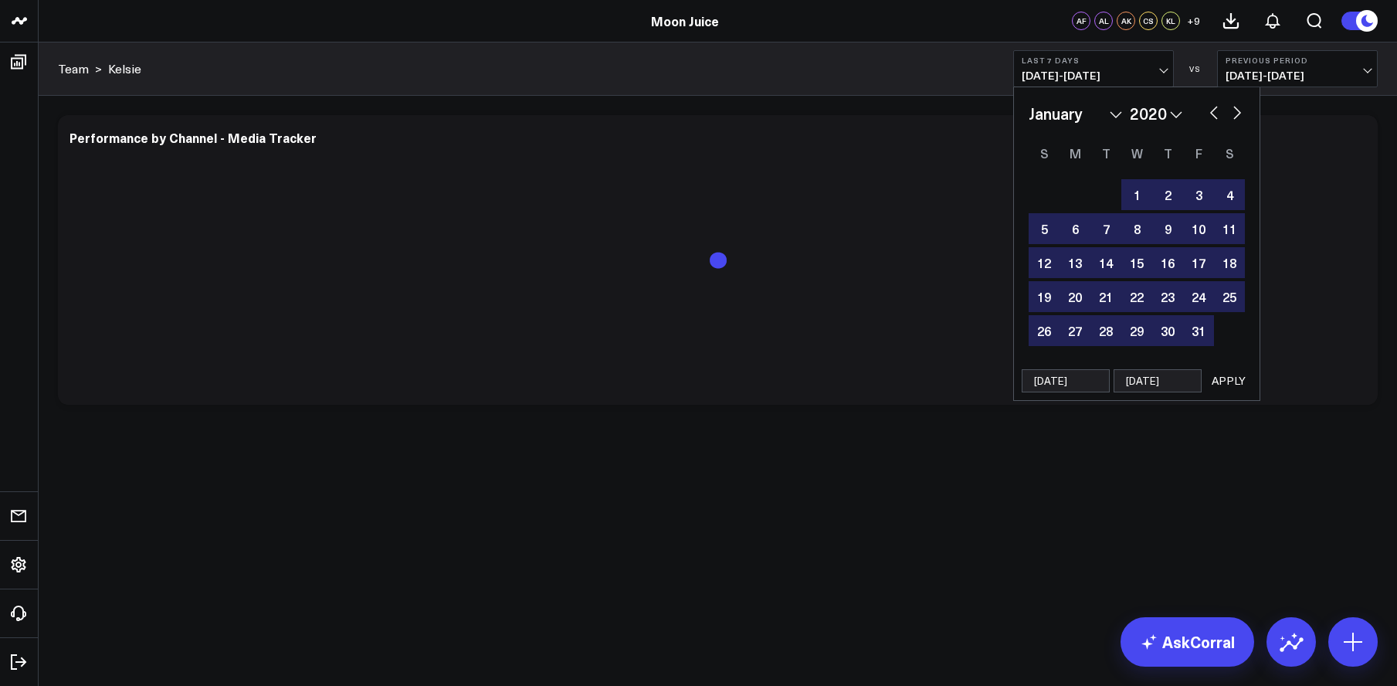
type input "08/14/25"
click at [1235, 379] on button "APPLY" at bounding box center [1229, 380] width 46 height 23
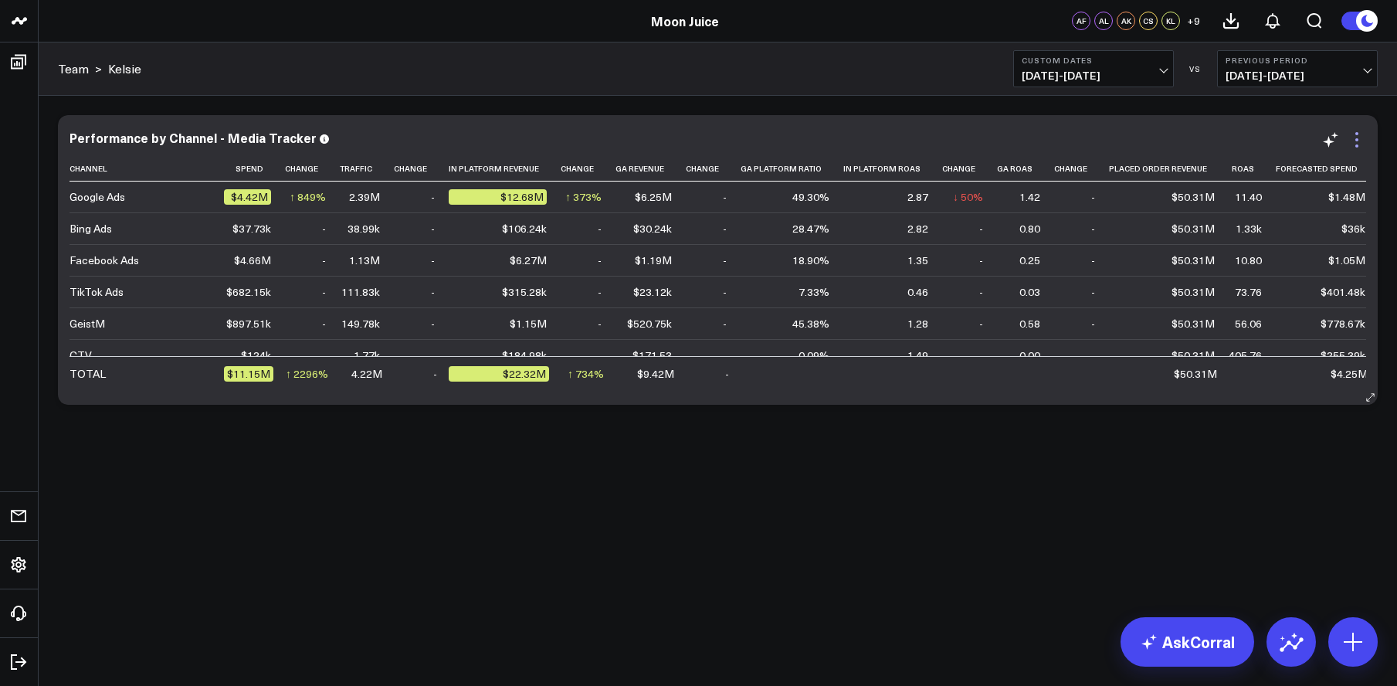
click at [1360, 143] on icon at bounding box center [1357, 140] width 19 height 19
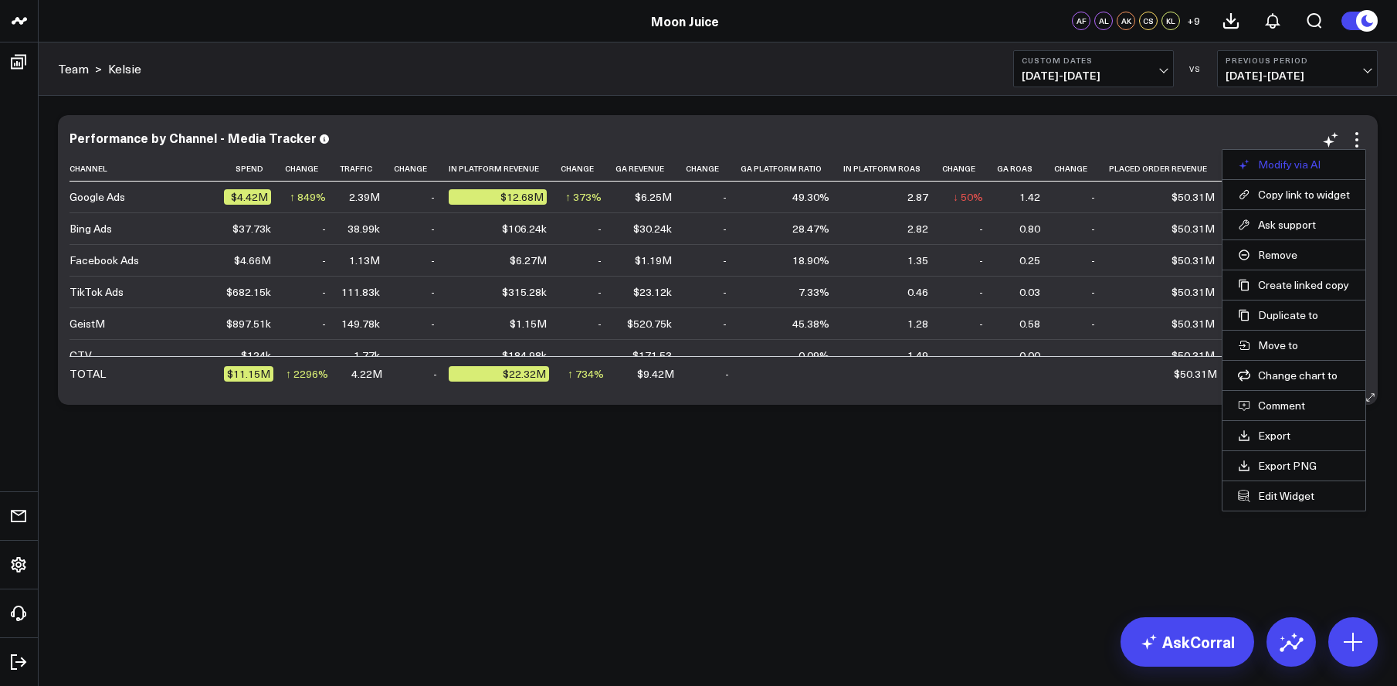
click at [1321, 161] on button "Modify via AI" at bounding box center [1294, 165] width 112 height 14
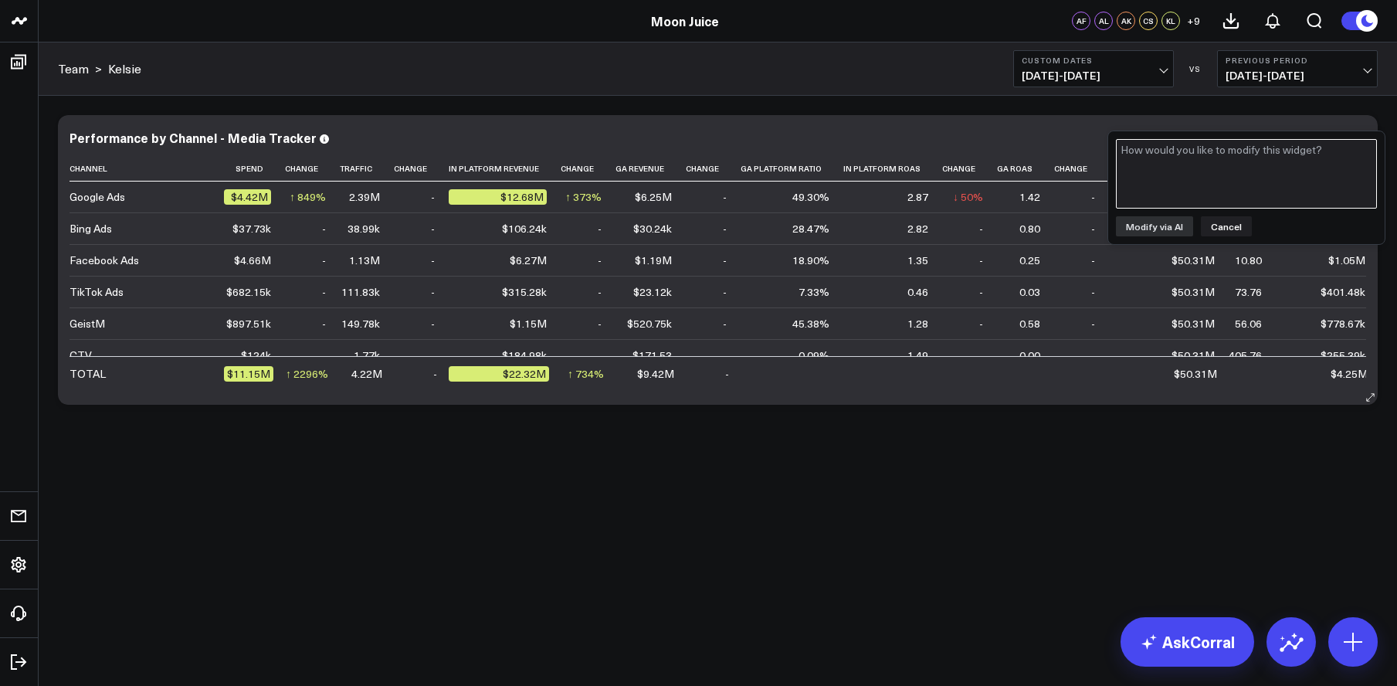
click at [1321, 161] on textarea at bounding box center [1246, 174] width 261 height 70
type textarea "show these metrics by channel by month"
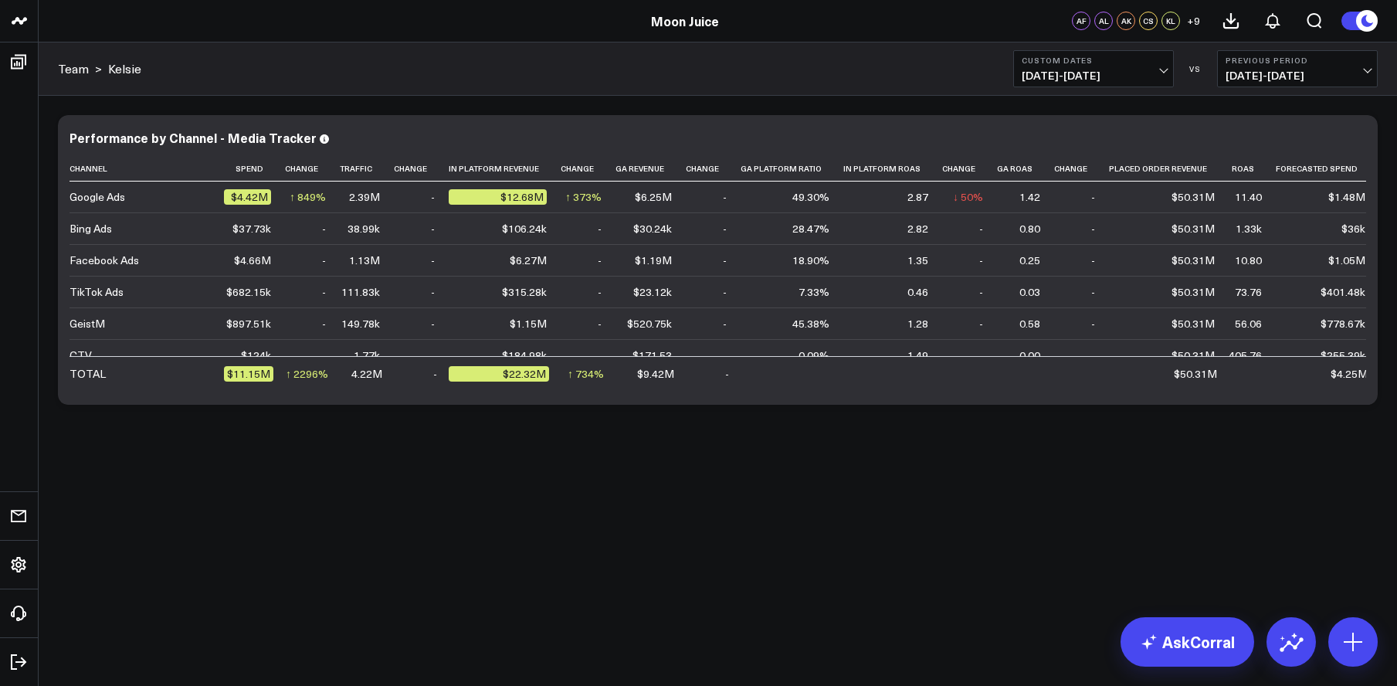
click at [530, 104] on div "Modify via AI Copy link to widget Ask support Remove Create linked copy E-comme…" at bounding box center [718, 300] width 1359 height 409
click at [1360, 141] on icon at bounding box center [1357, 140] width 19 height 19
click at [626, 501] on div "Modify via AI Copy link to widget Ask support Remove Create linked copy E-comme…" at bounding box center [718, 300] width 1359 height 409
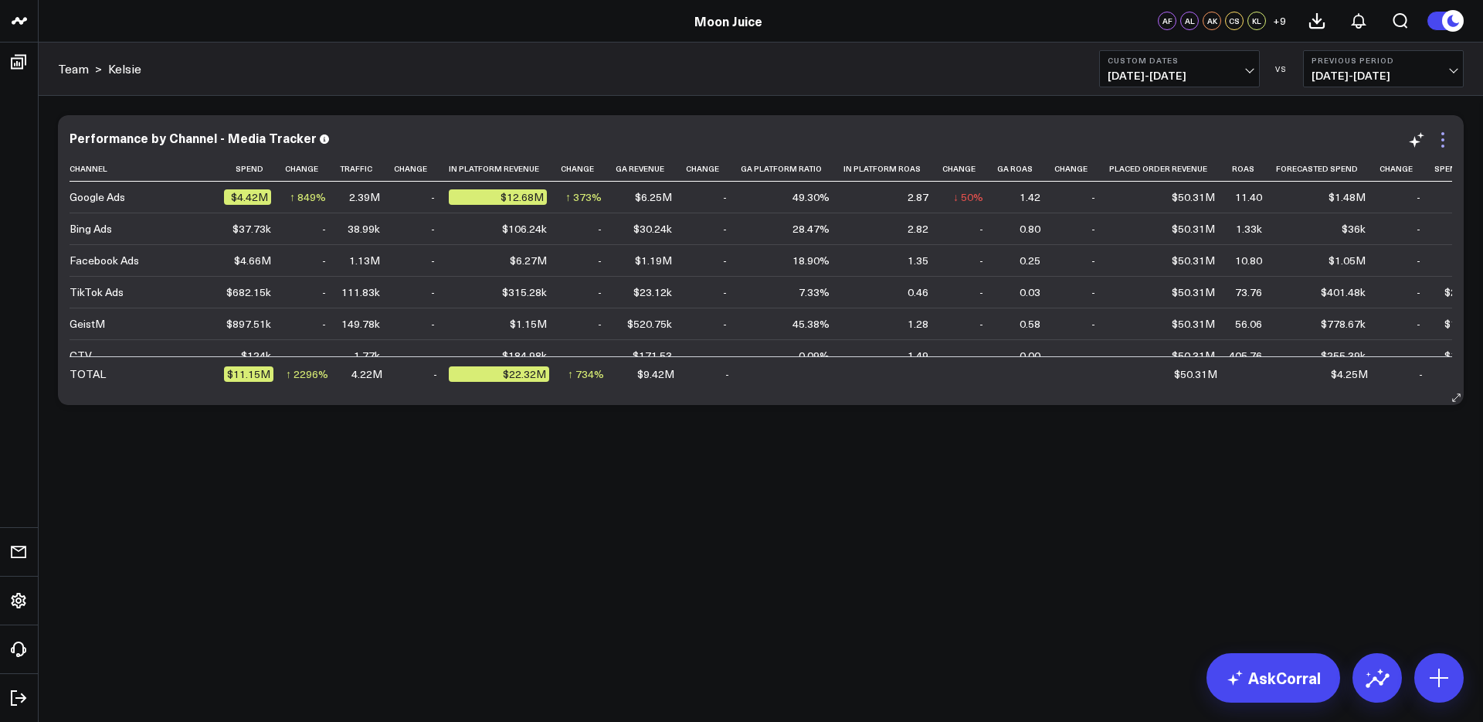
click at [1397, 141] on icon at bounding box center [1443, 140] width 19 height 19
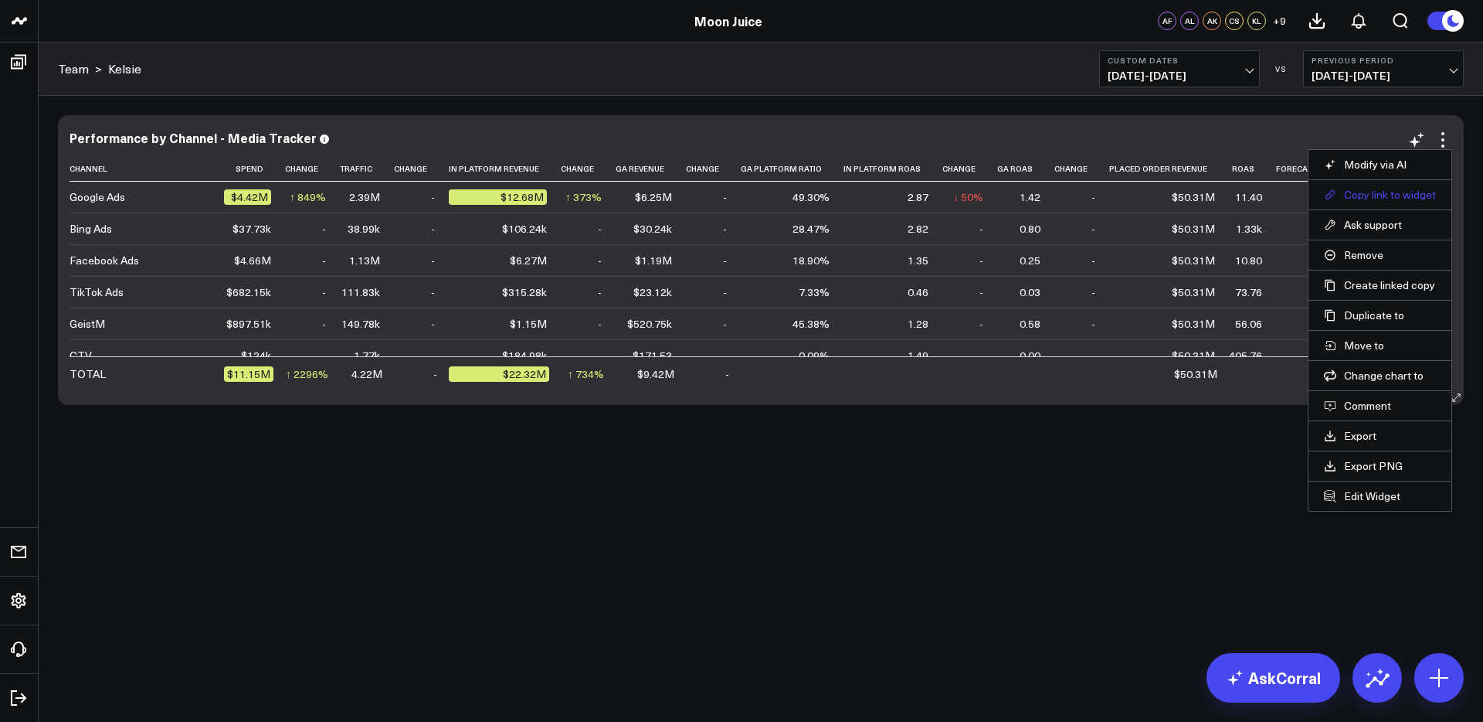
click at [1377, 192] on button "Copy link to widget" at bounding box center [1380, 195] width 112 height 14
